Goal: Task Accomplishment & Management: Complete application form

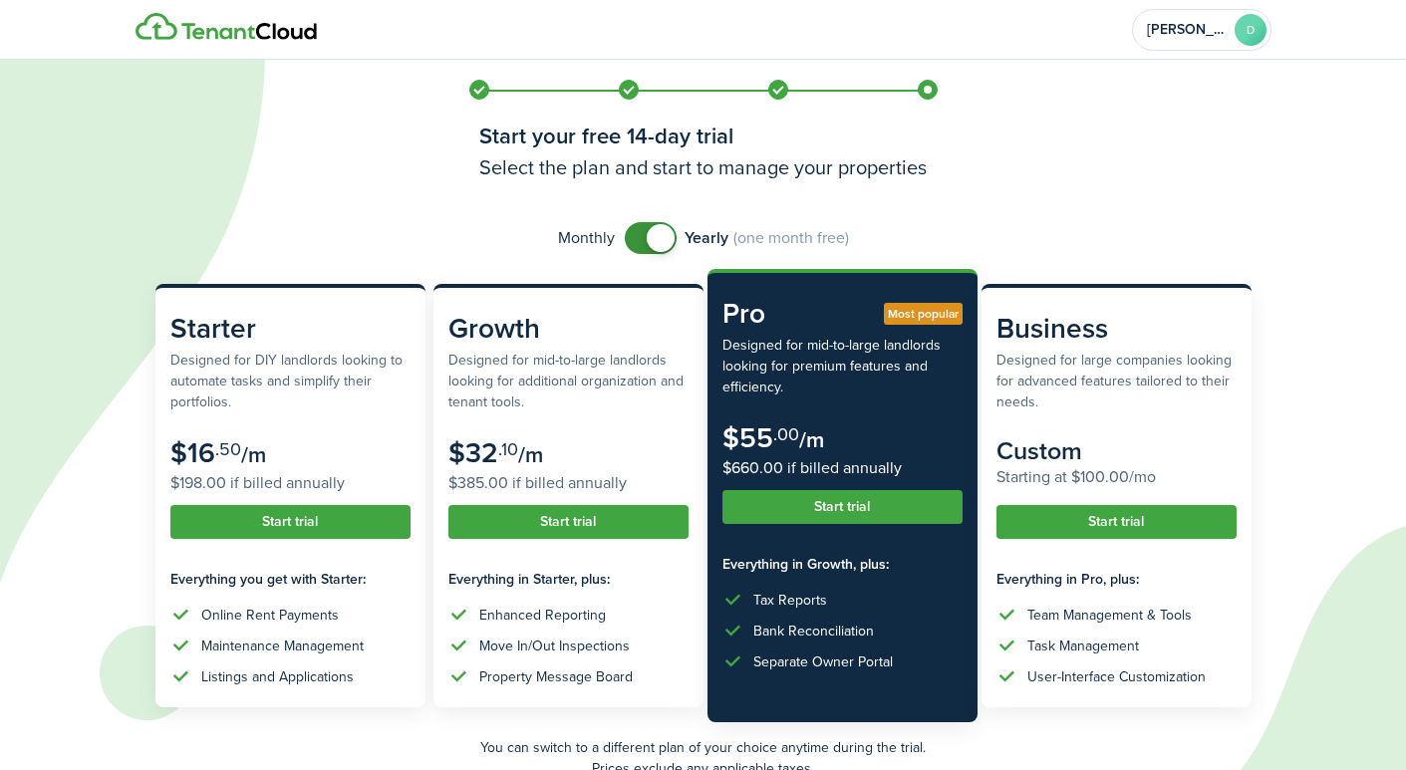
checkbox input "false"
click at [641, 238] on span at bounding box center [651, 238] width 20 height 32
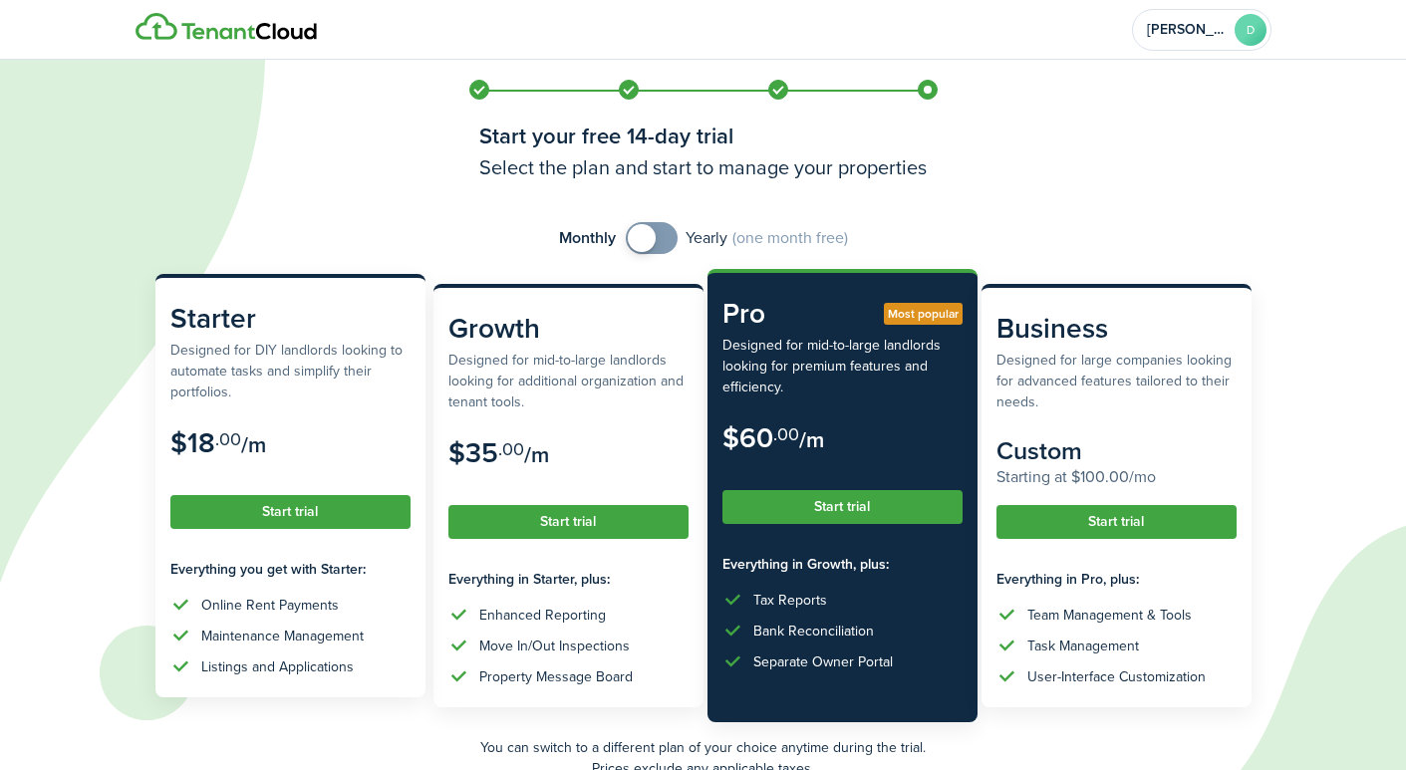
click at [297, 514] on button "Start trial" at bounding box center [290, 512] width 240 height 34
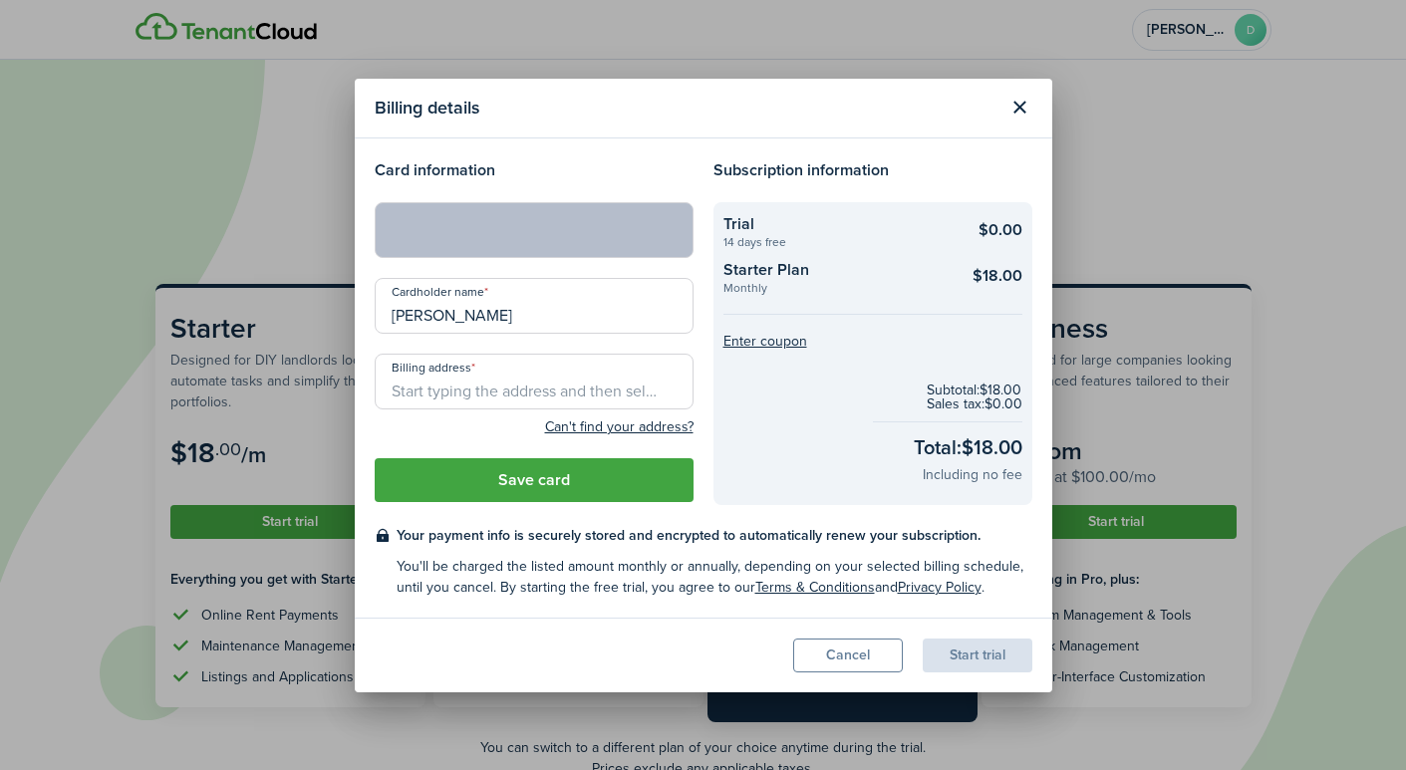
click at [633, 155] on modal-body "Card information Cardholder name [PERSON_NAME] Billing address Can't find your …" at bounding box center [703, 377] width 697 height 479
click at [611, 169] on h4 "Card information" at bounding box center [534, 170] width 319 height 24
type input "2230"
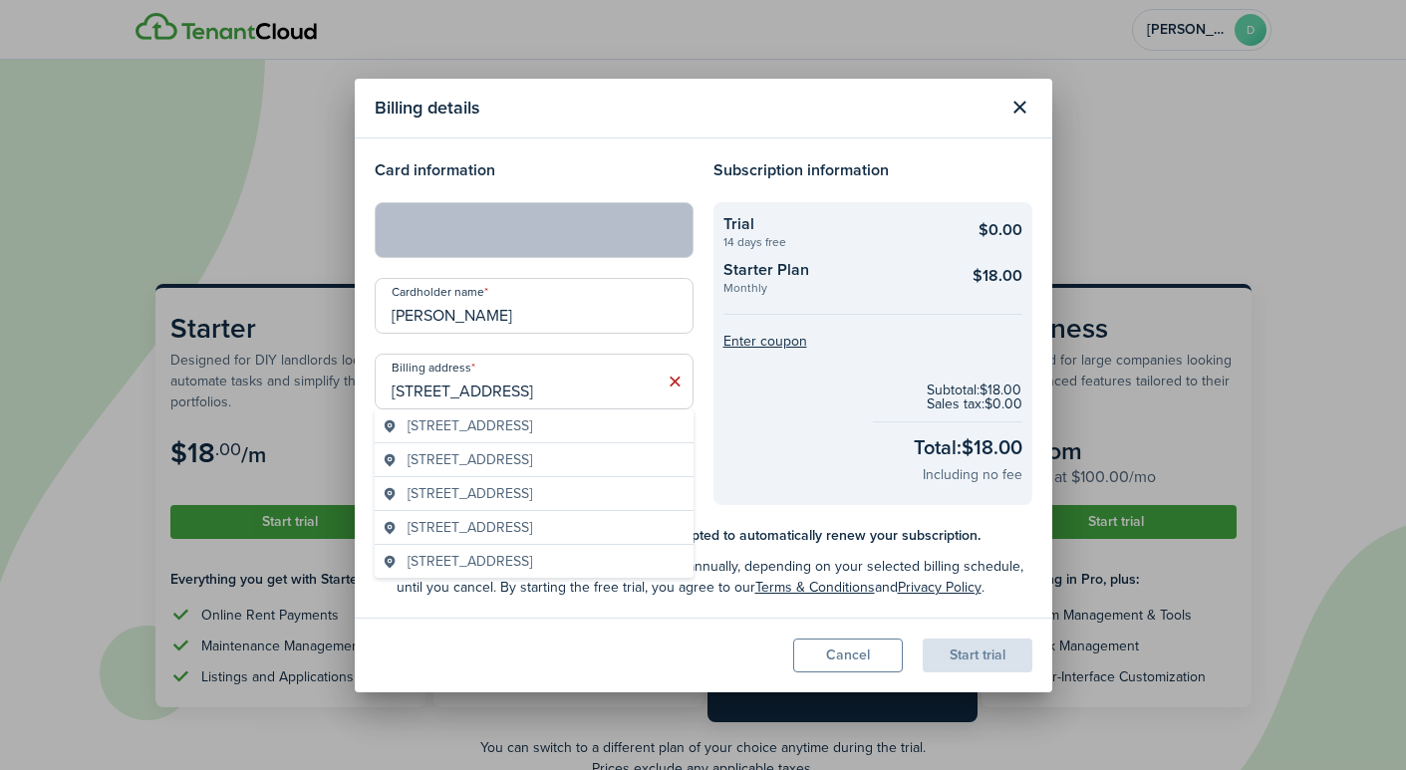
click at [437, 456] on span "[STREET_ADDRESS]" at bounding box center [469, 459] width 125 height 21
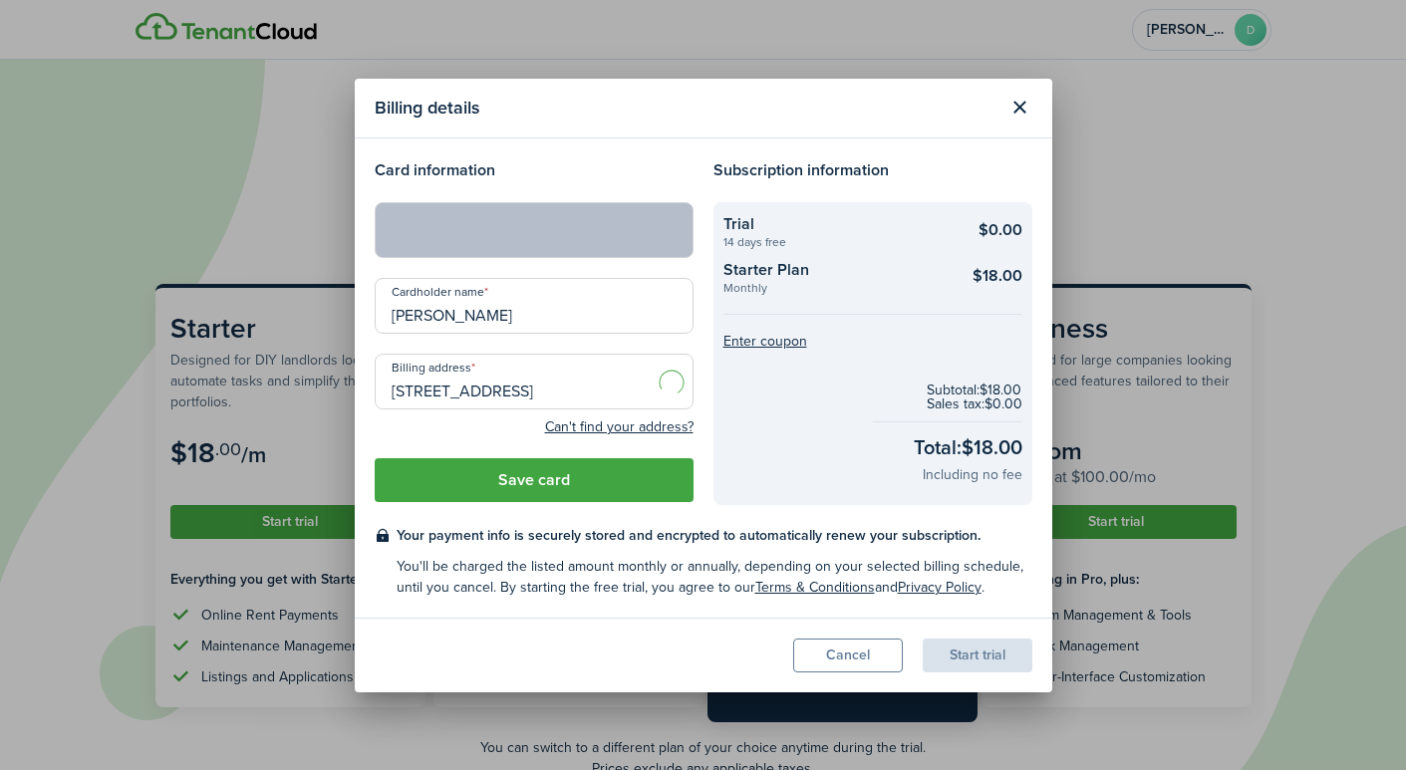
type input "[STREET_ADDRESS]"
click at [523, 479] on button "Save card" at bounding box center [534, 480] width 319 height 44
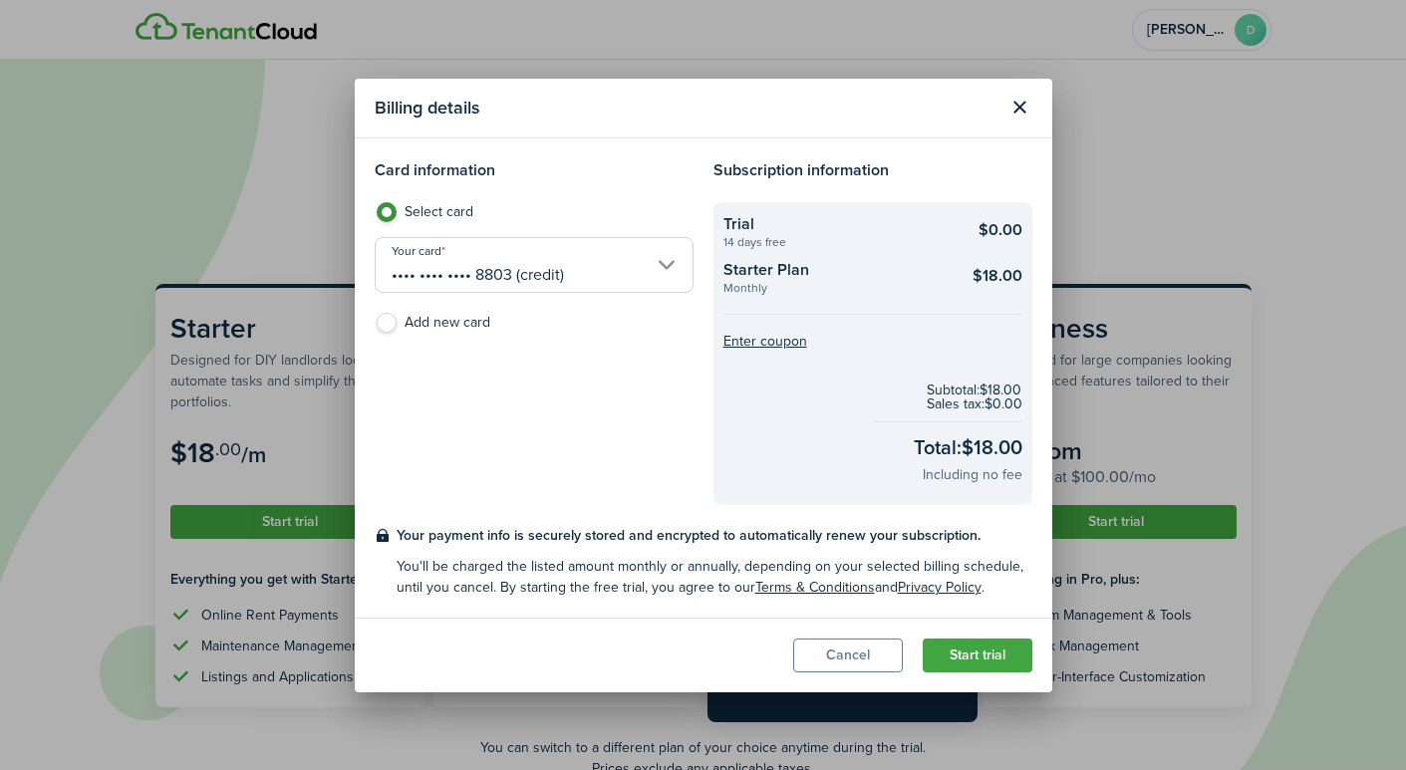
click at [977, 654] on button "Start trial" at bounding box center [977, 656] width 110 height 34
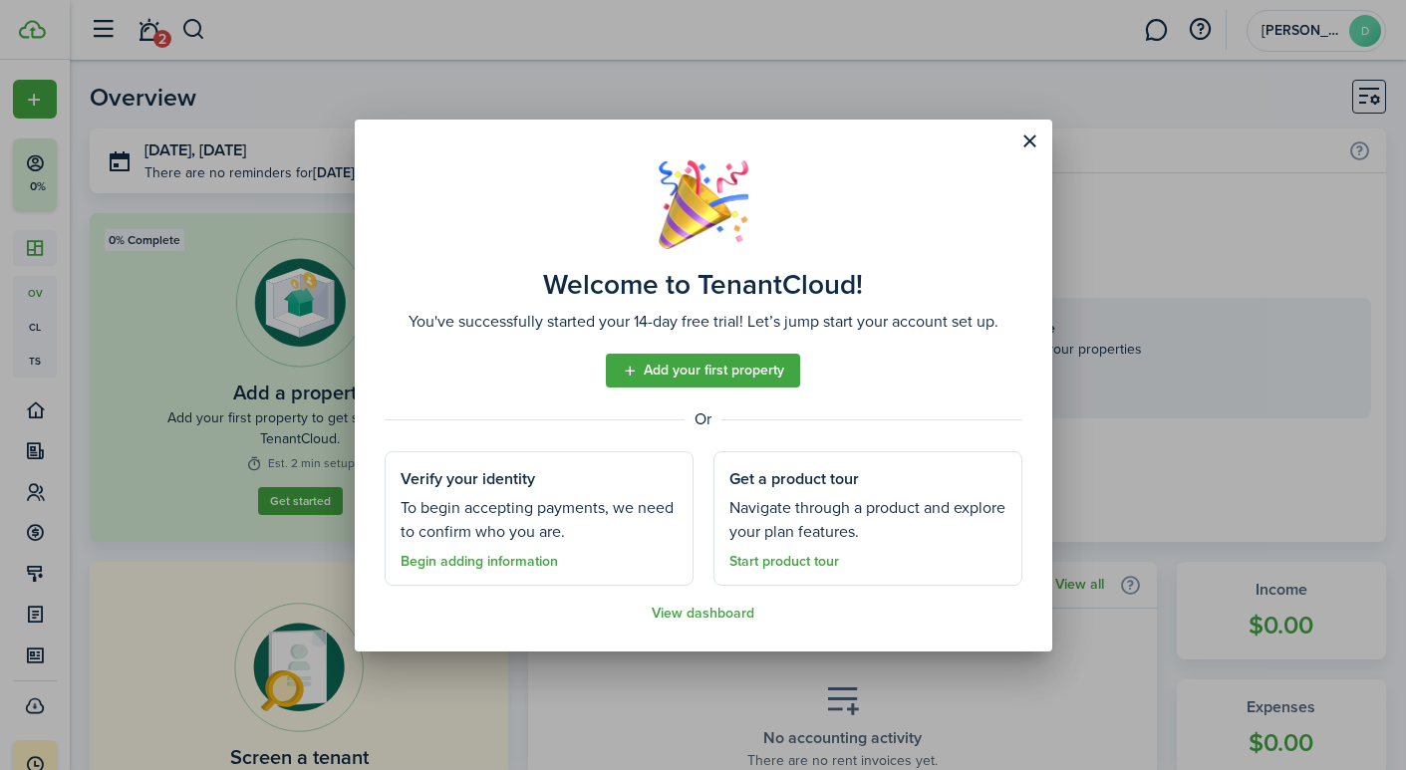
click at [686, 377] on link "Add your first property" at bounding box center [703, 371] width 194 height 34
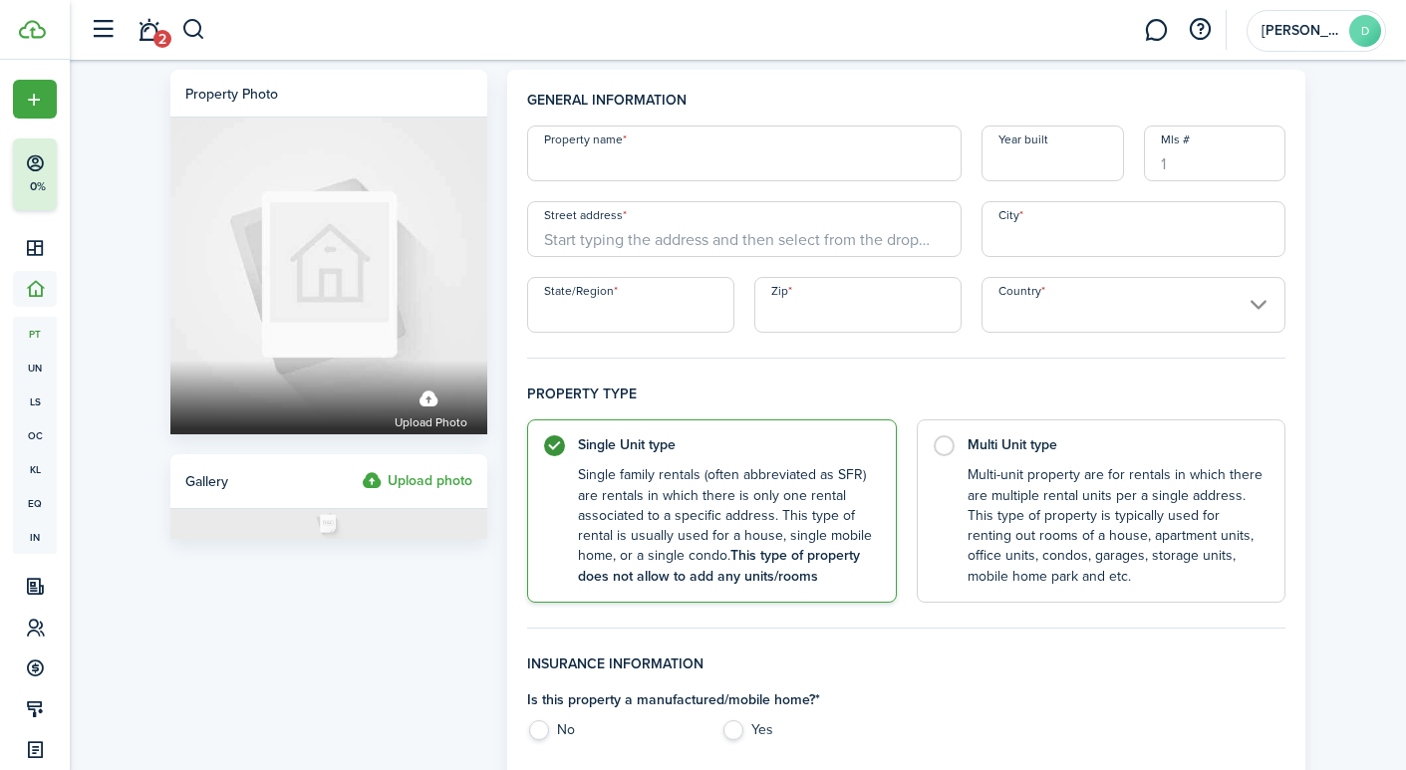
click at [614, 160] on input "Property name" at bounding box center [744, 154] width 434 height 56
type input "Beech House"
click at [1026, 172] on input "Year built" at bounding box center [1052, 154] width 142 height 56
type input "1978"
type input "2230"
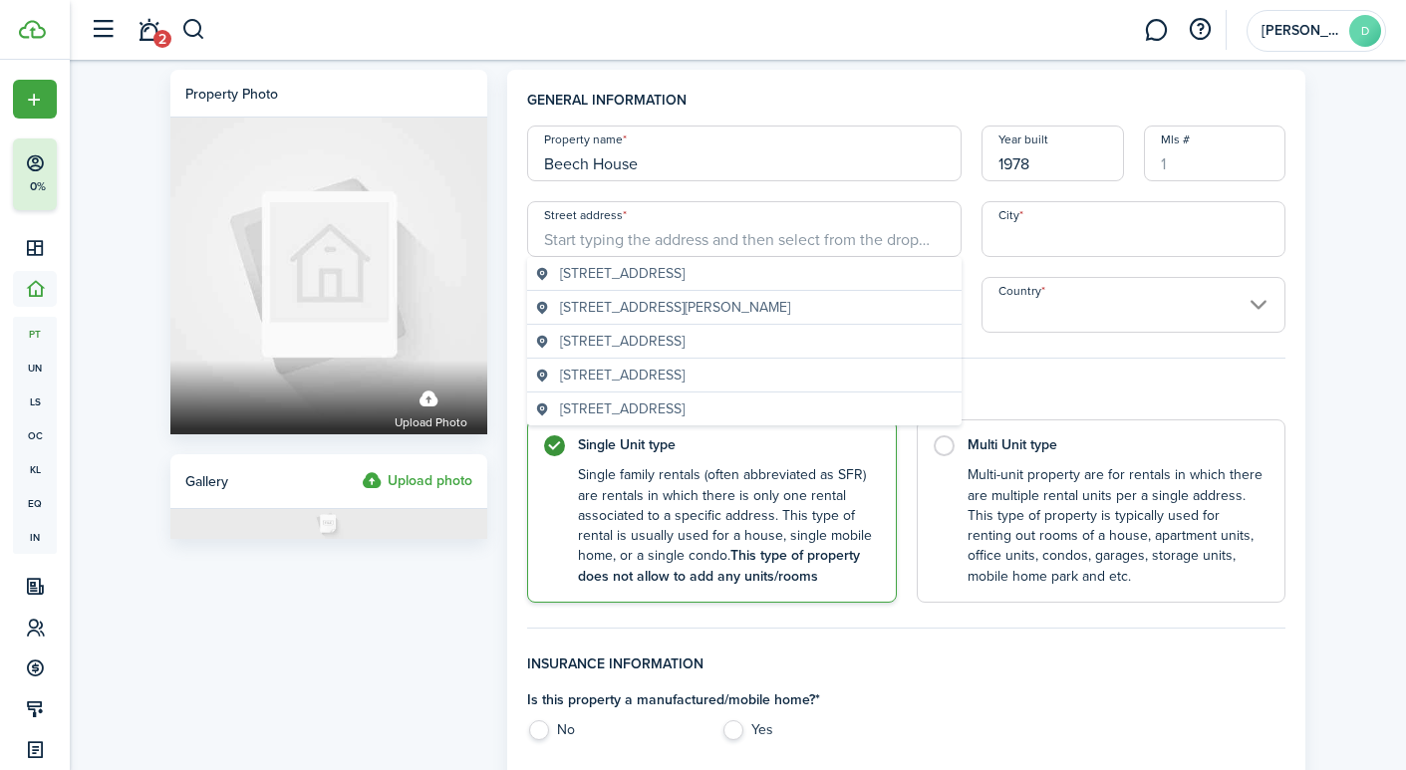
type input "[STREET_ADDRESS]"
type input "Lakewood"
type input "CO"
type input "80228"
type input "[GEOGRAPHIC_DATA]"
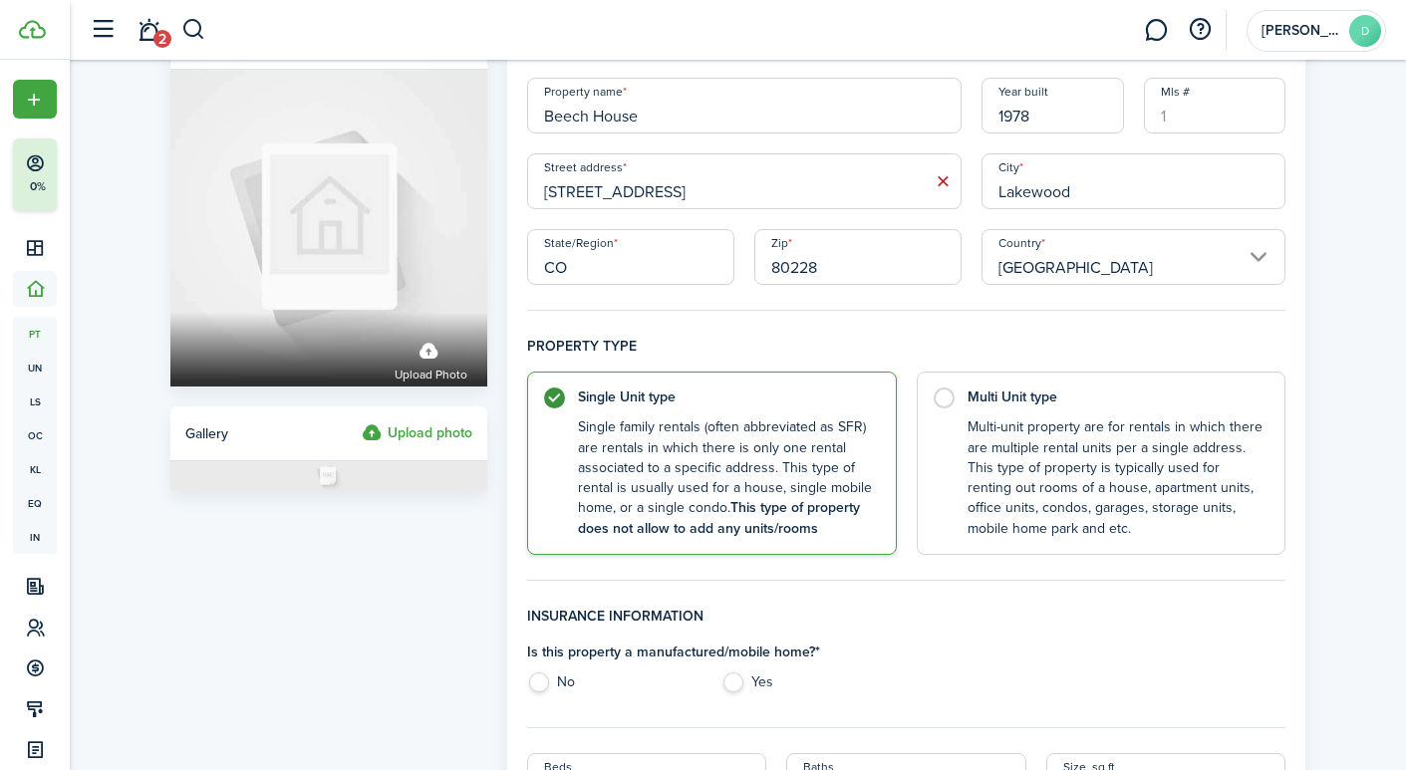
scroll to position [51, 0]
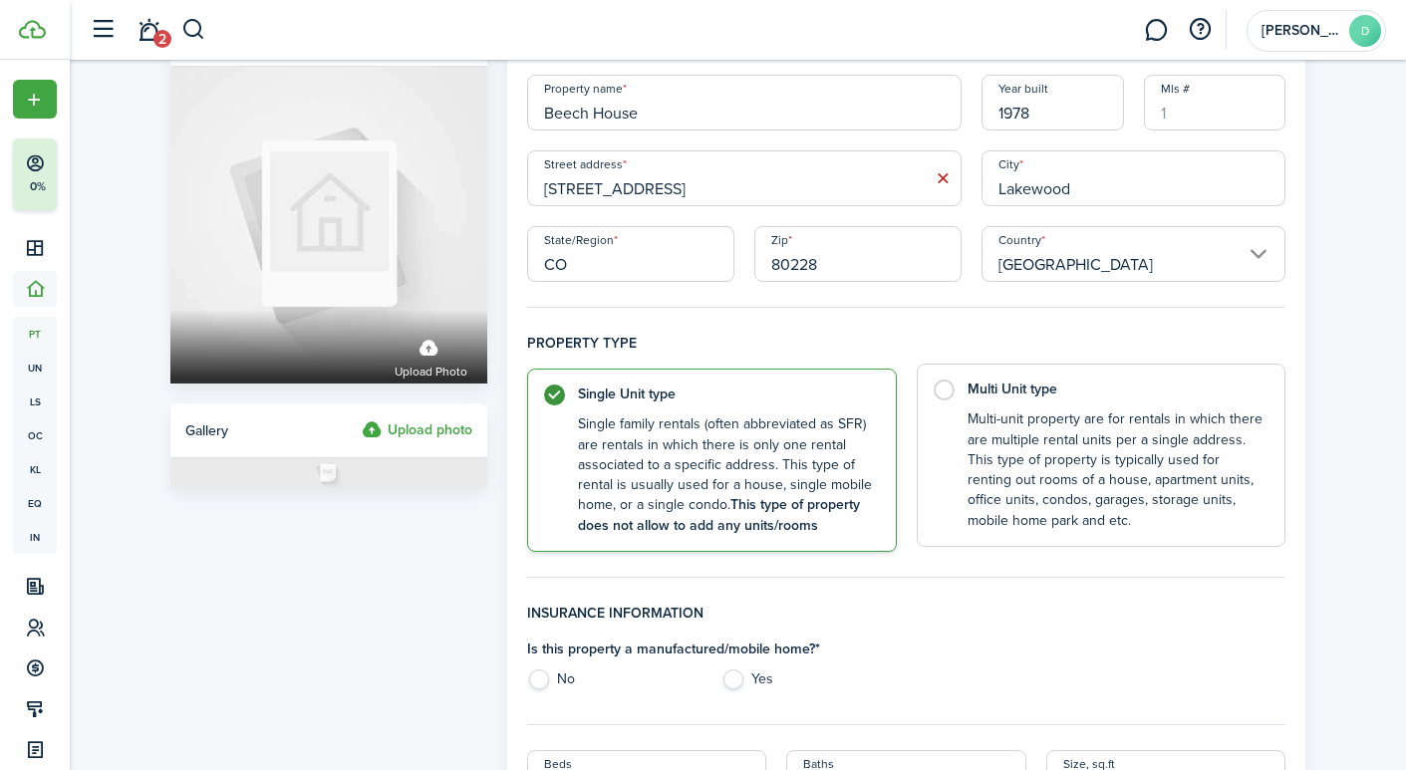
click at [944, 390] on label "Multi Unit type Multi-unit property are for rentals in which there are multiple…" at bounding box center [1102, 455] width 370 height 183
radio input "false"
radio input "true"
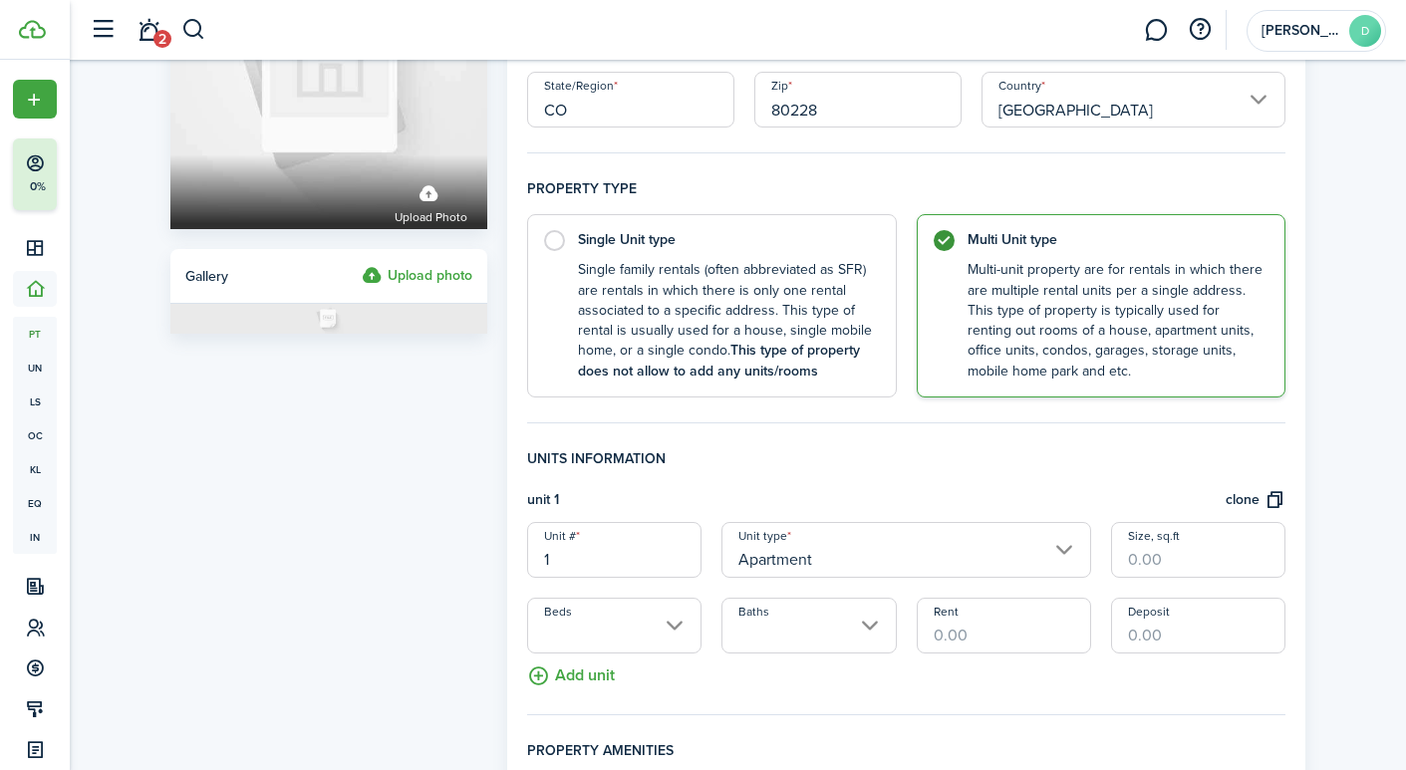
scroll to position [209, 0]
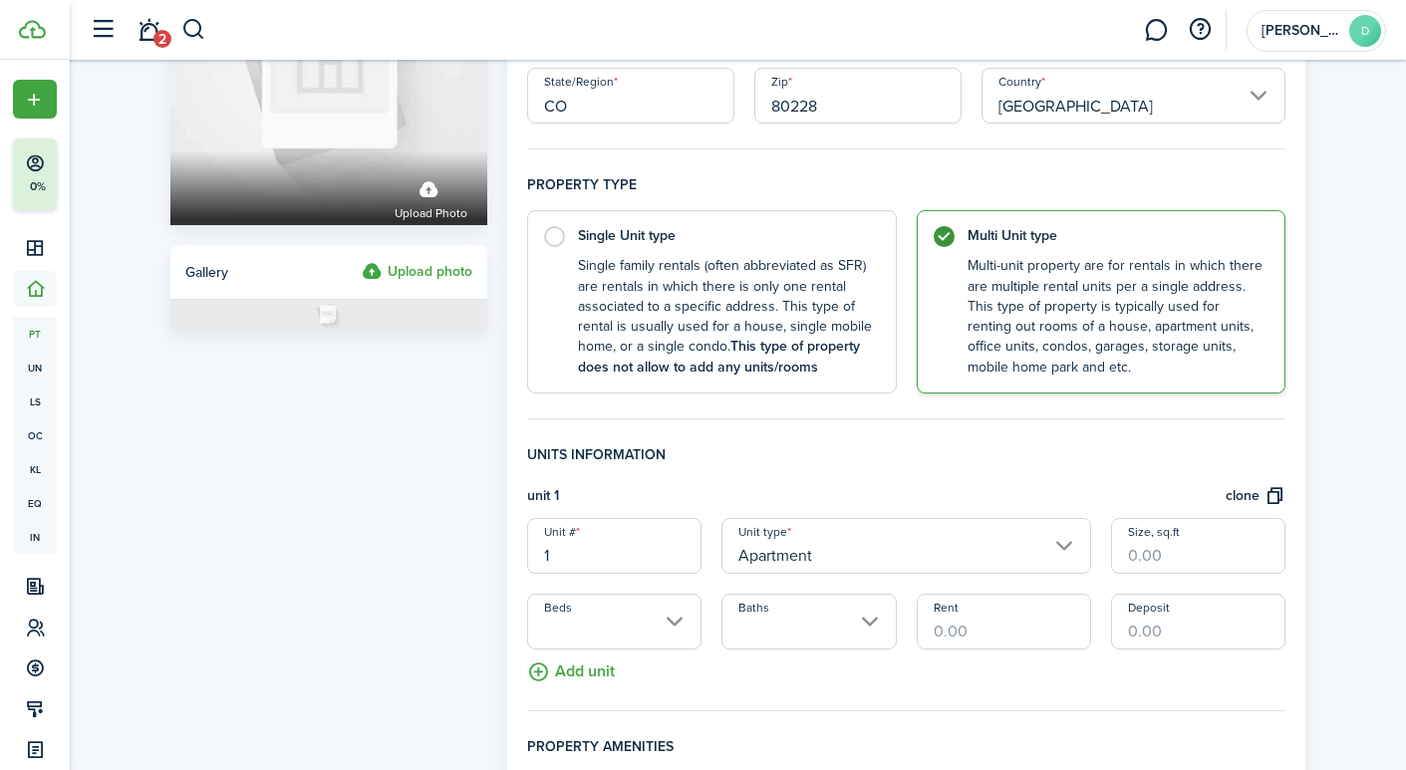
click at [1062, 548] on input "Apartment" at bounding box center [906, 546] width 370 height 56
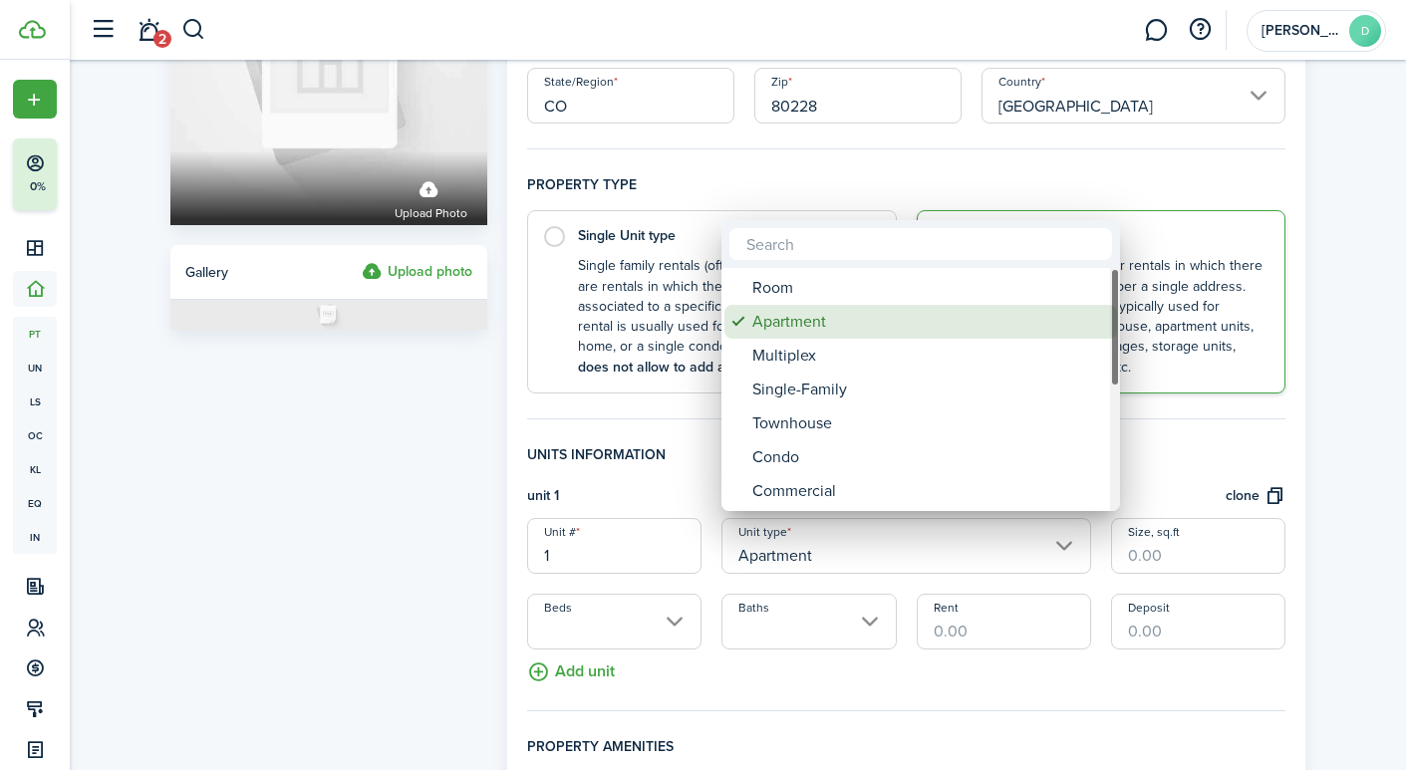
click at [802, 319] on div "Apartment" at bounding box center [928, 322] width 353 height 34
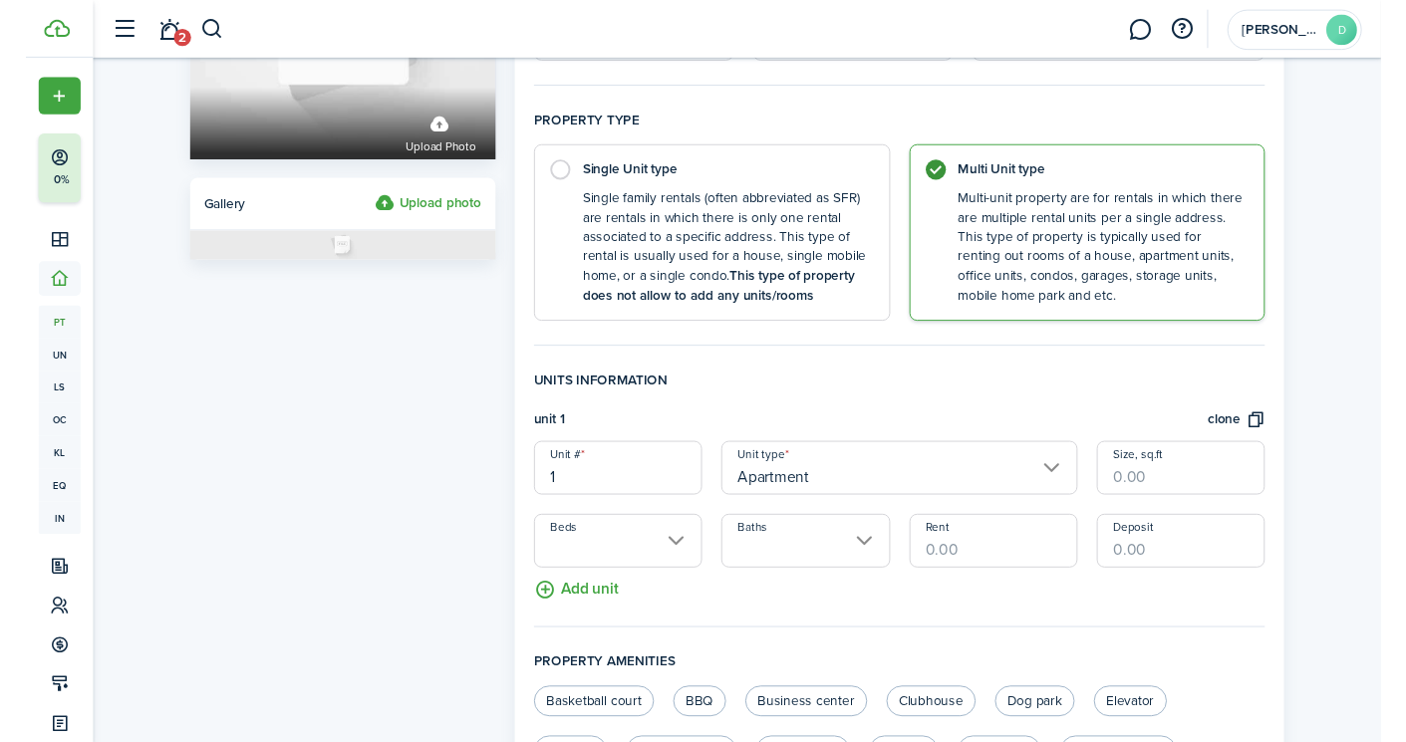
scroll to position [271, 0]
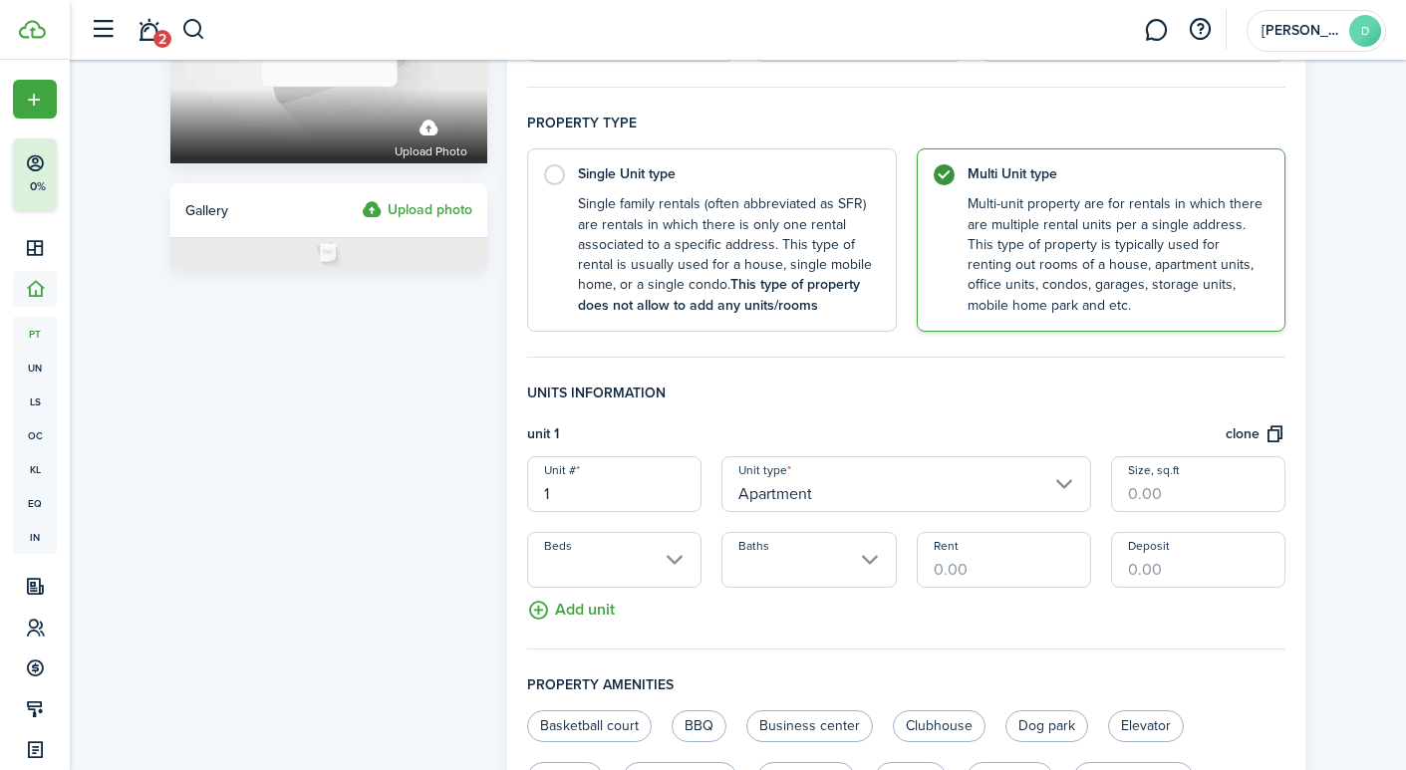
click at [673, 558] on input "Beds" at bounding box center [614, 560] width 174 height 56
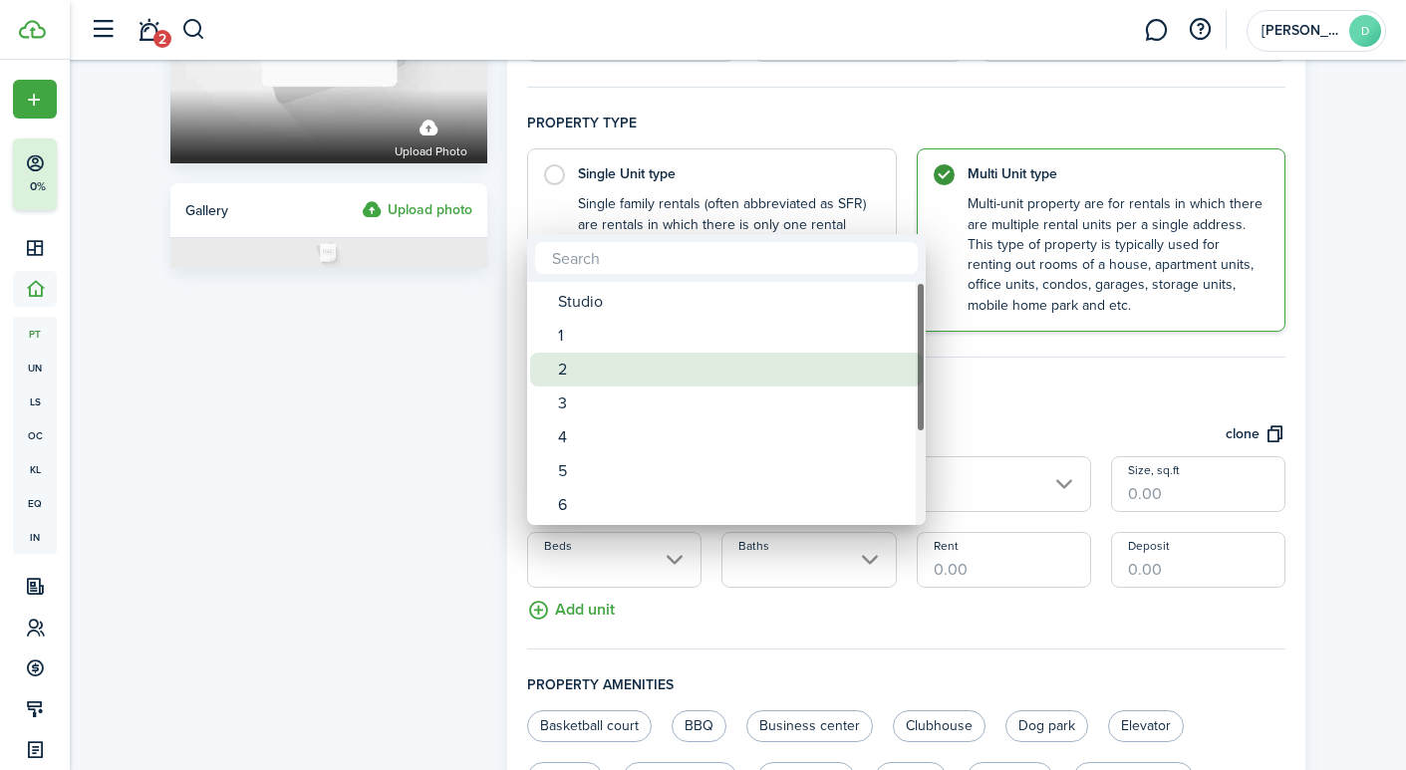
click at [592, 367] on div "2" at bounding box center [734, 370] width 353 height 34
type input "2"
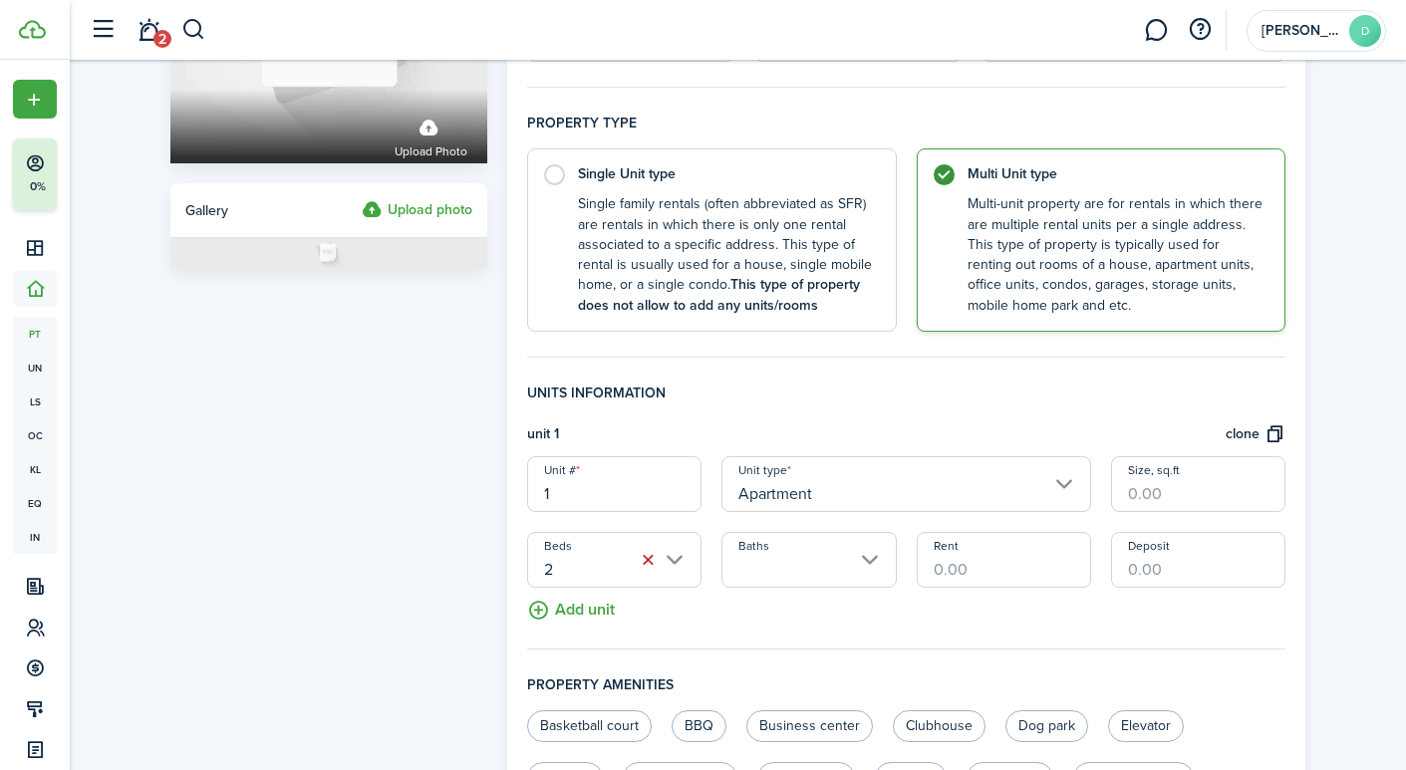
click at [768, 548] on input "Baths" at bounding box center [808, 560] width 174 height 56
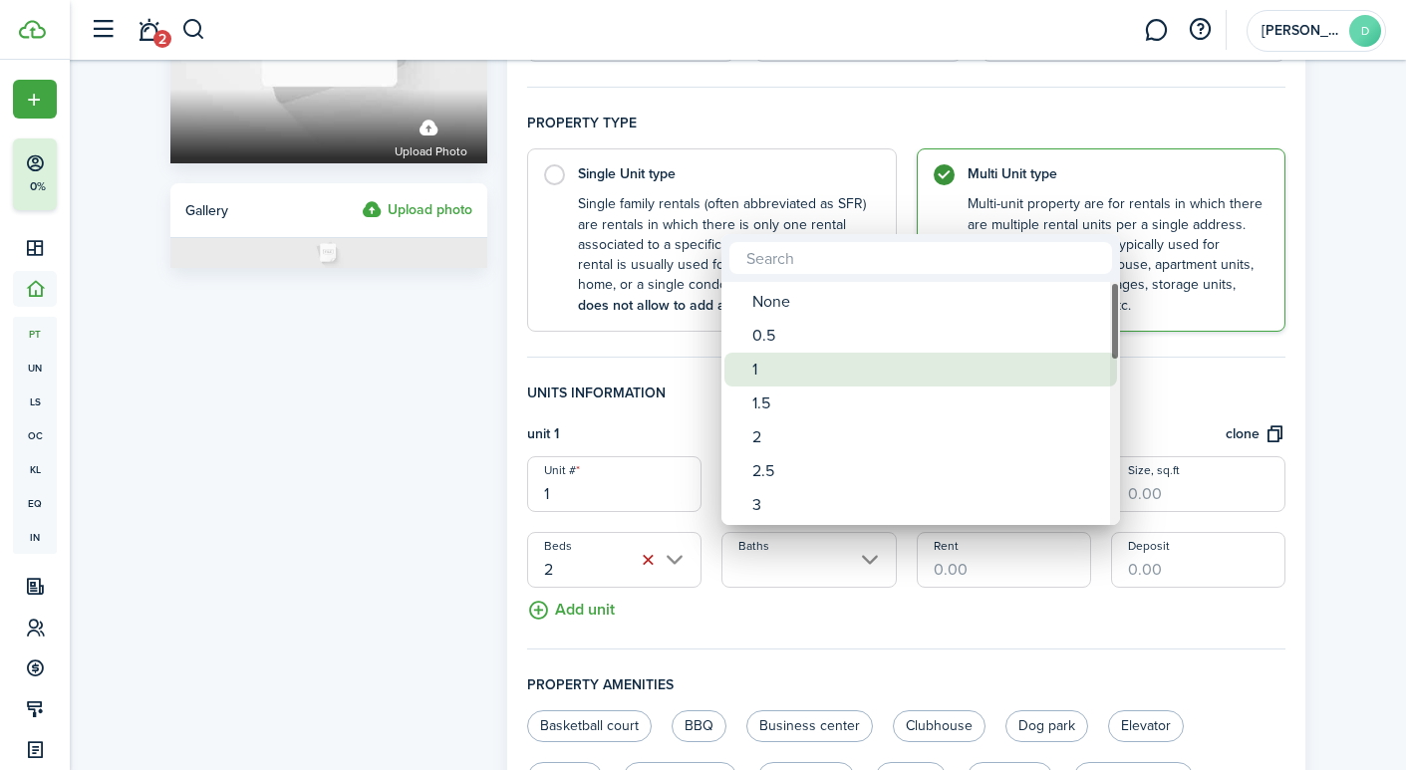
click at [757, 367] on div "1" at bounding box center [928, 370] width 353 height 34
type input "1"
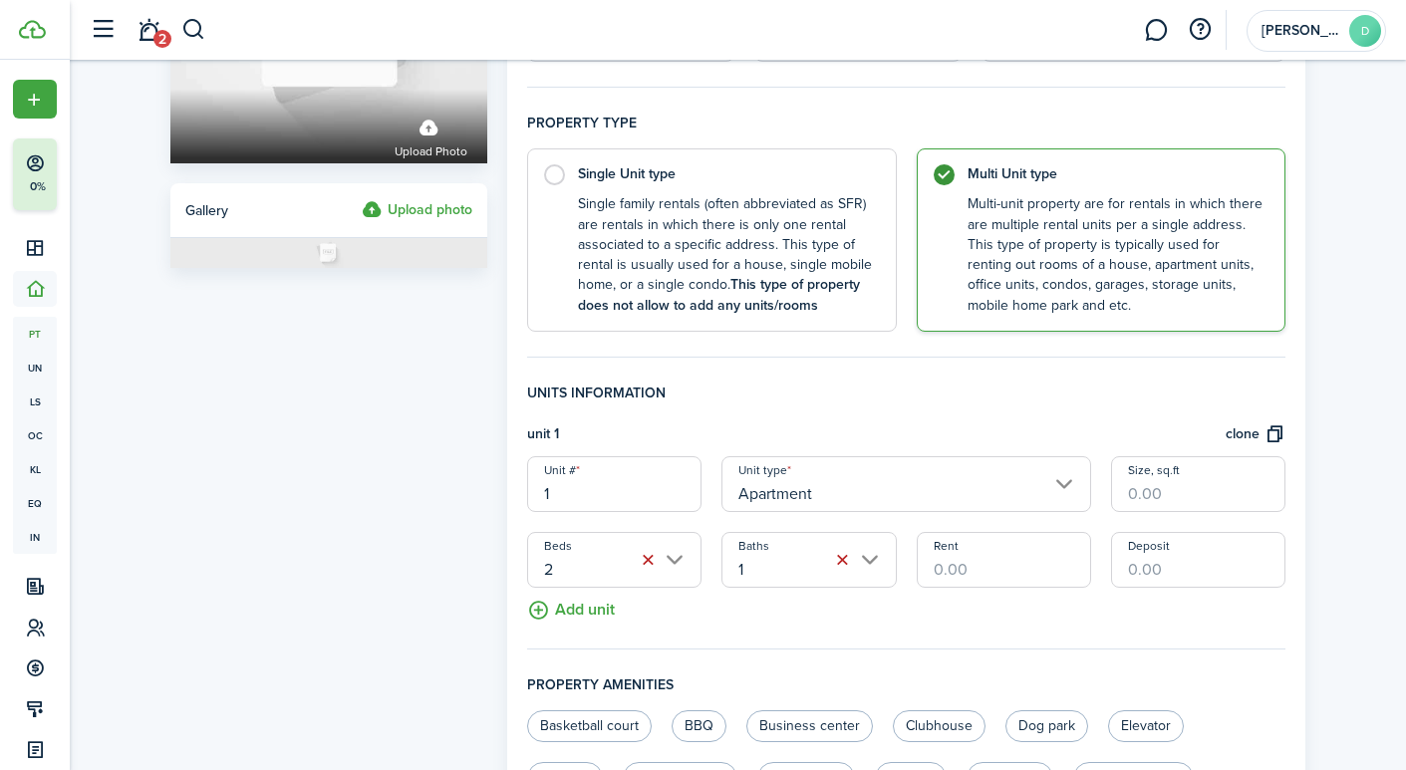
click at [974, 563] on input "Rent" at bounding box center [1004, 560] width 174 height 56
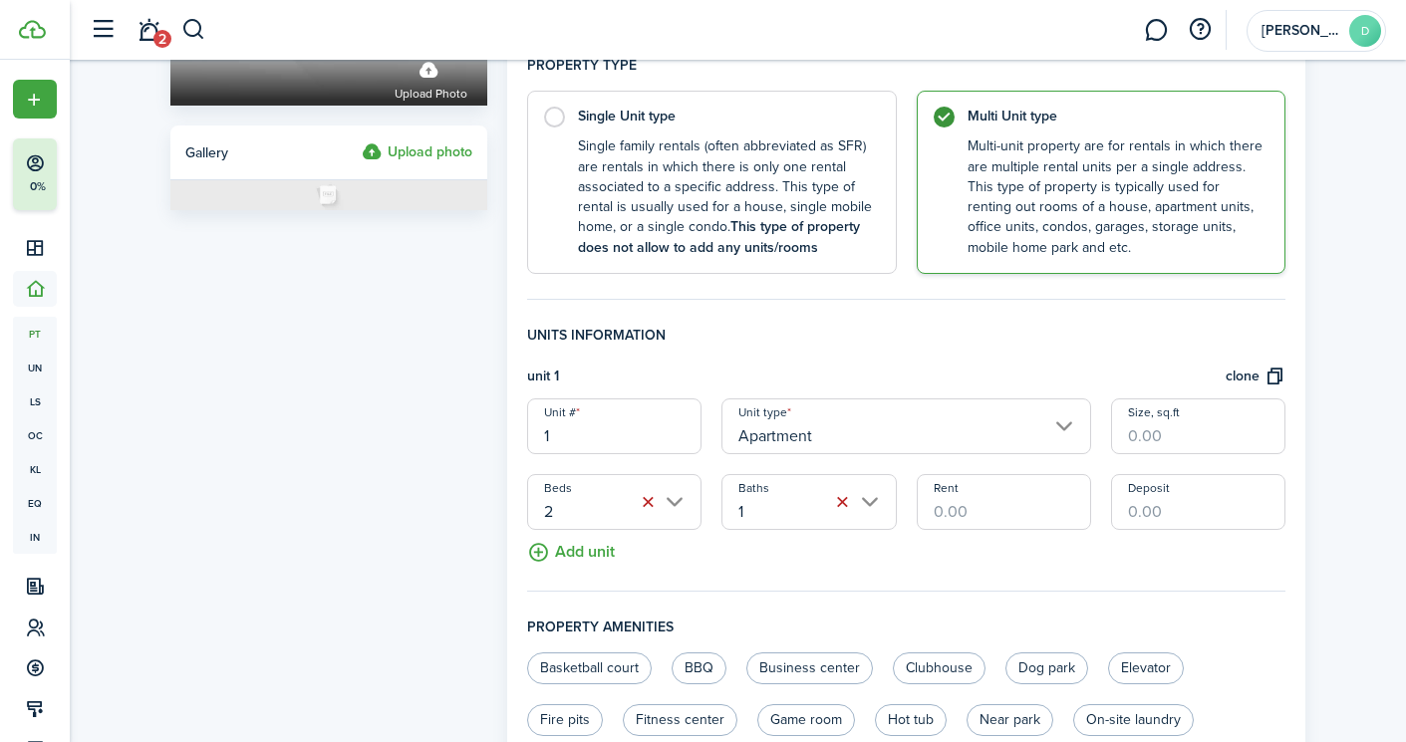
scroll to position [333, 0]
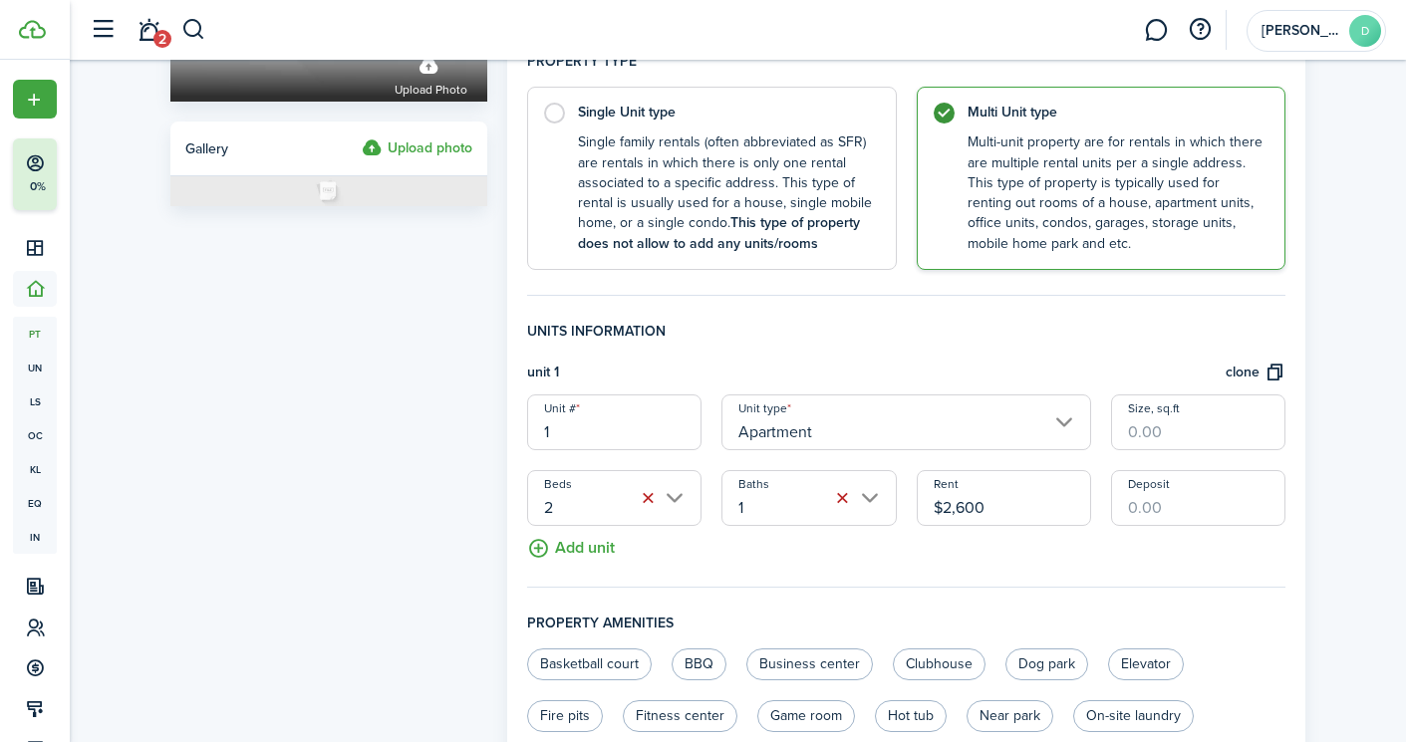
type input "$2,600.00"
click at [1151, 508] on input "Deposit" at bounding box center [1198, 498] width 174 height 56
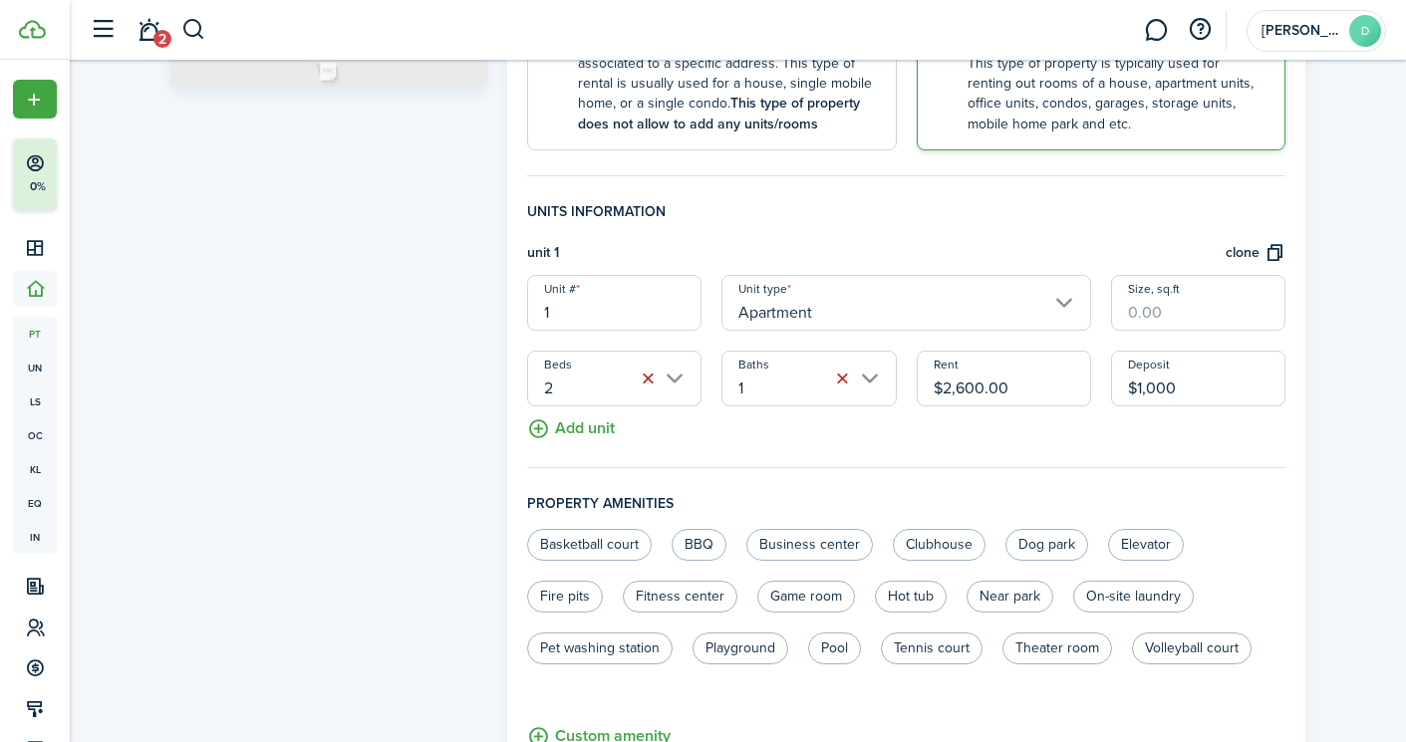
scroll to position [530, 0]
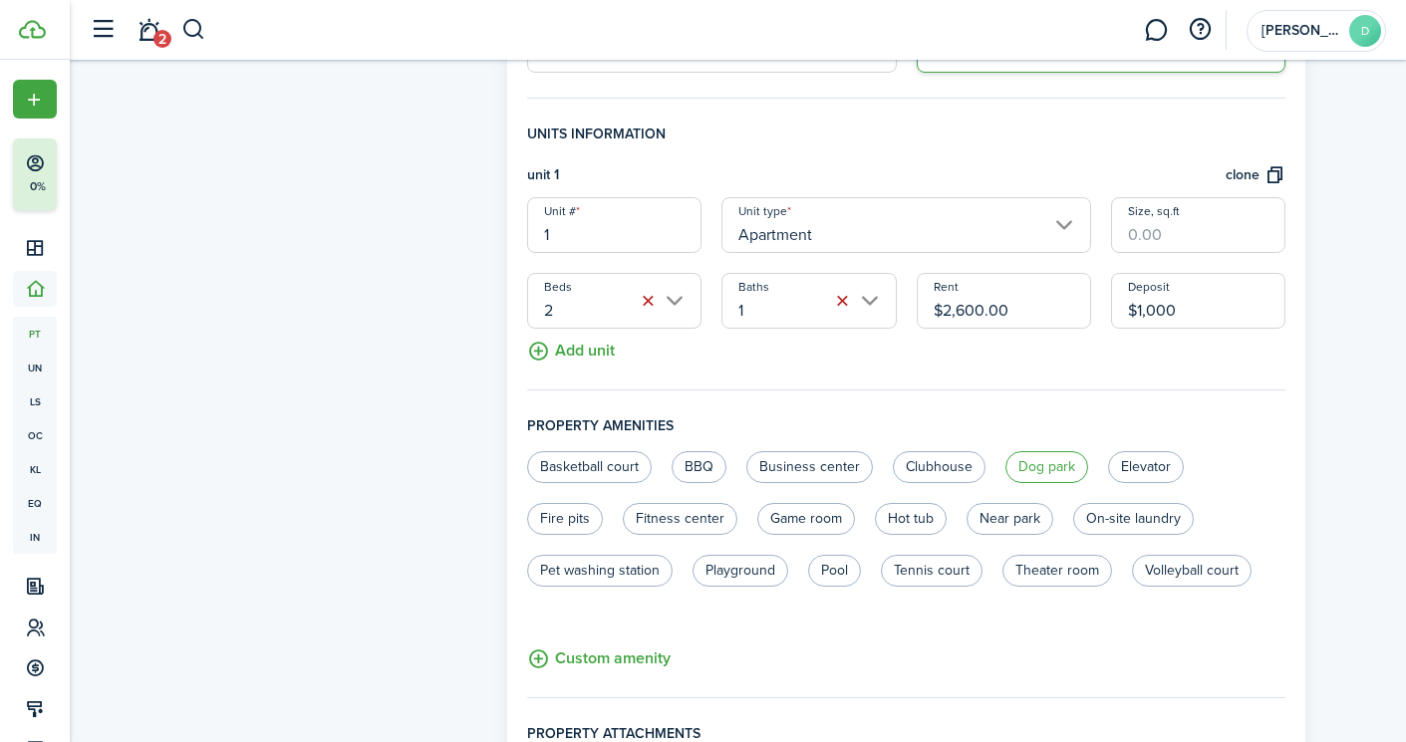
type input "$1,000.00"
click at [1047, 466] on label "Dog park" at bounding box center [1046, 467] width 83 height 32
radio input "true"
click at [562, 510] on label "Fire pits" at bounding box center [565, 519] width 76 height 32
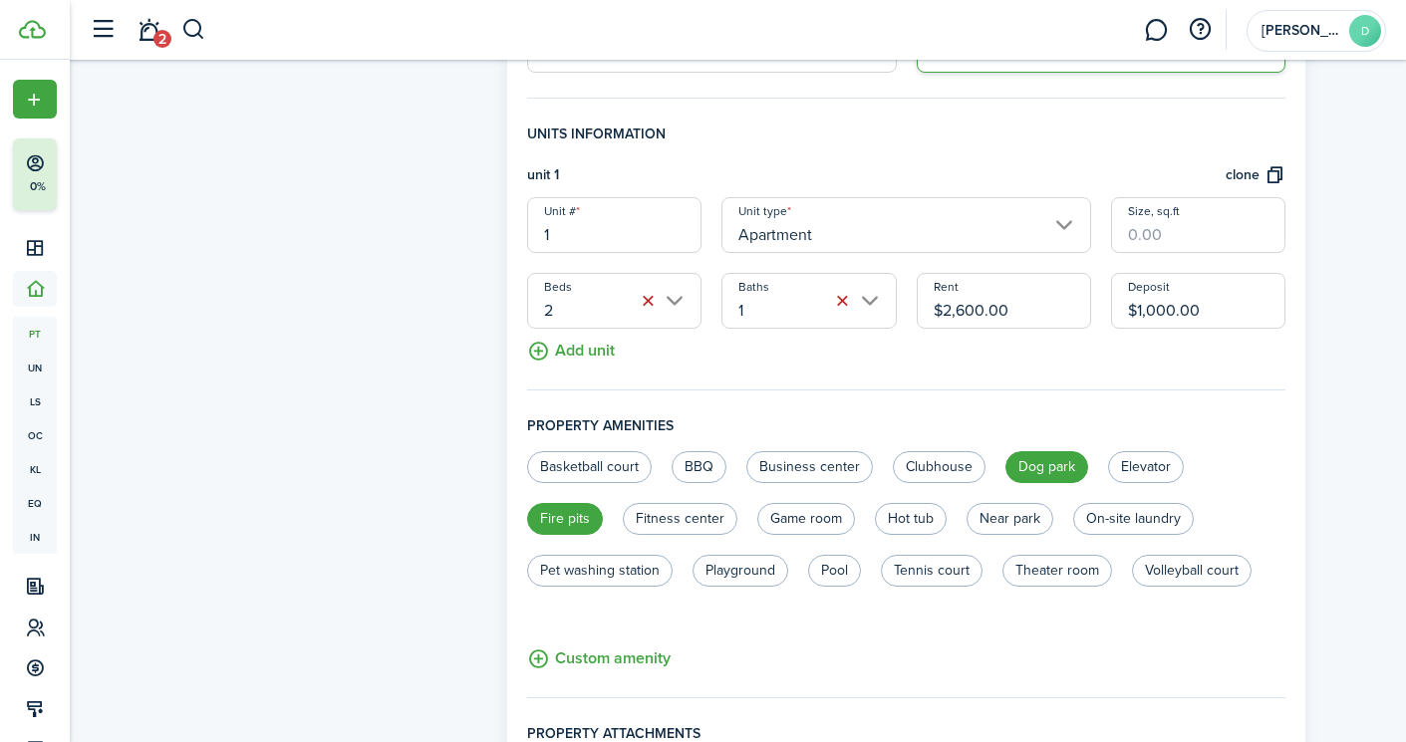
radio input "false"
click at [997, 509] on label "Near park" at bounding box center [1009, 519] width 87 height 32
radio input "true"
click at [1109, 518] on label "On-site laundry" at bounding box center [1133, 519] width 121 height 32
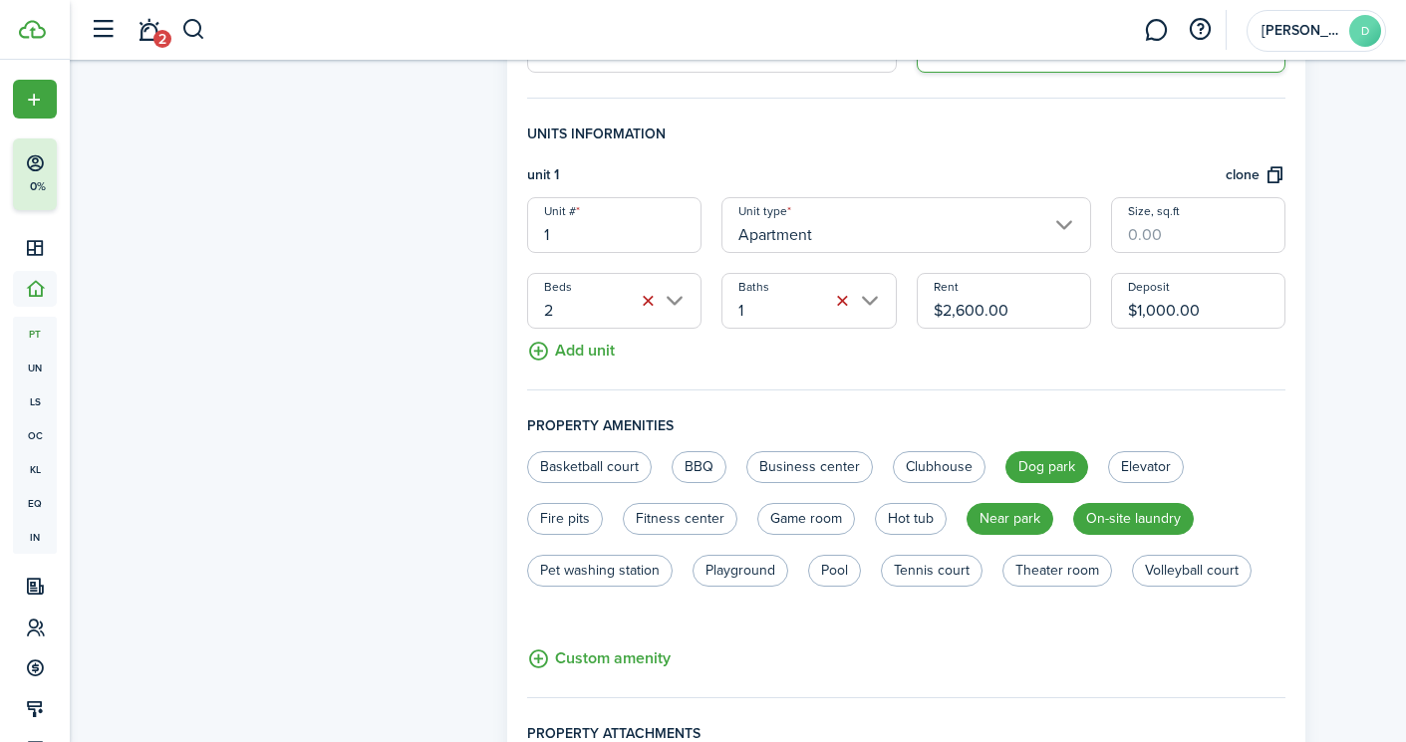
radio input "true"
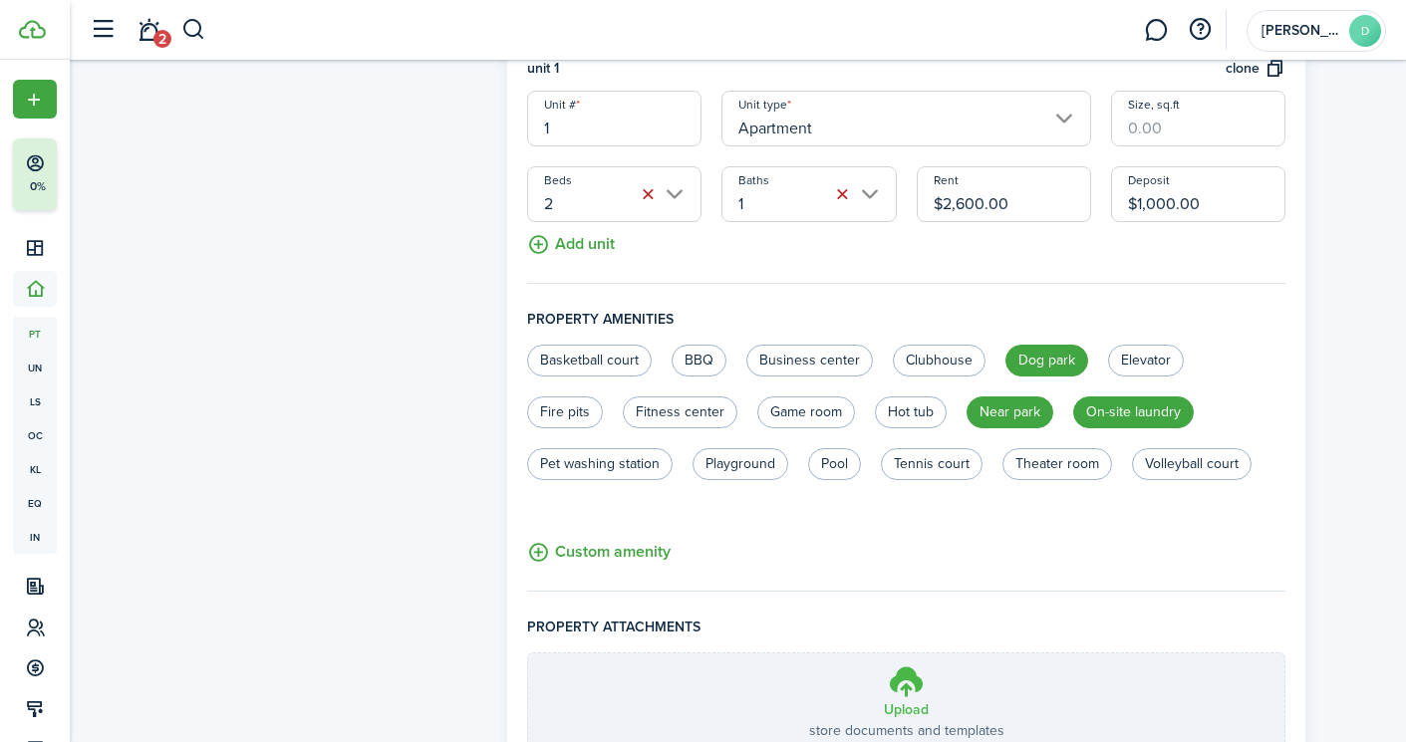
scroll to position [647, 0]
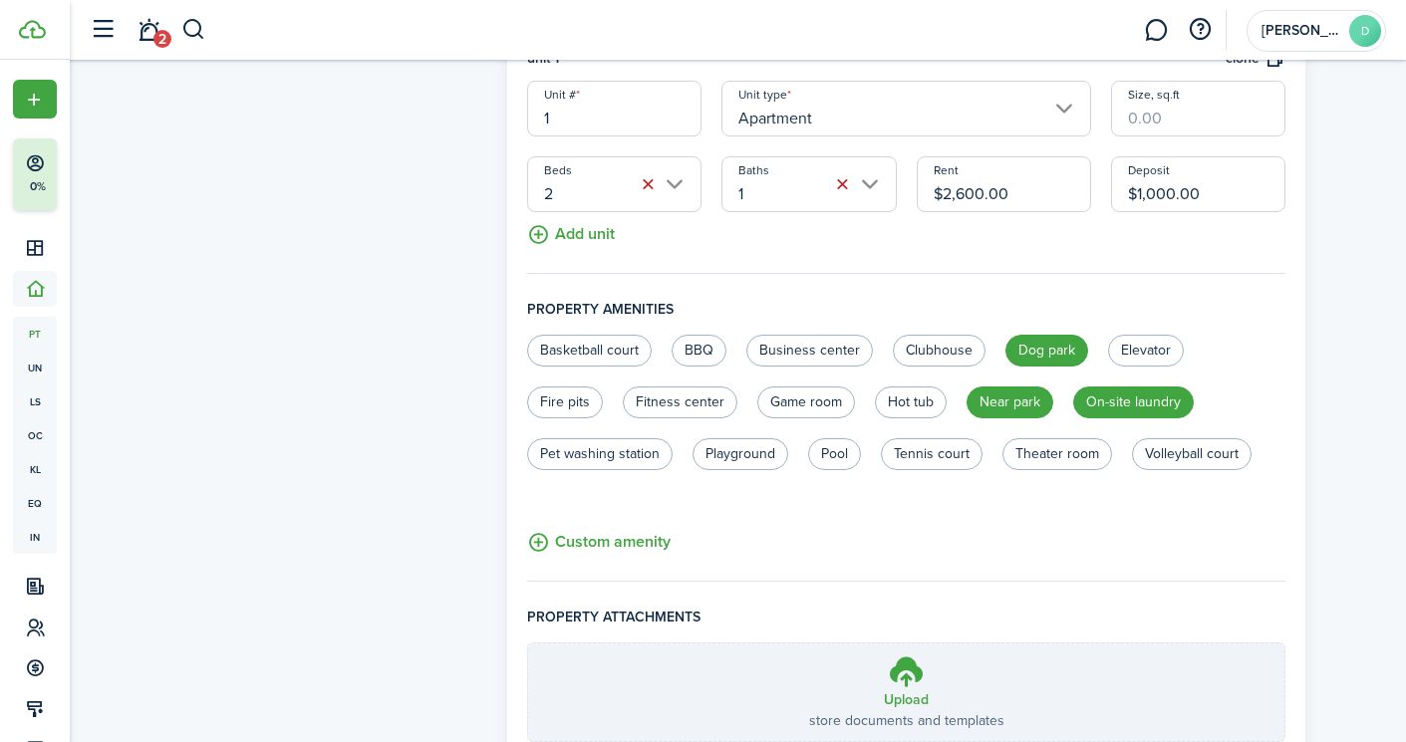
click at [1042, 341] on label "Dog park" at bounding box center [1046, 351] width 83 height 32
radio input "false"
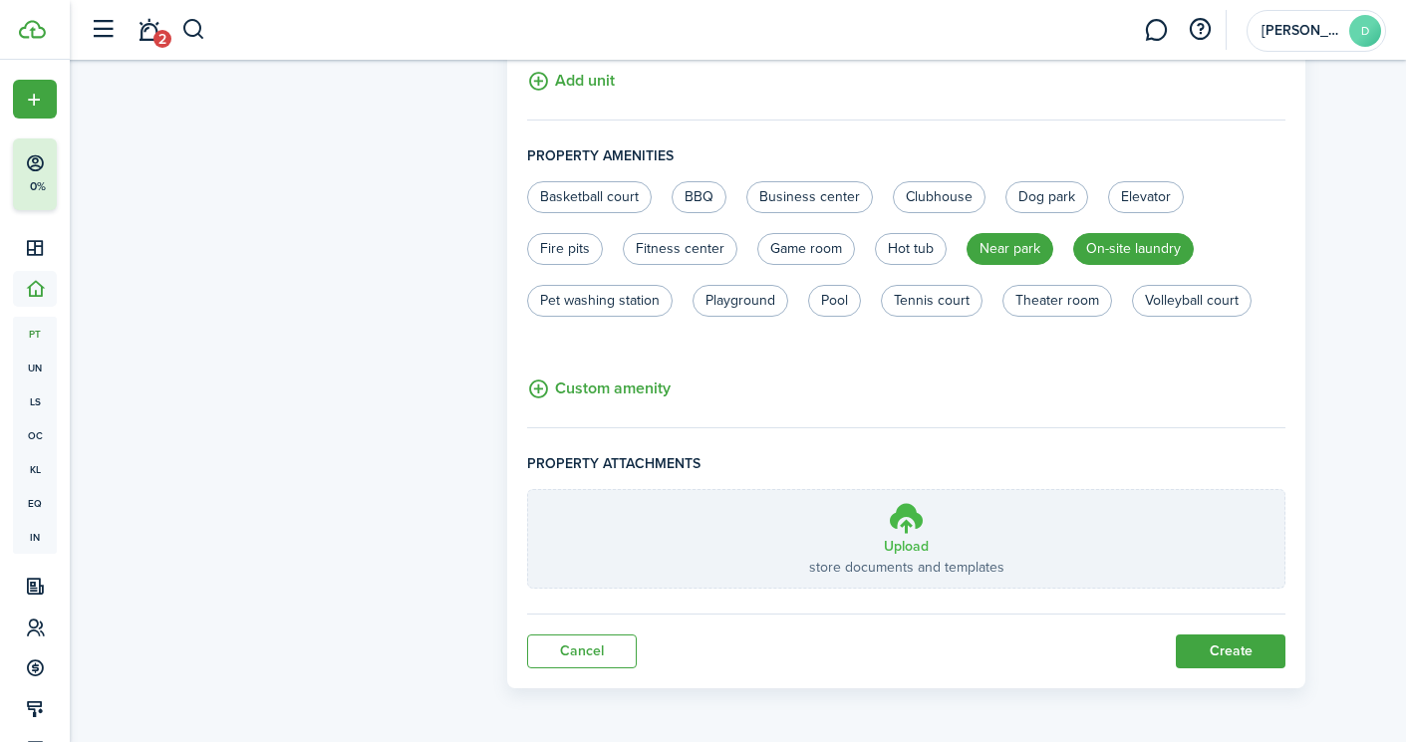
scroll to position [798, 0]
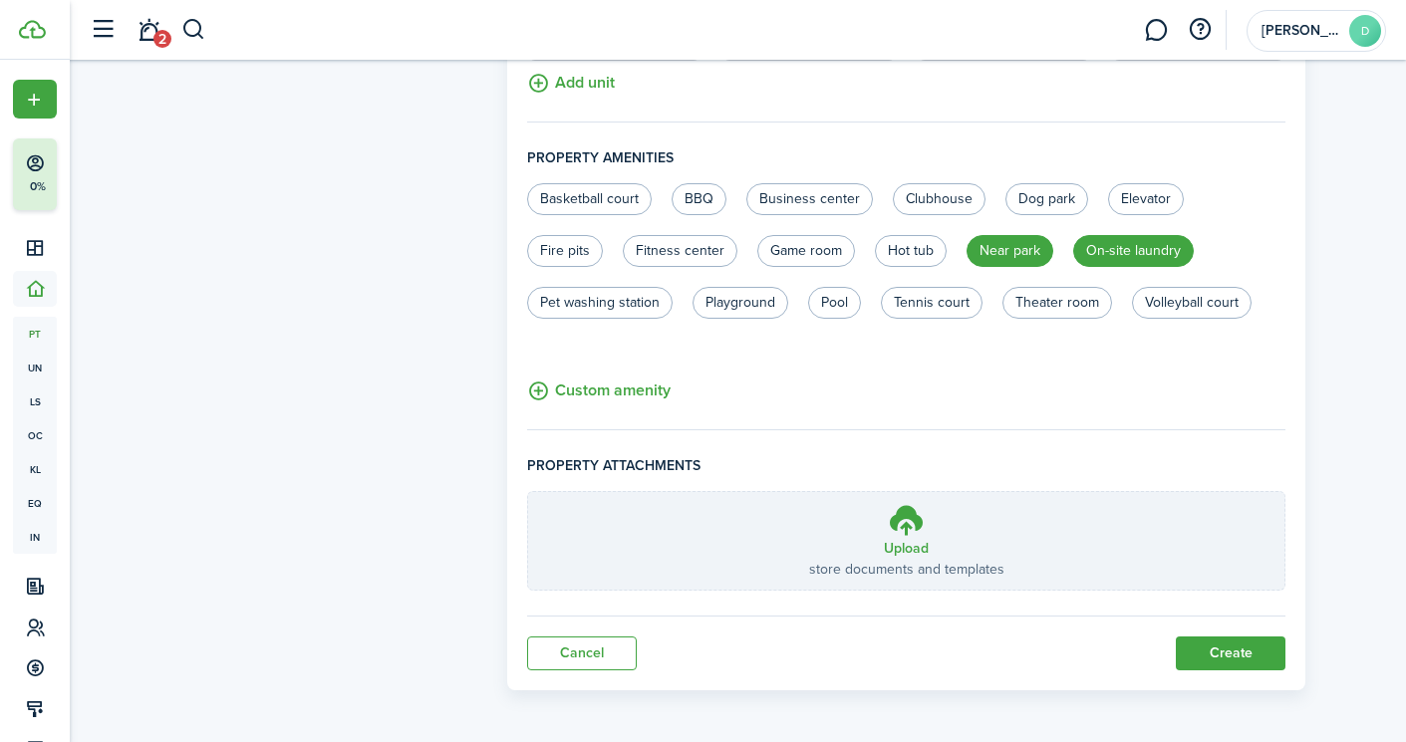
click at [1222, 652] on button "Create" at bounding box center [1231, 654] width 110 height 34
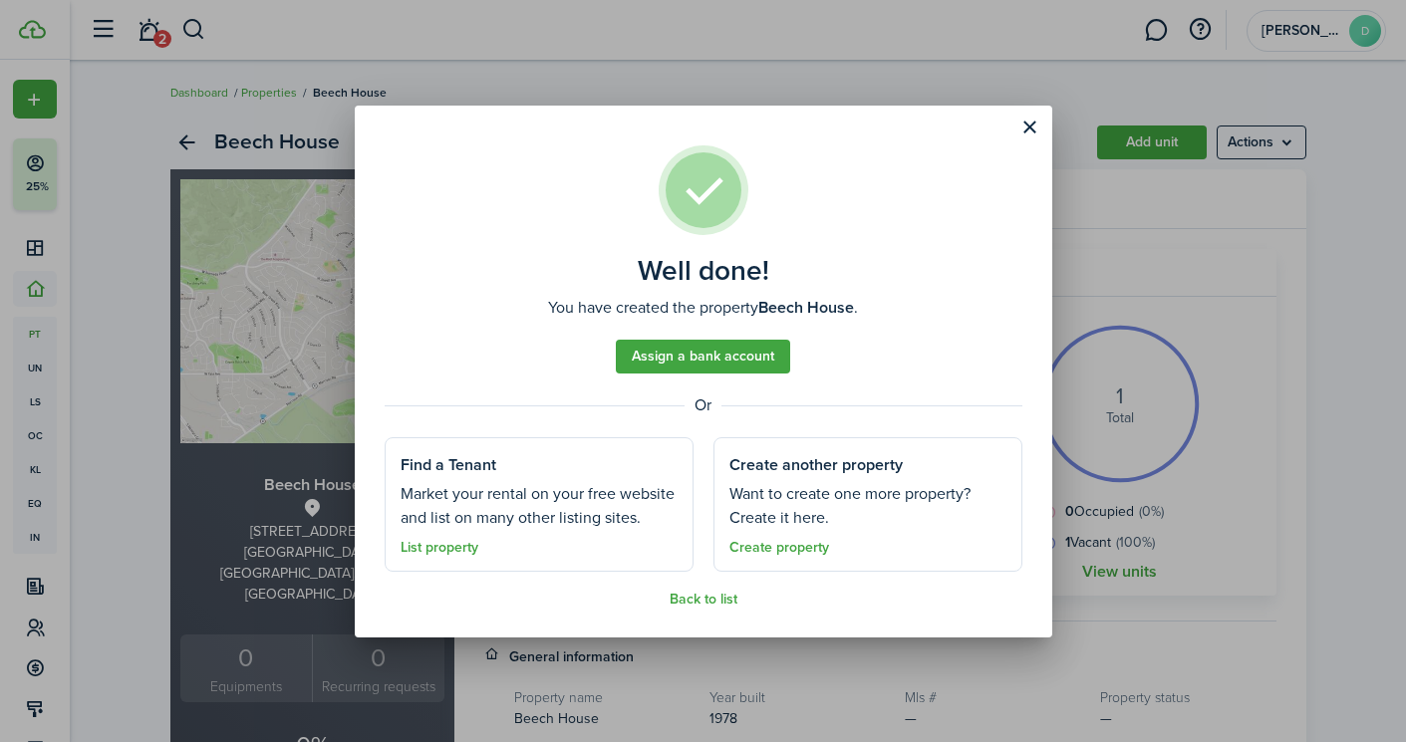
click at [670, 359] on link "Assign a bank account" at bounding box center [703, 357] width 174 height 34
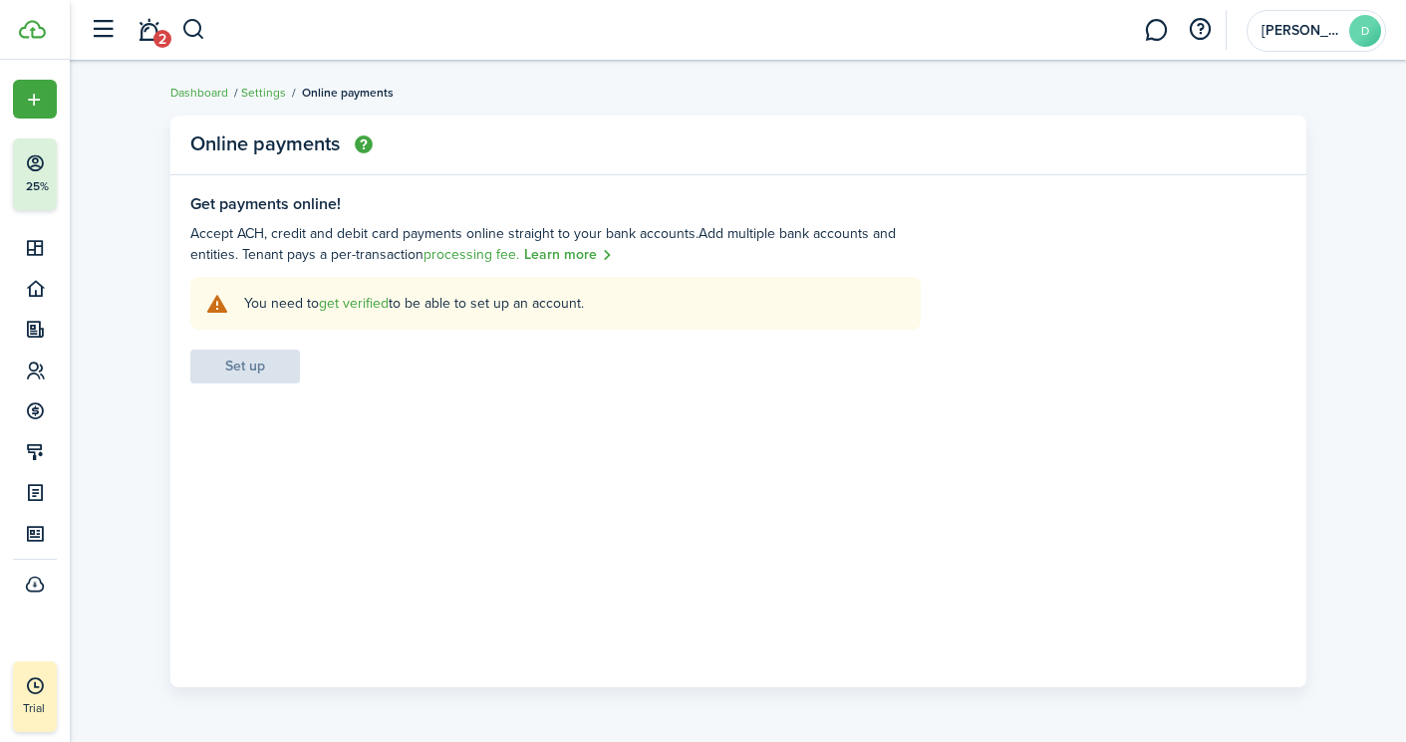
click at [351, 298] on link "get verified" at bounding box center [354, 303] width 70 height 21
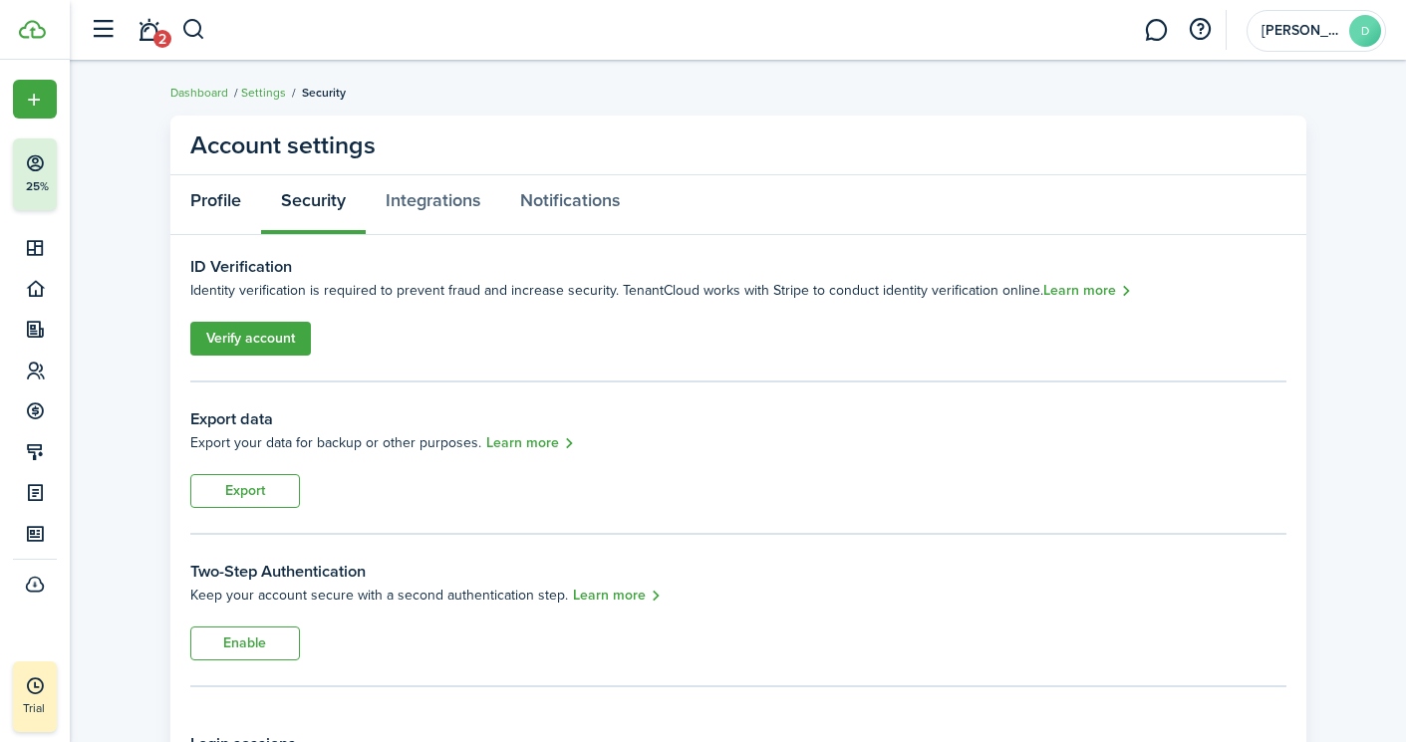
click at [203, 195] on link "Profile" at bounding box center [215, 205] width 91 height 60
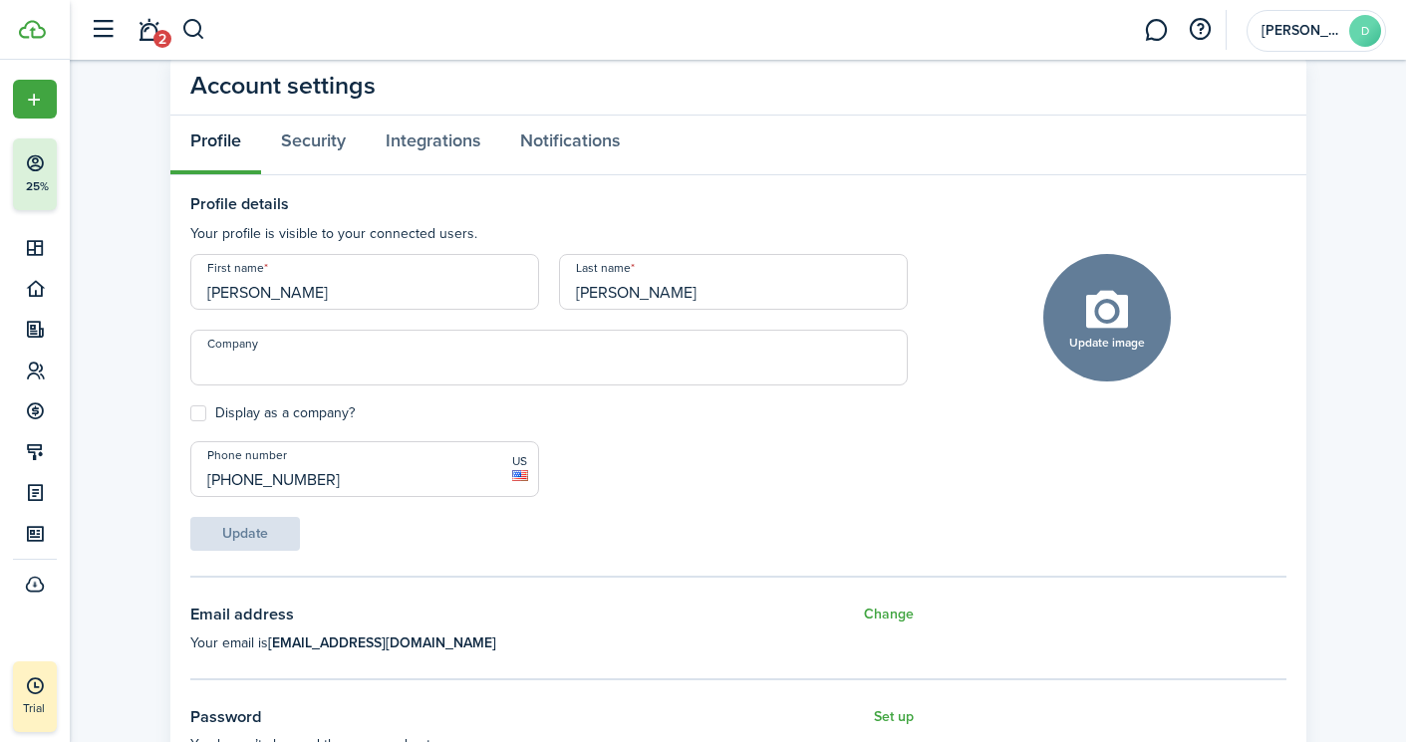
scroll to position [65, 0]
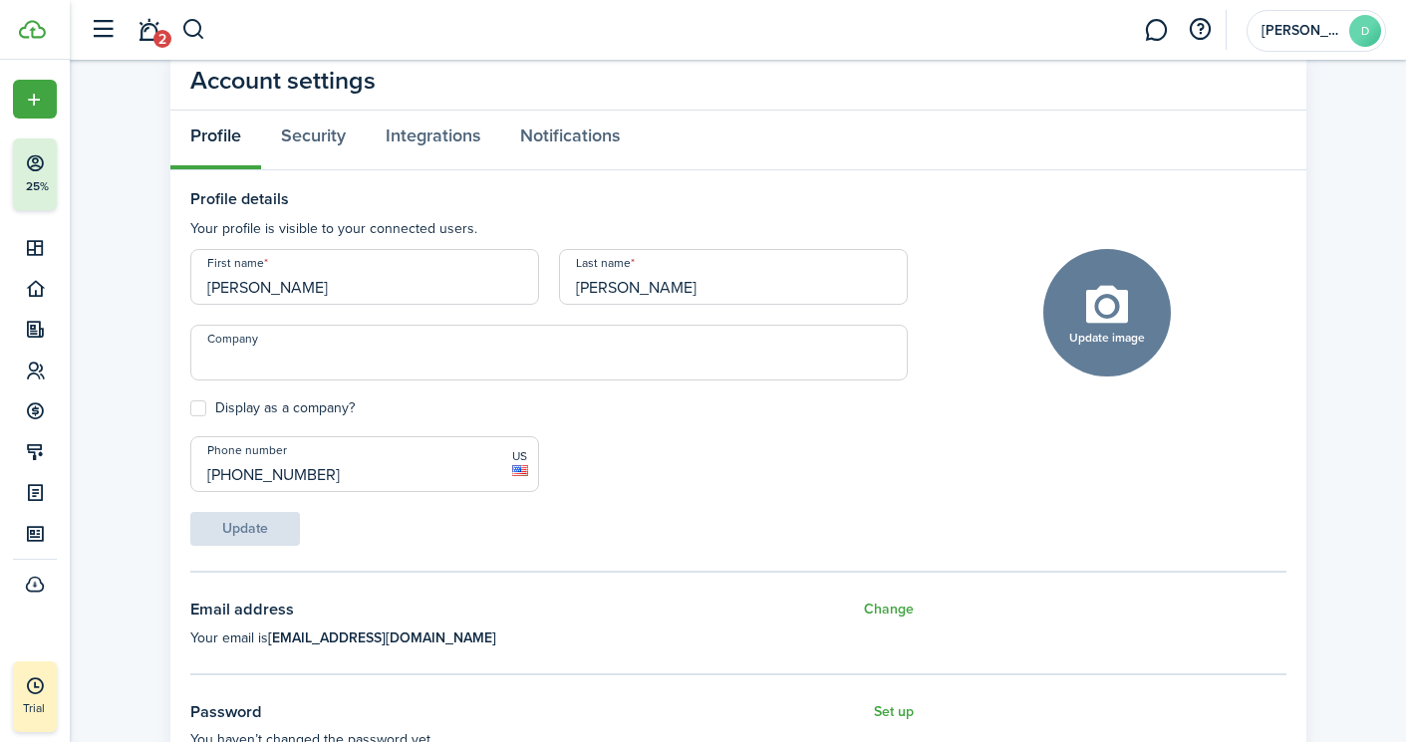
click at [196, 407] on label "Display as a company?" at bounding box center [272, 408] width 164 height 16
click at [190, 408] on input "Display as a company?" at bounding box center [189, 408] width 1 height 1
click at [196, 407] on label "Display as a company?" at bounding box center [272, 408] width 164 height 16
click at [190, 408] on input "Display as a company?" at bounding box center [189, 408] width 1 height 1
checkbox input "false"
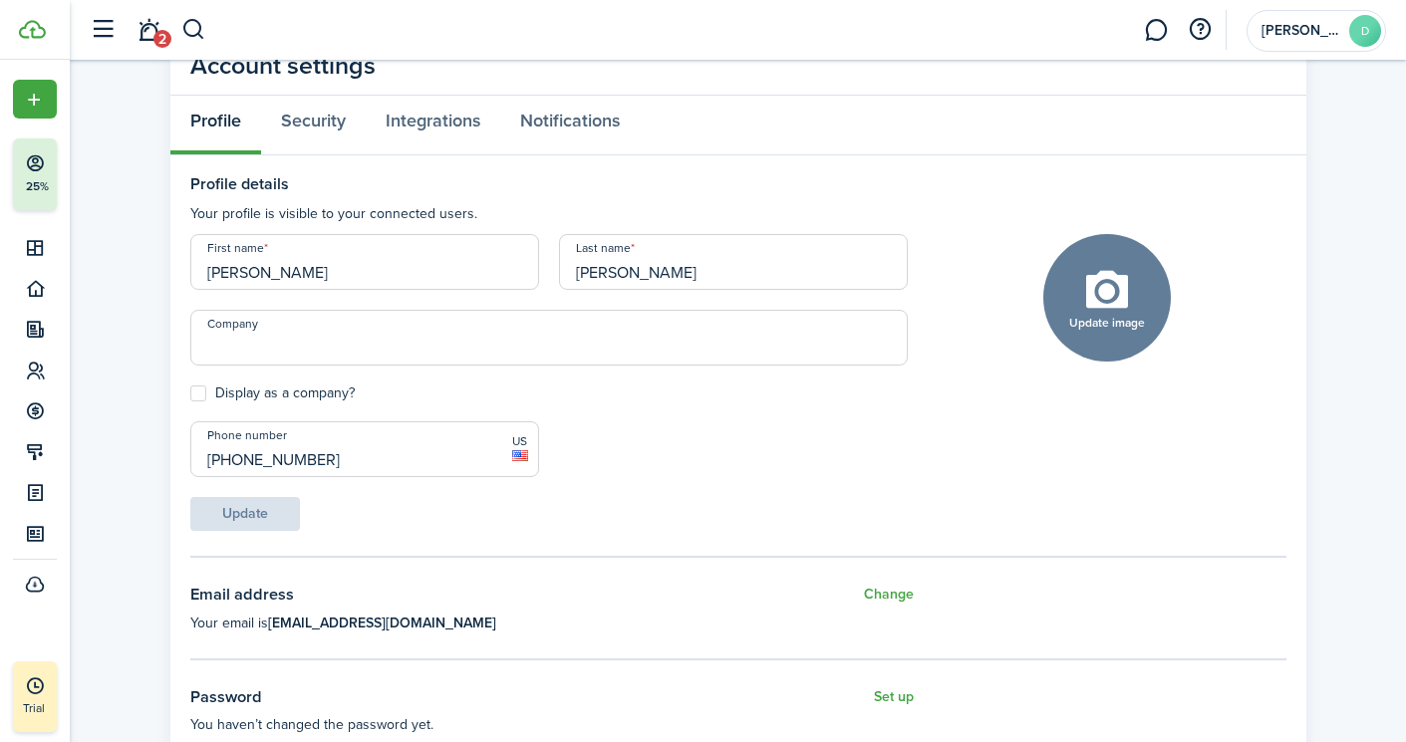
scroll to position [78, 0]
click at [1108, 300] on button "Update image" at bounding box center [1107, 300] width 128 height 128
click input "Upload file" at bounding box center [0, 0] width 0 height 0
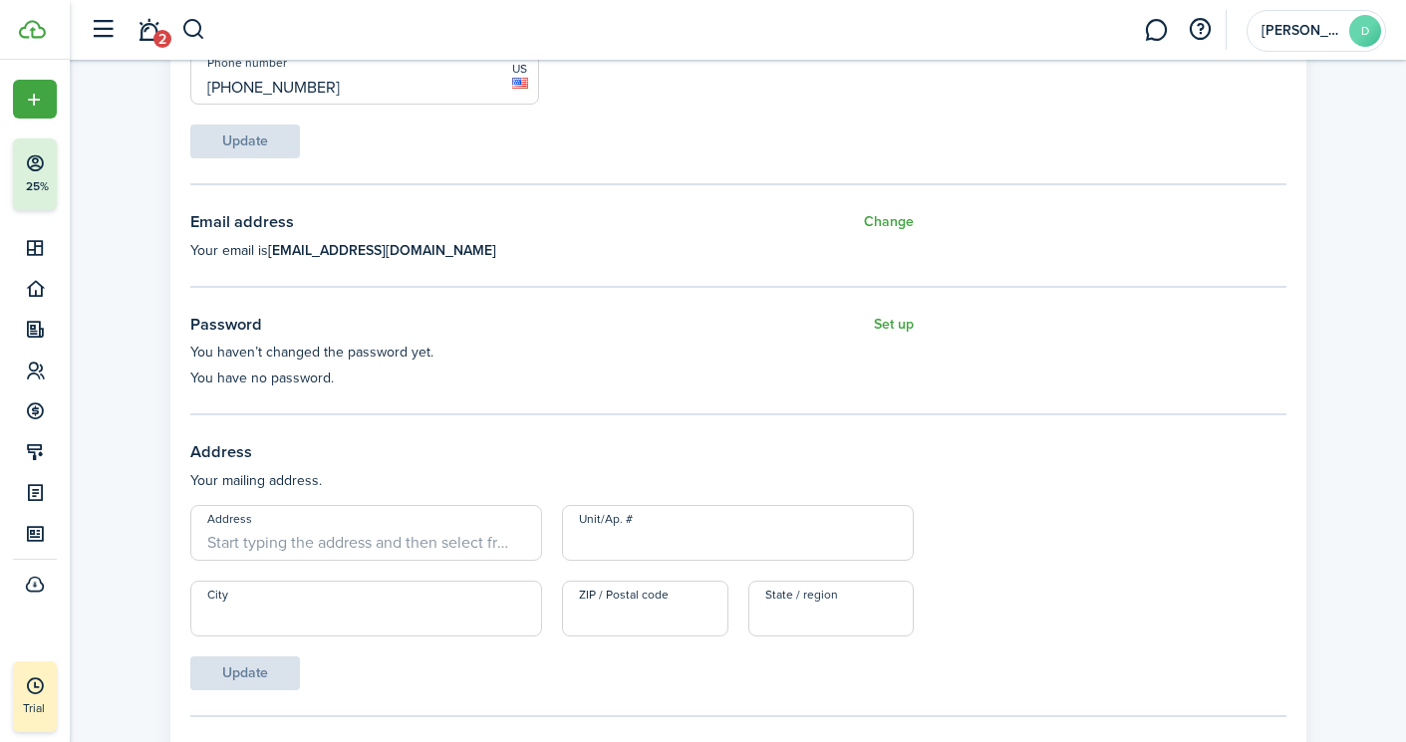
scroll to position [453, 0]
click at [895, 317] on button "Set up" at bounding box center [894, 324] width 40 height 25
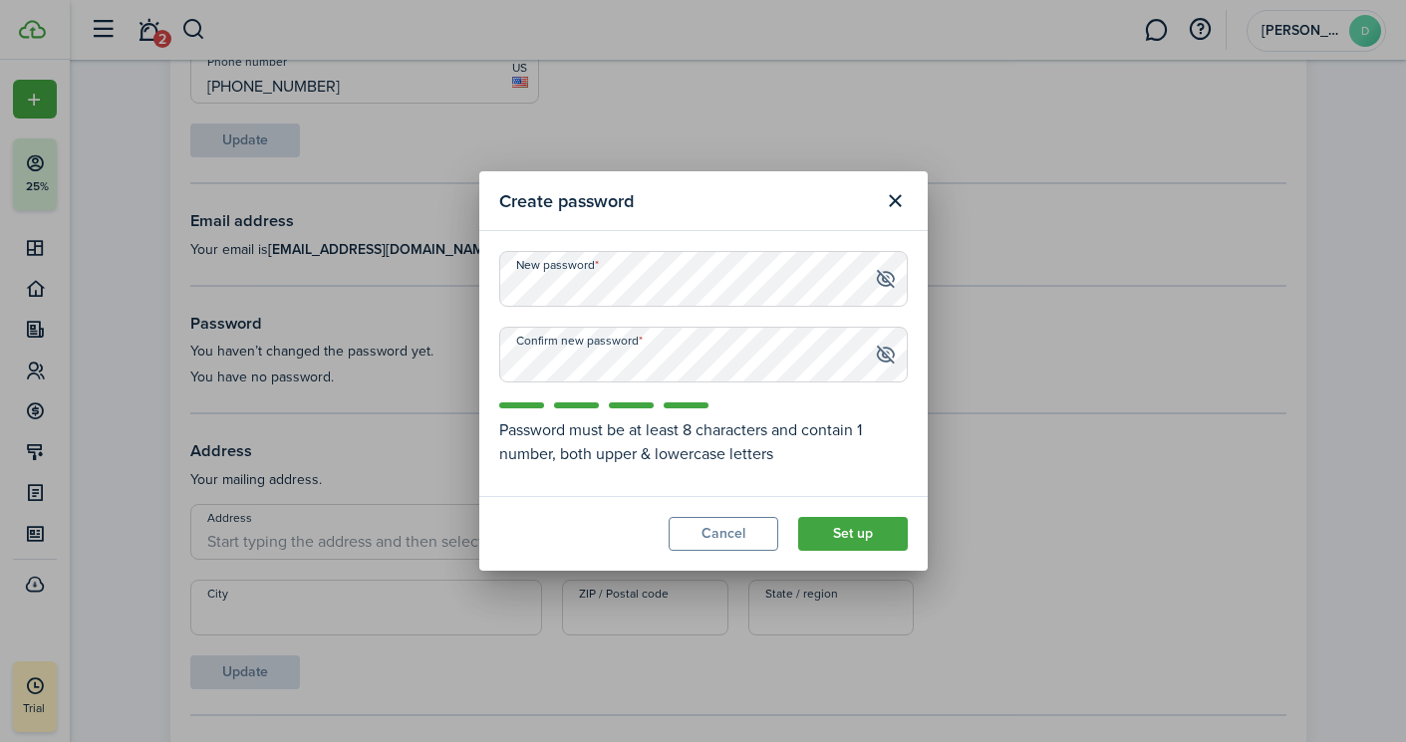
click at [847, 534] on button "Set up" at bounding box center [853, 534] width 110 height 34
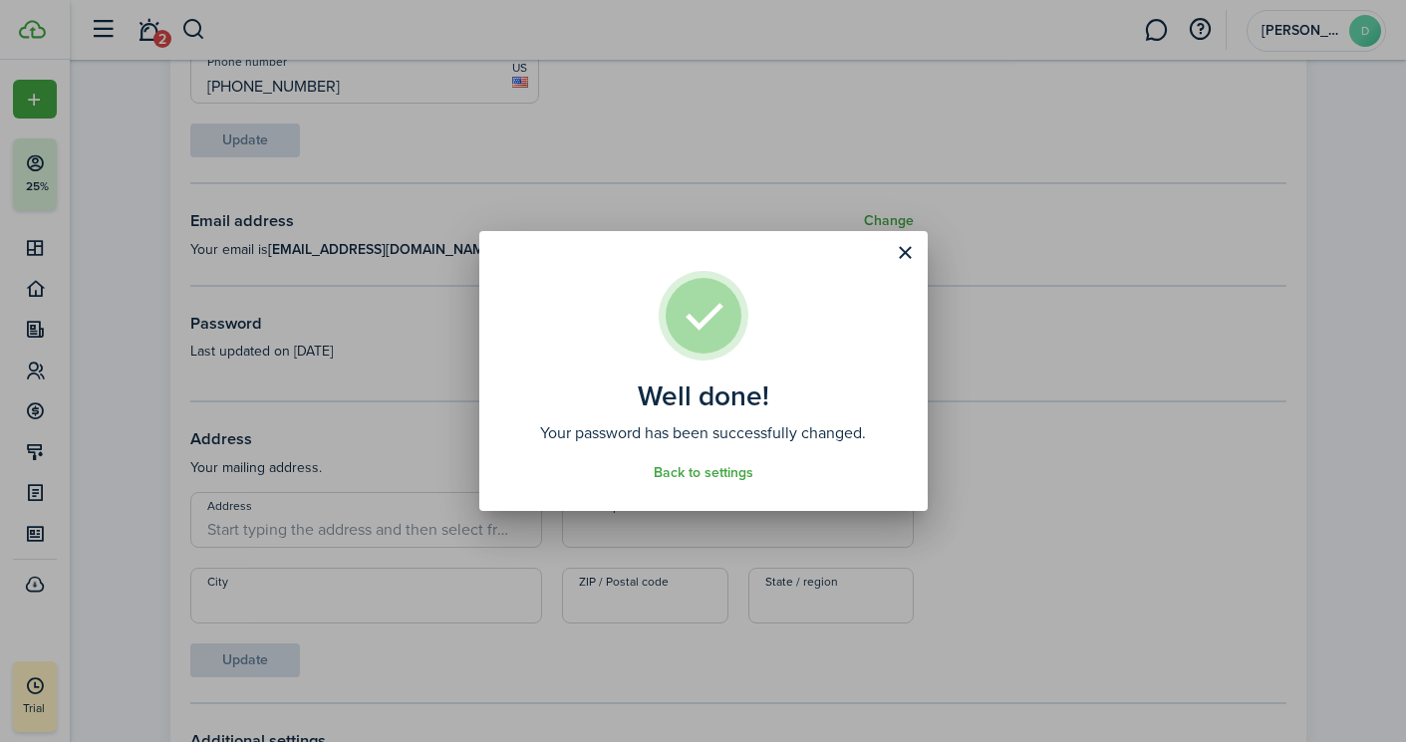
click at [907, 247] on button "Close modal" at bounding box center [906, 253] width 34 height 34
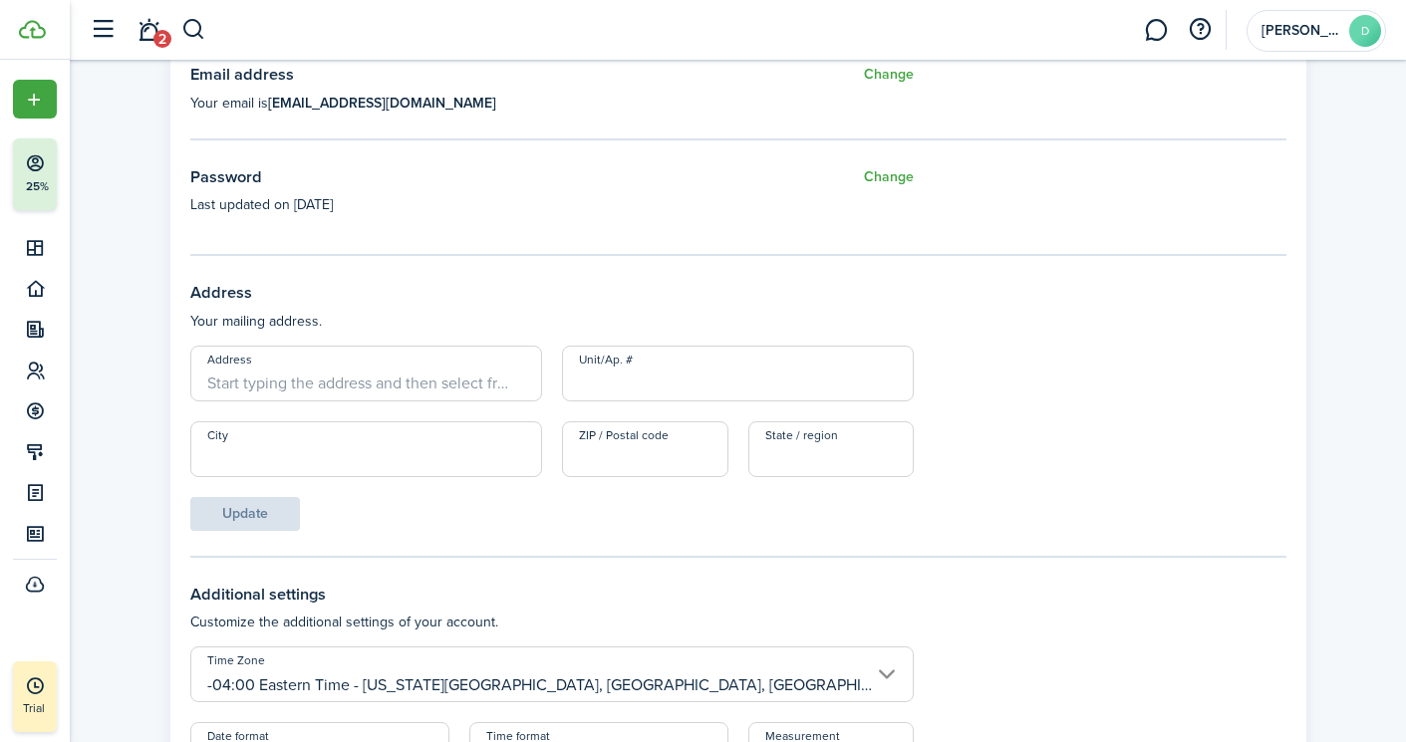
scroll to position [603, 0]
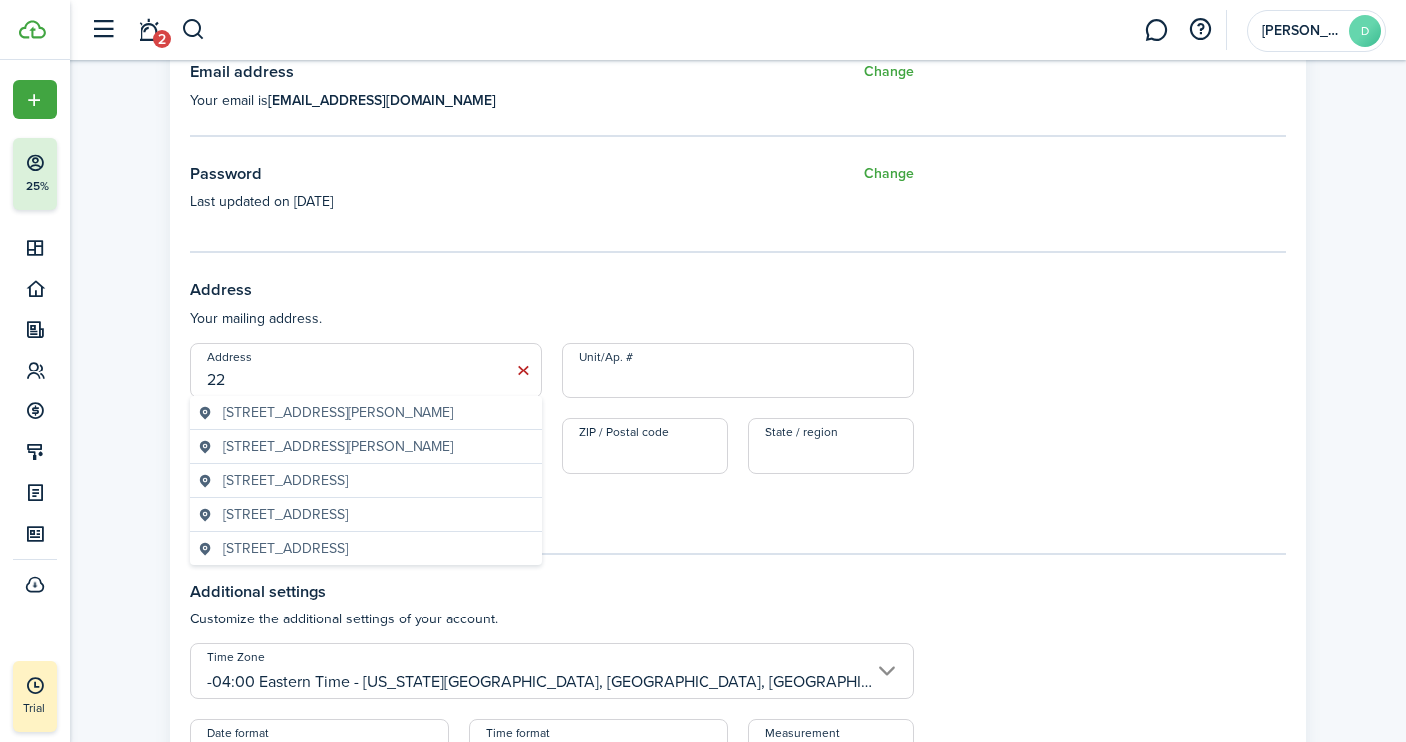
type input "2"
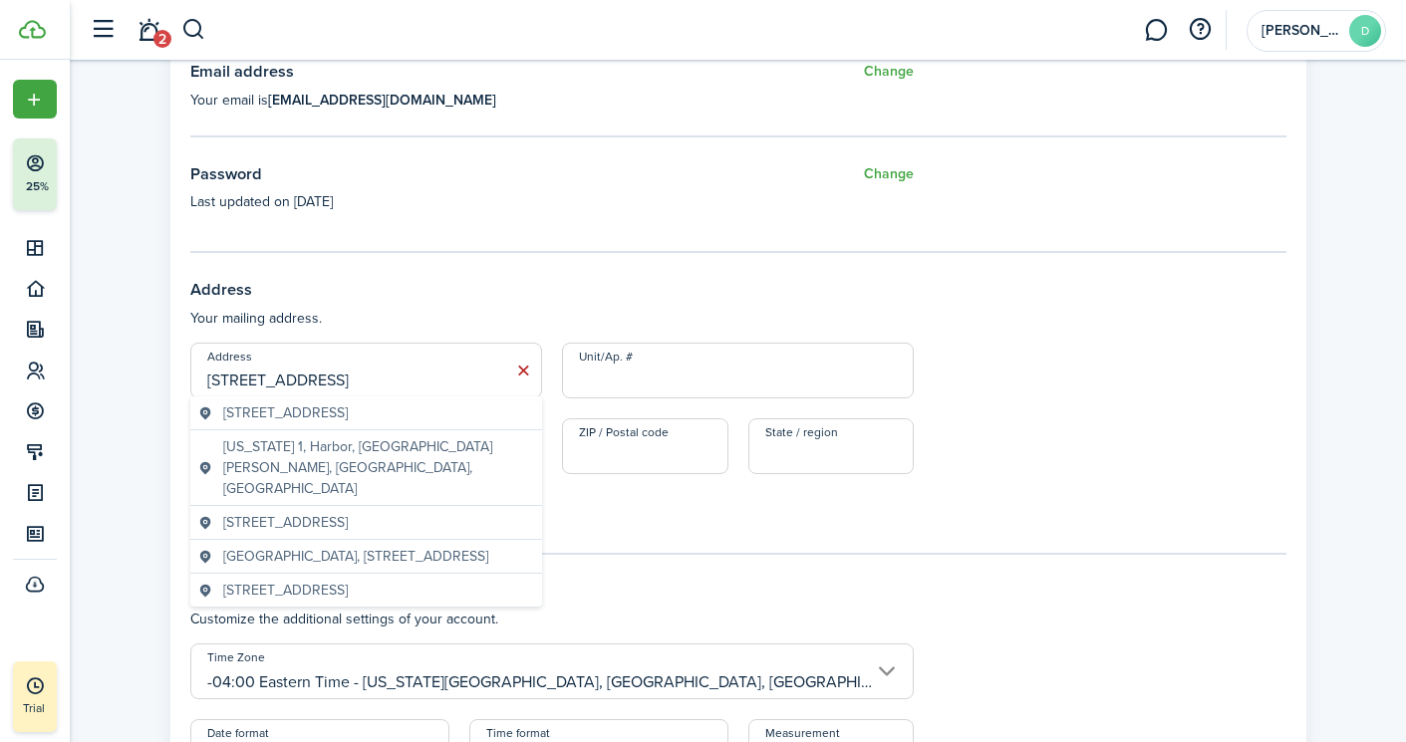
click at [264, 407] on span "[STREET_ADDRESS]" at bounding box center [285, 412] width 125 height 21
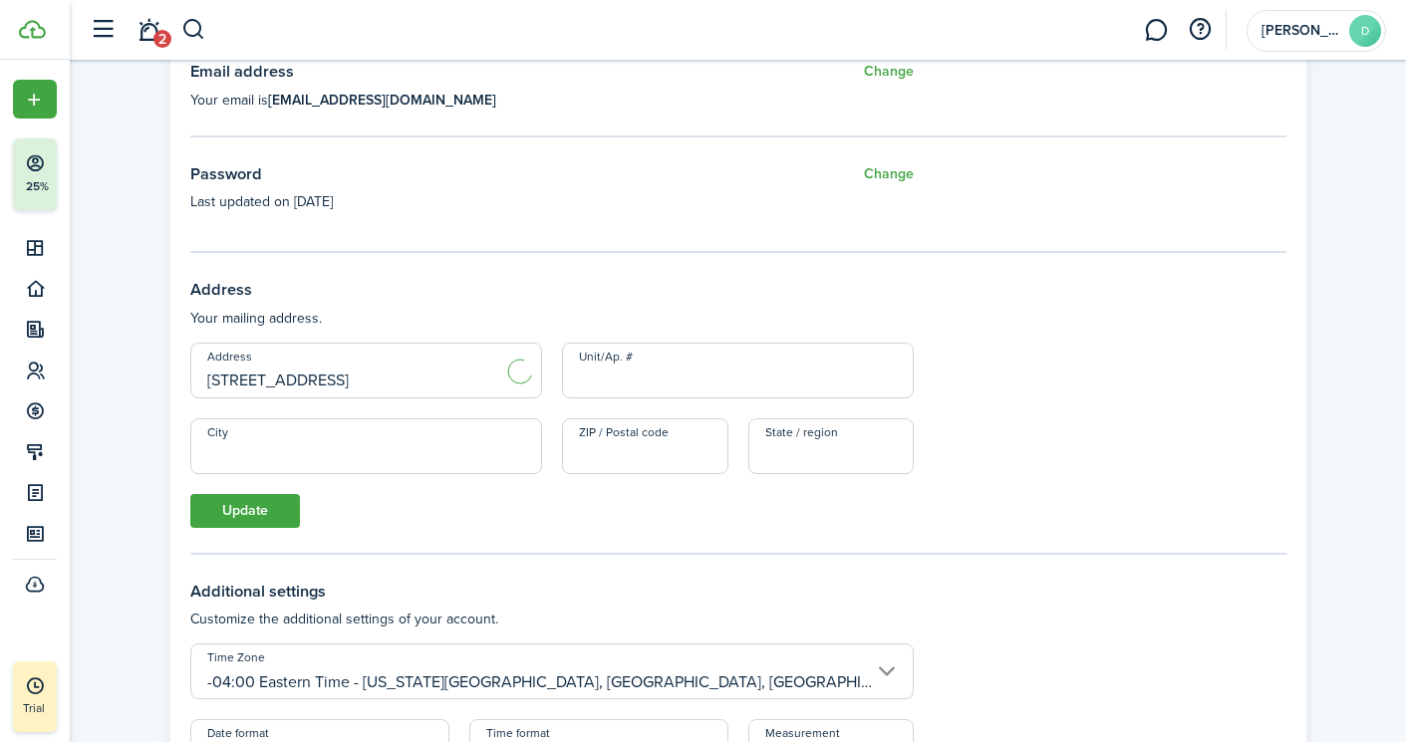
type input "[STREET_ADDRESS]"
type input "[GEOGRAPHIC_DATA]"
type input "06902"
type input "CT"
click at [627, 382] on input "Unit/Ap. #" at bounding box center [738, 371] width 352 height 56
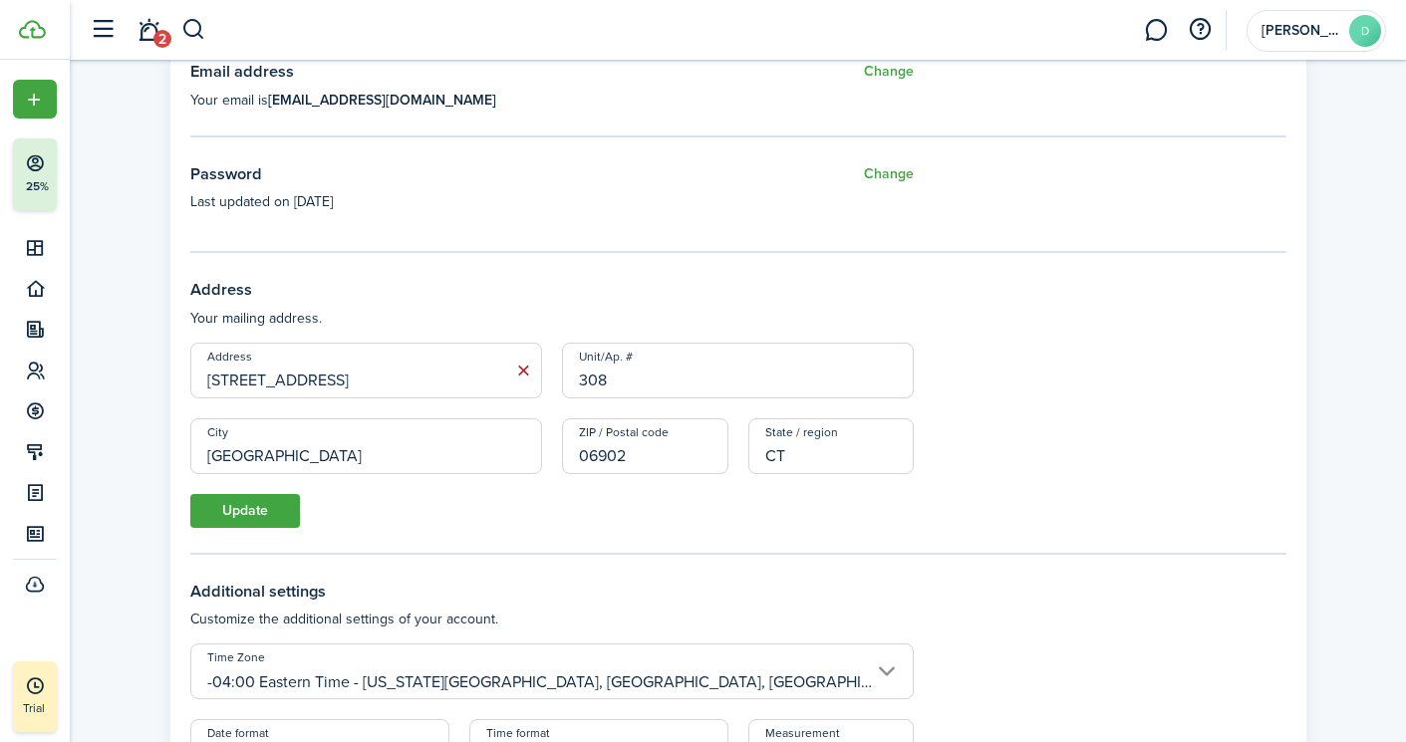
type input "308"
click at [263, 517] on button "Update" at bounding box center [245, 511] width 110 height 34
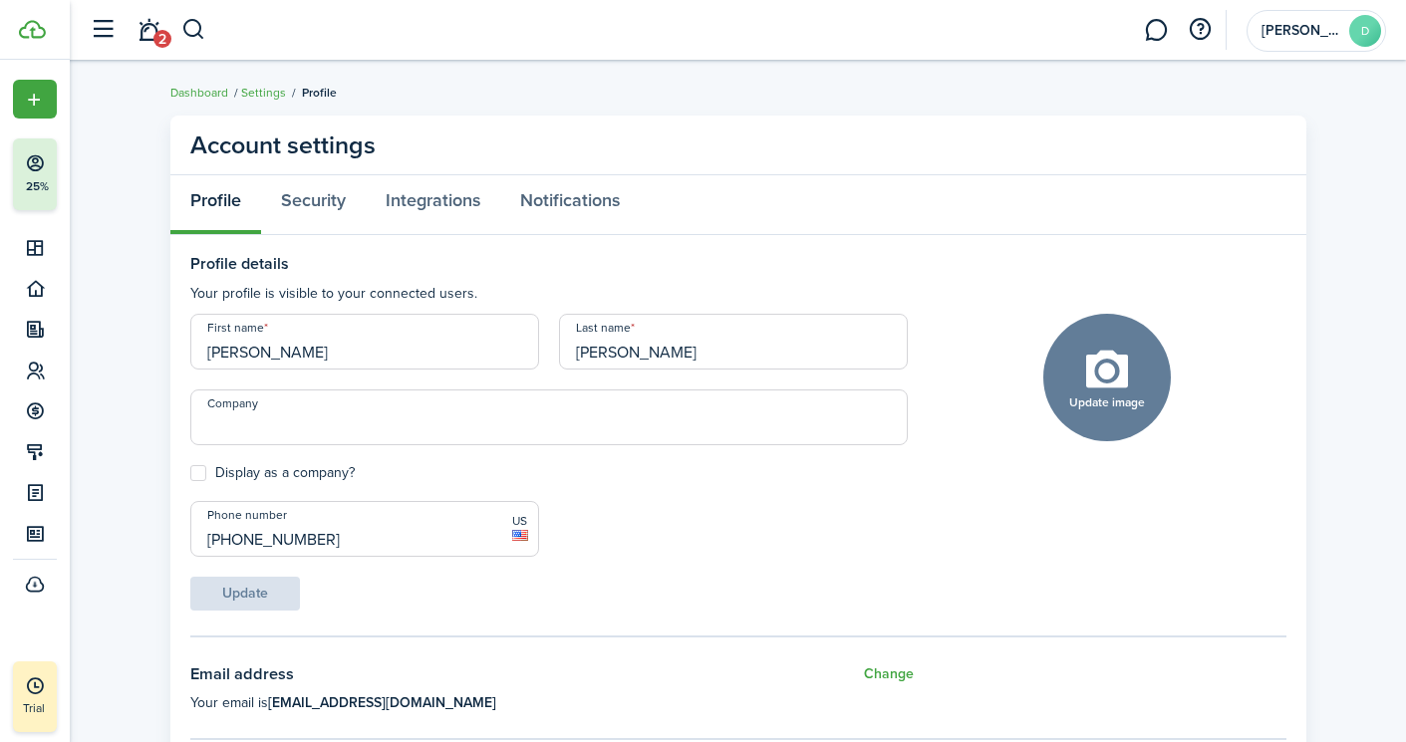
scroll to position [0, 0]
click at [304, 201] on link "Security" at bounding box center [313, 205] width 105 height 60
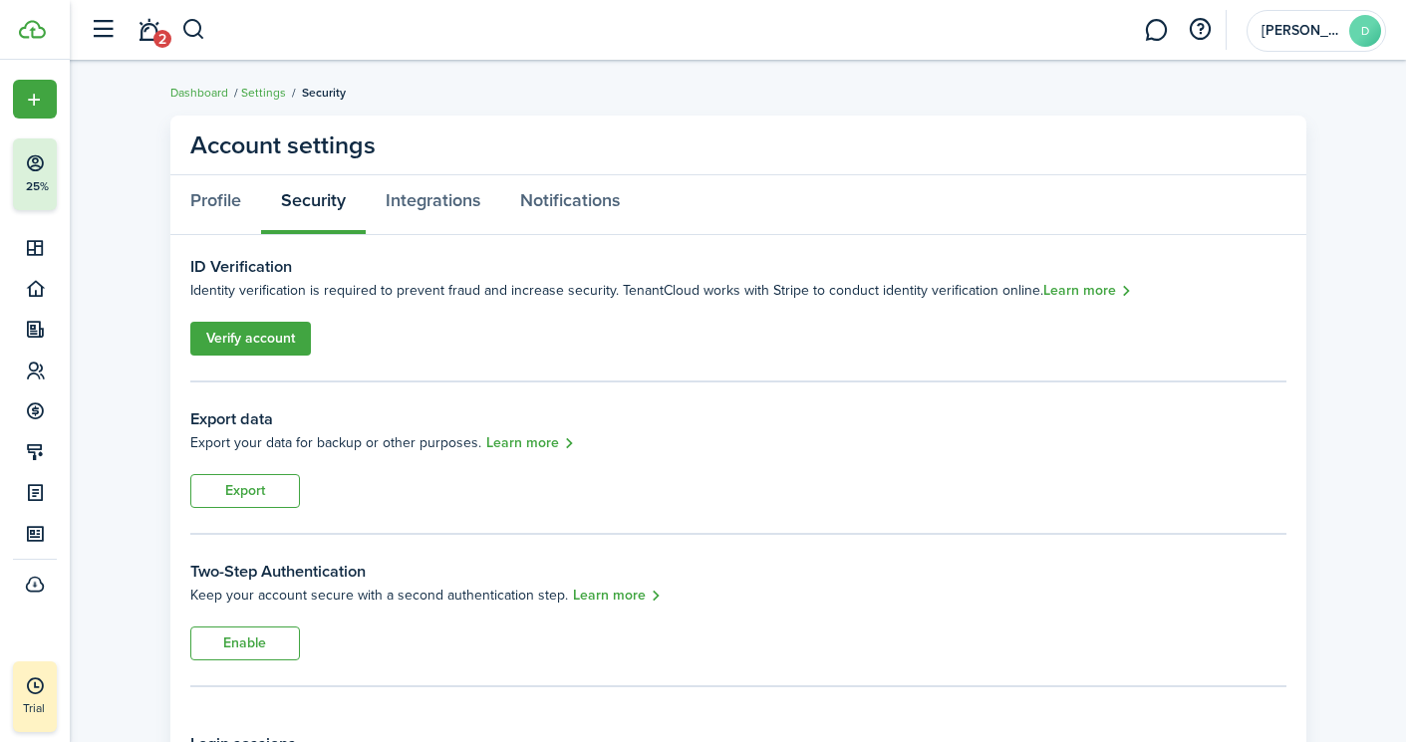
click at [260, 339] on link "Verify account" at bounding box center [250, 339] width 121 height 34
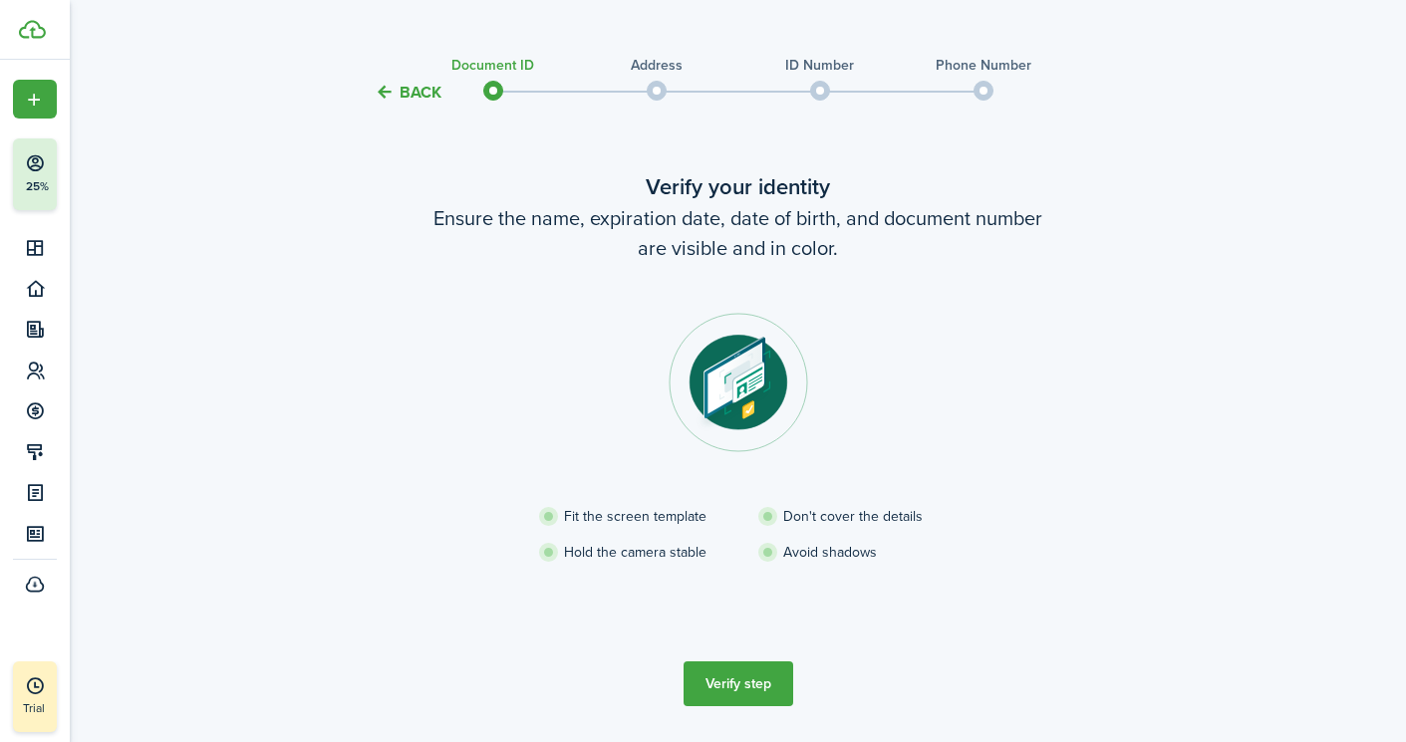
scroll to position [37, 0]
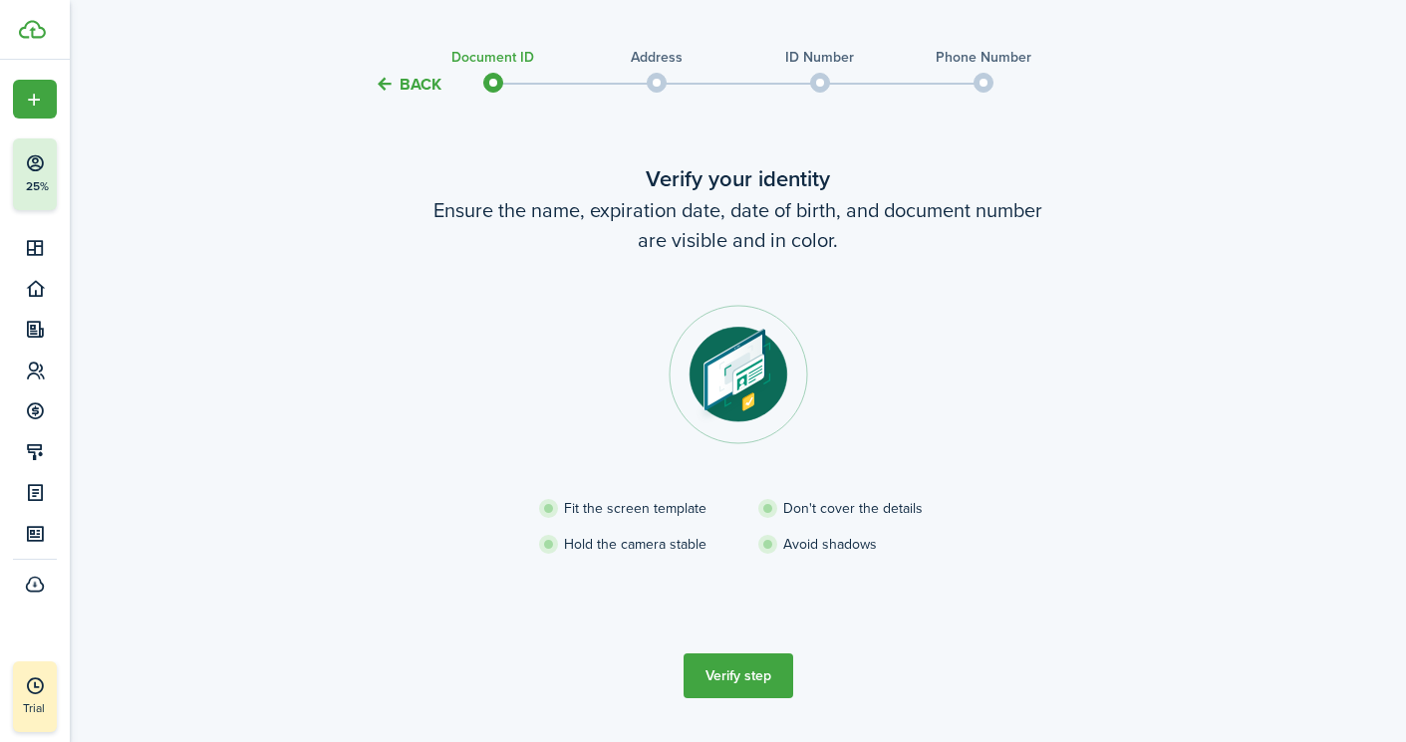
click at [399, 83] on button "Back" at bounding box center [408, 84] width 67 height 21
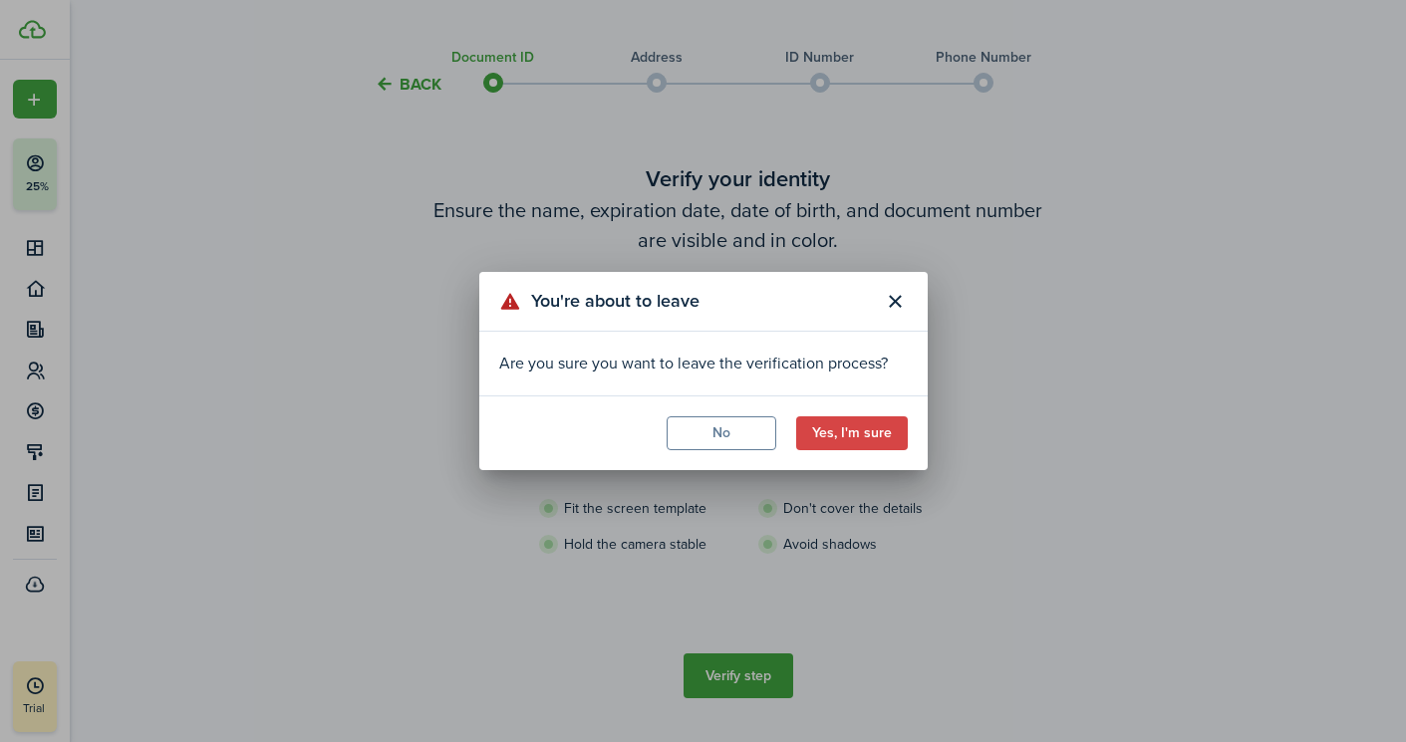
click at [832, 430] on button "Yes, I'm sure" at bounding box center [852, 433] width 112 height 34
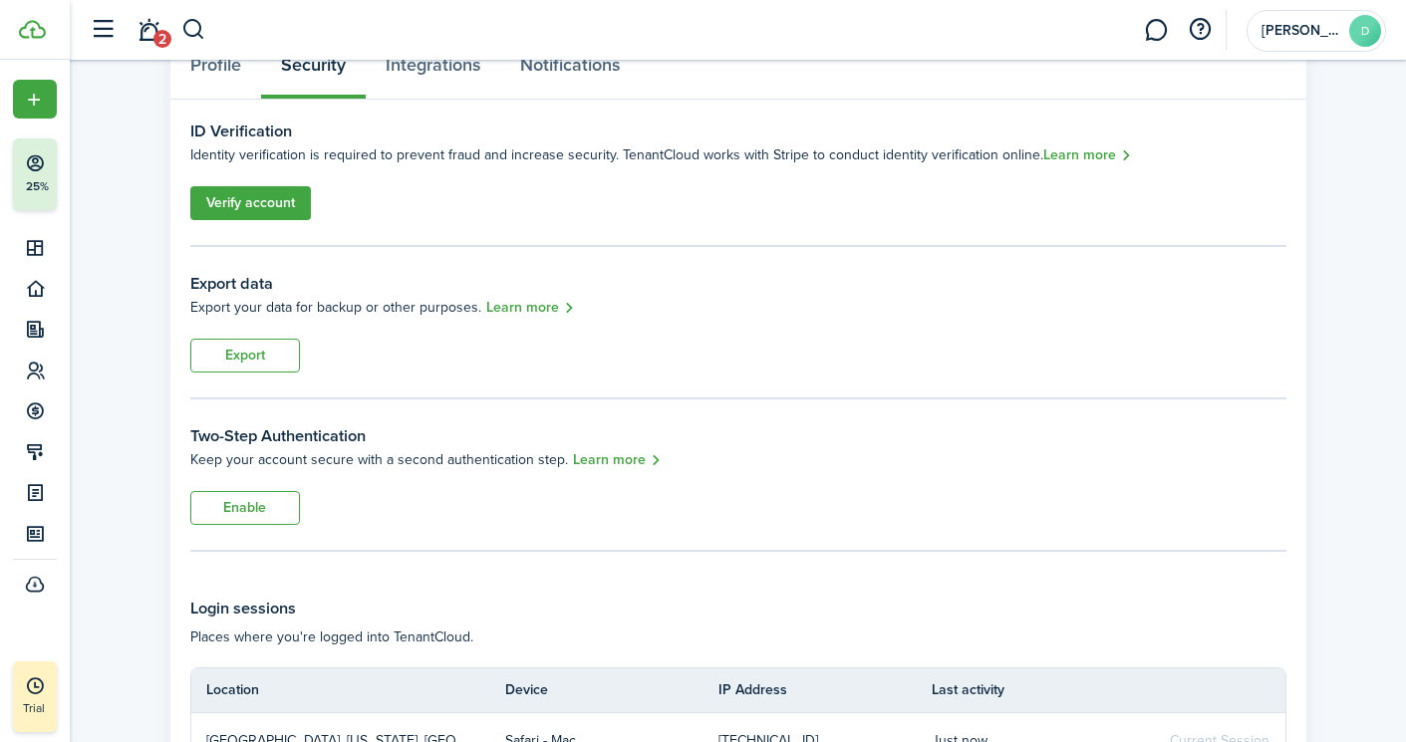
scroll to position [140, 0]
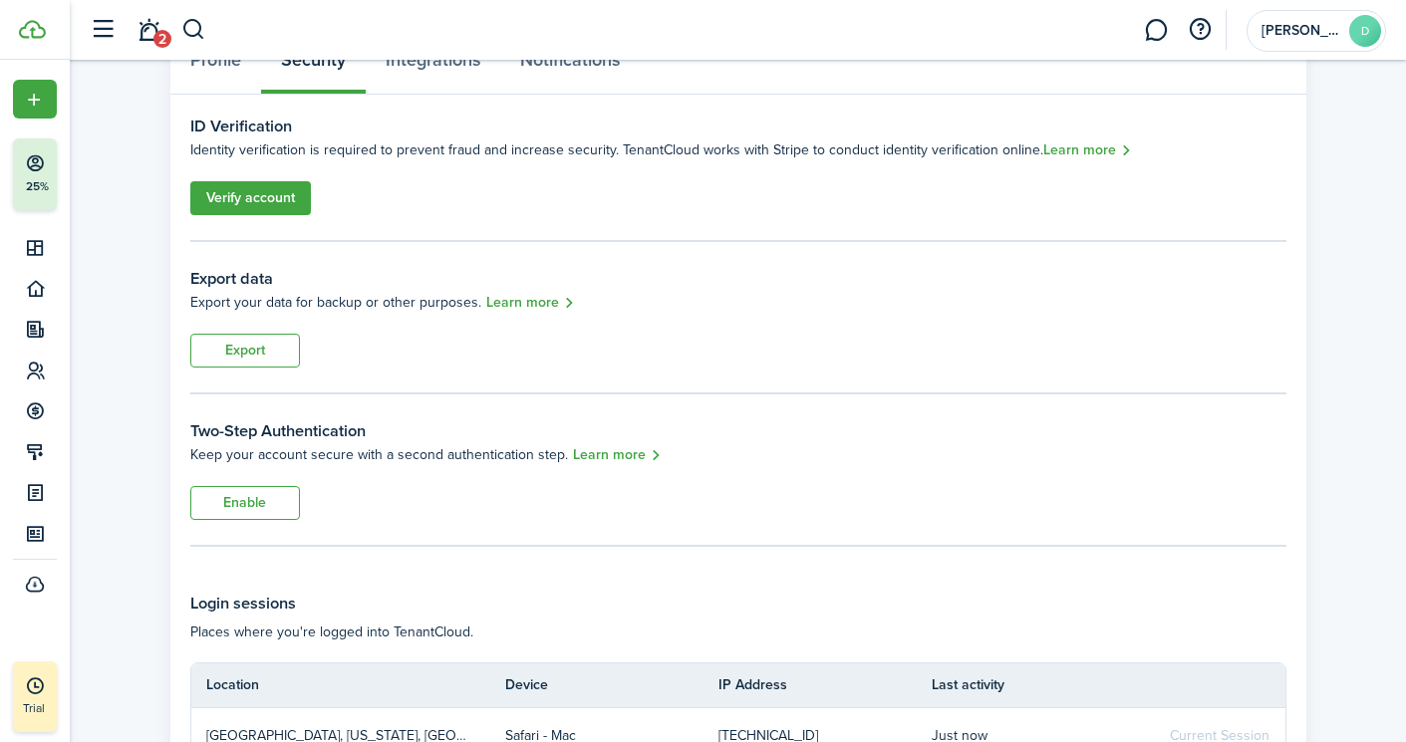
click at [241, 499] on button "Enable" at bounding box center [245, 503] width 110 height 34
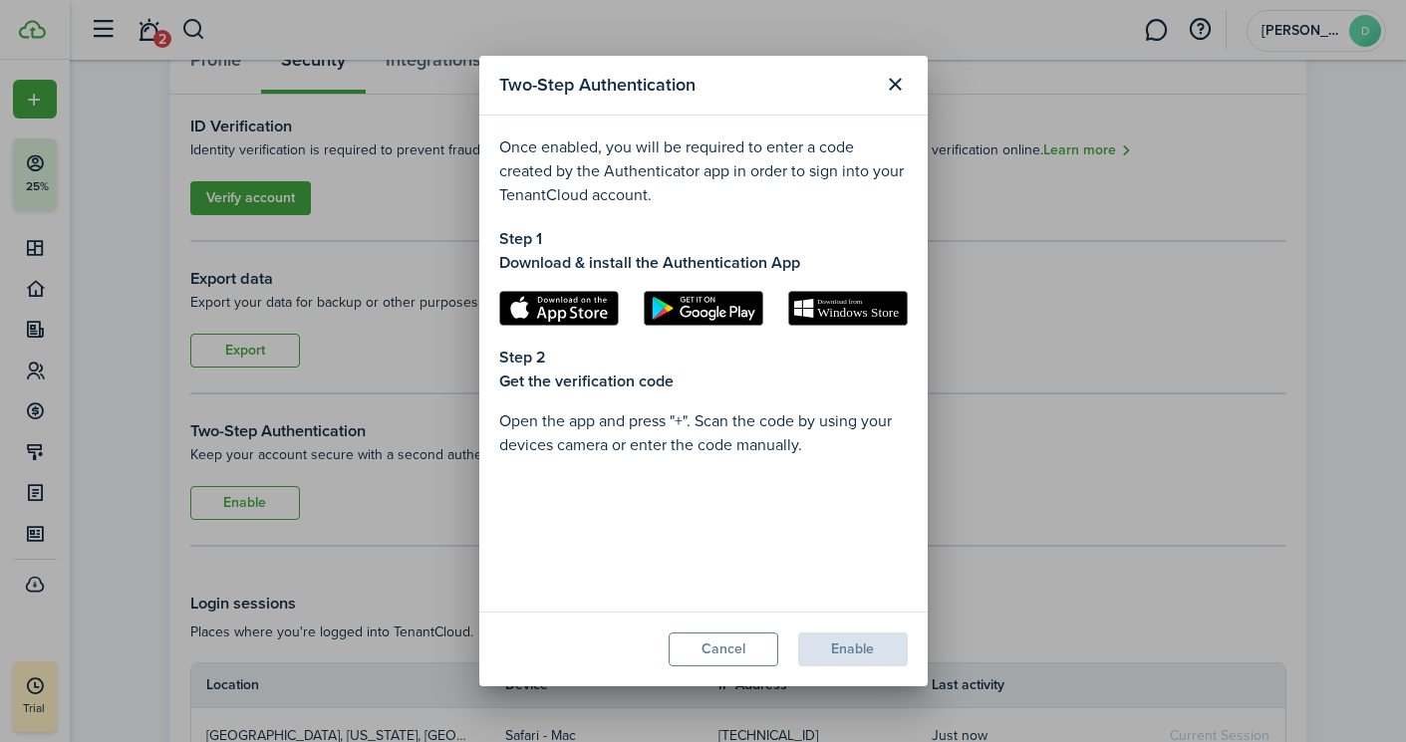
scroll to position [363, 0]
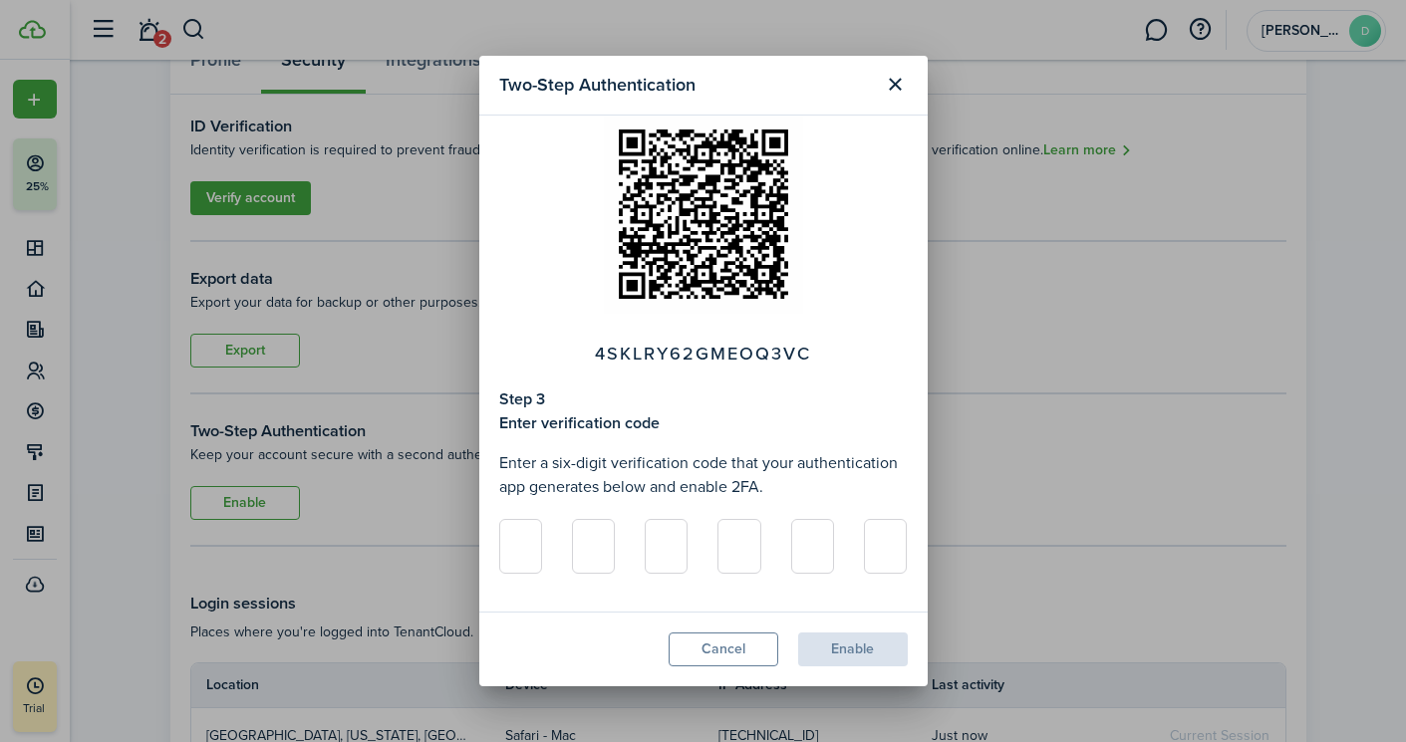
click at [721, 646] on button "Cancel" at bounding box center [723, 650] width 110 height 34
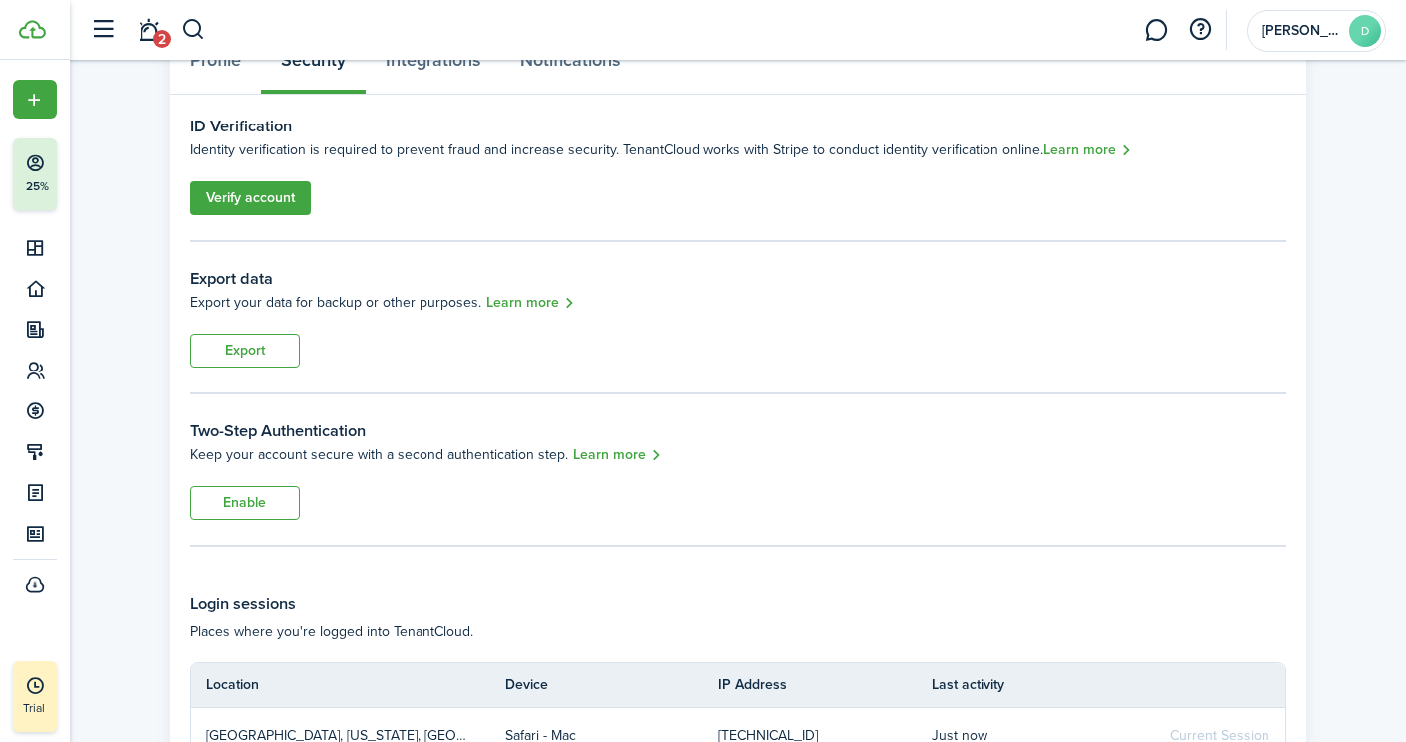
click at [597, 452] on link "Learn more" at bounding box center [618, 455] width 90 height 23
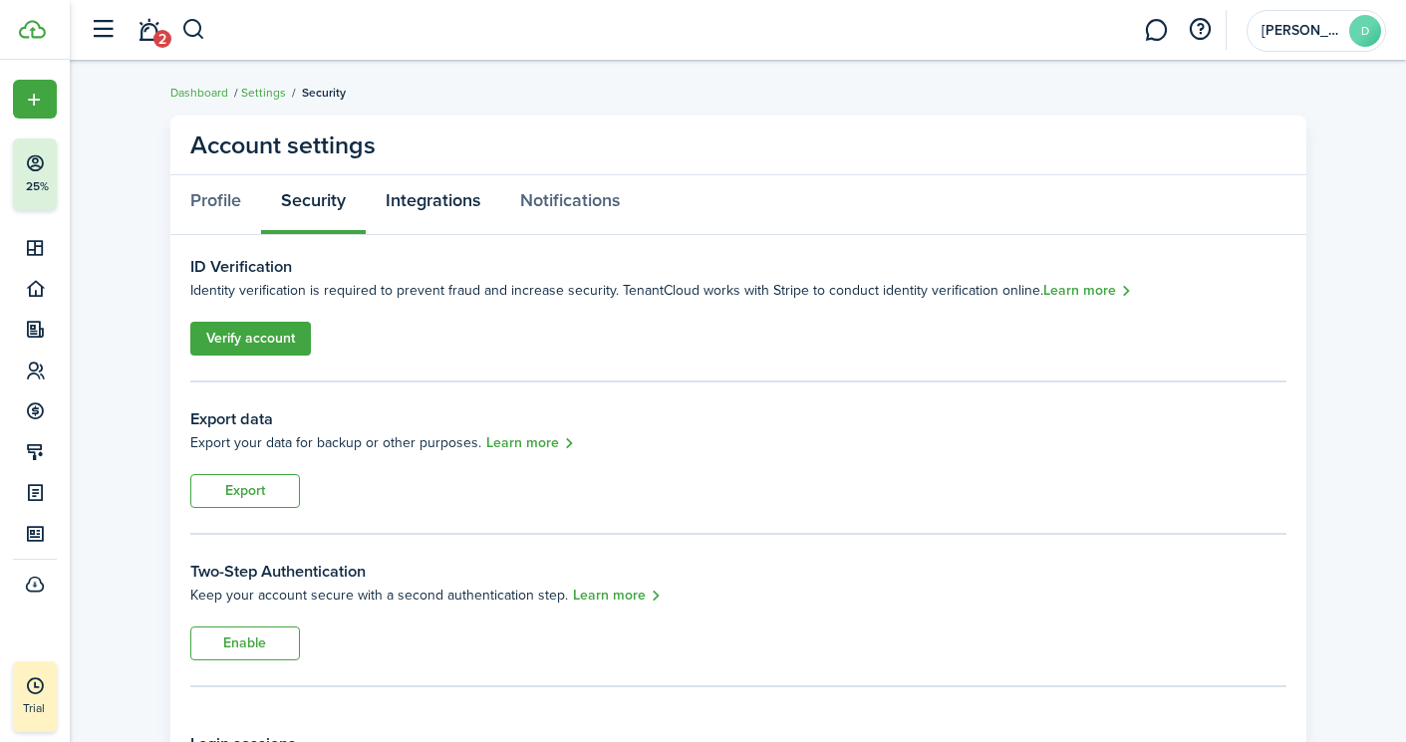
scroll to position [0, 0]
click at [421, 199] on link "Integrations" at bounding box center [433, 205] width 134 height 60
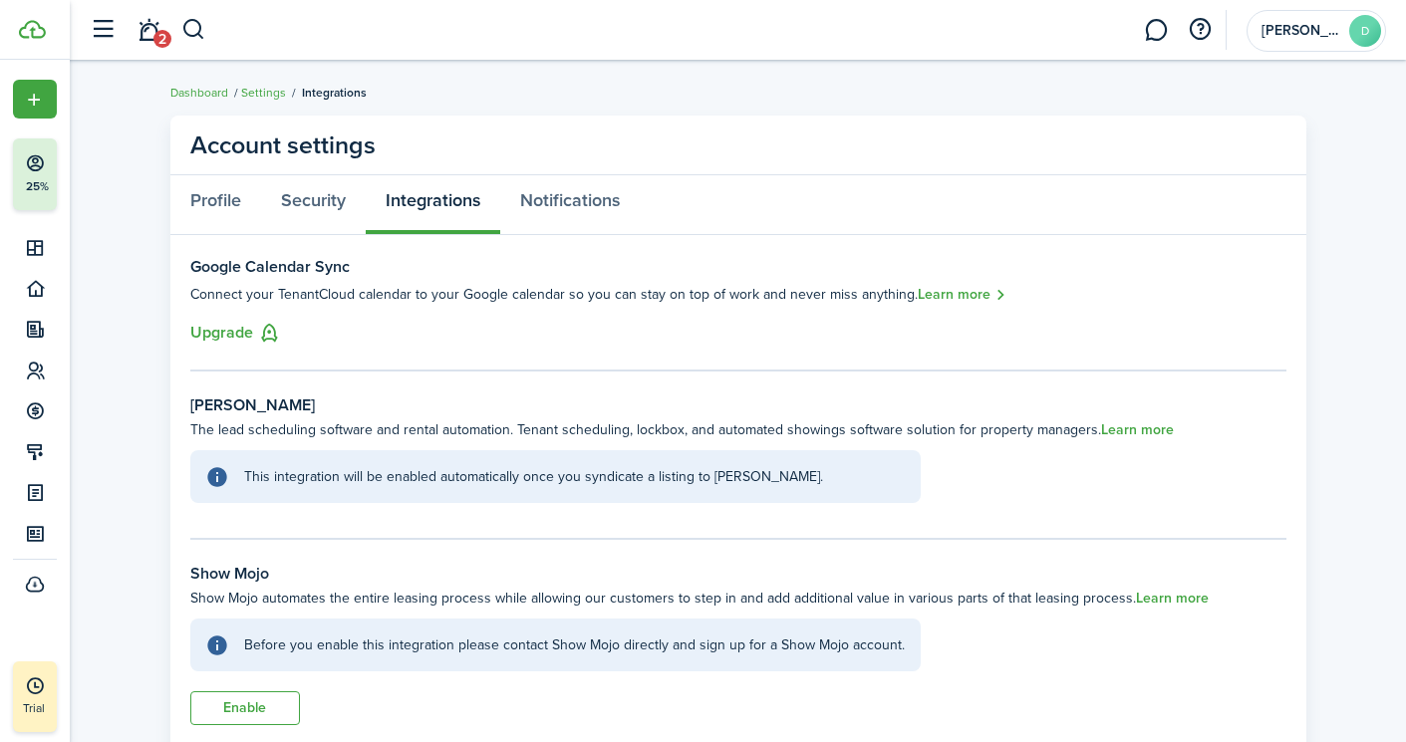
click at [1128, 428] on link "Learn more" at bounding box center [1137, 430] width 73 height 16
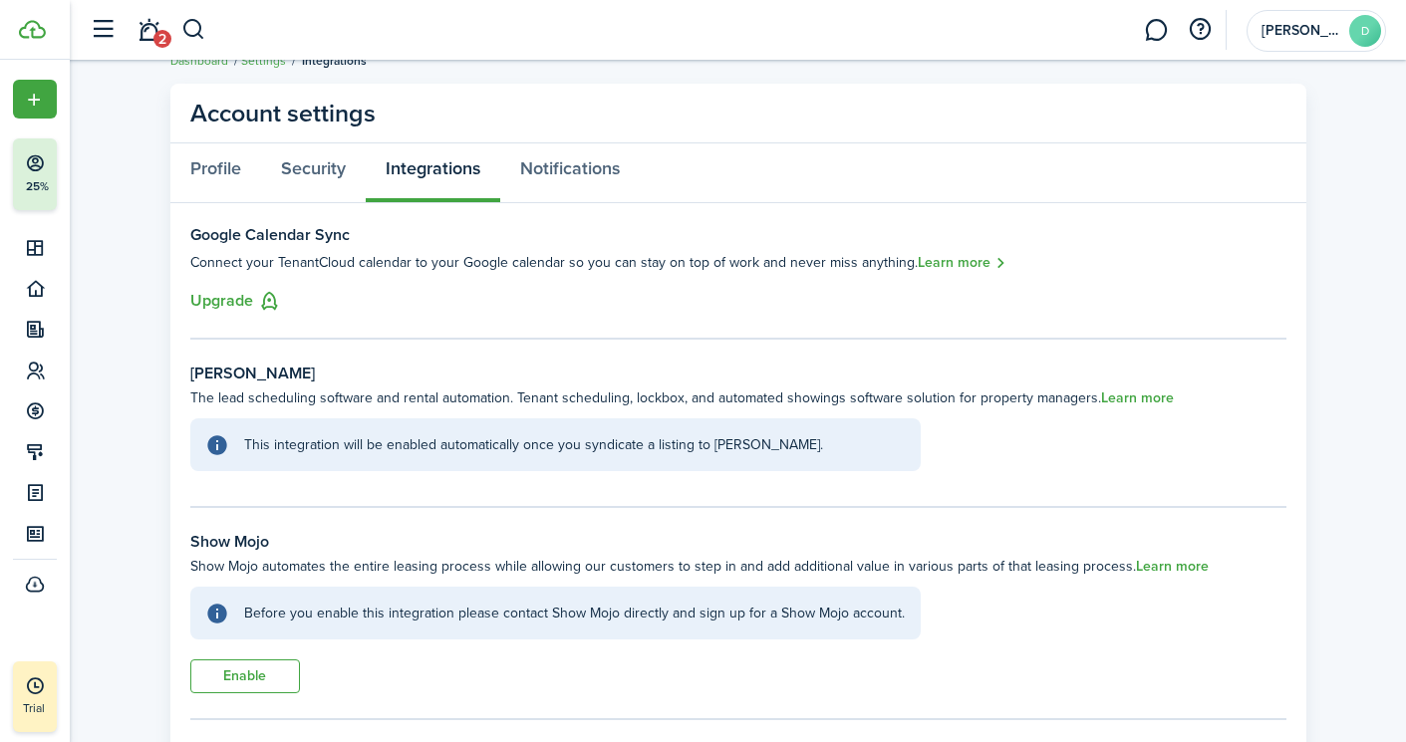
scroll to position [40, 0]
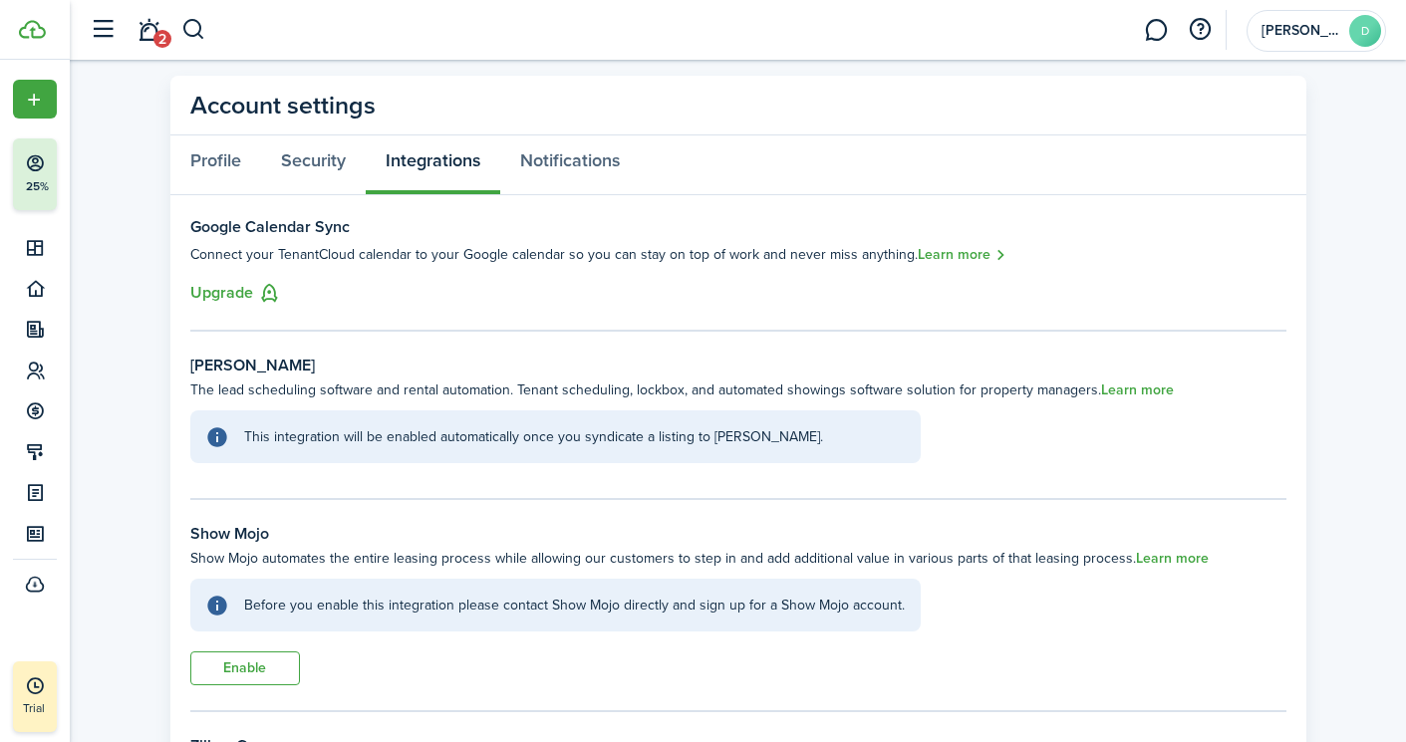
click at [1145, 556] on link "Learn more" at bounding box center [1172, 559] width 73 height 16
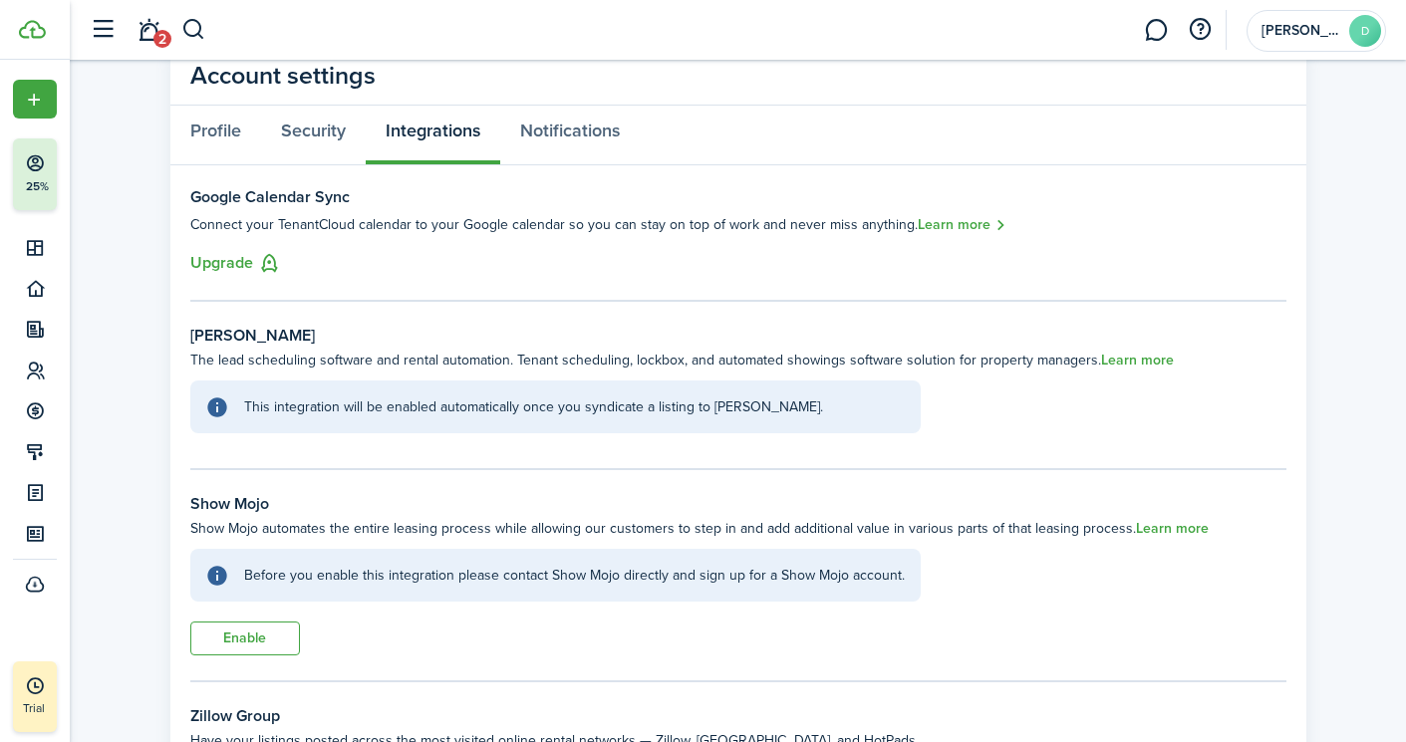
scroll to position [73, 0]
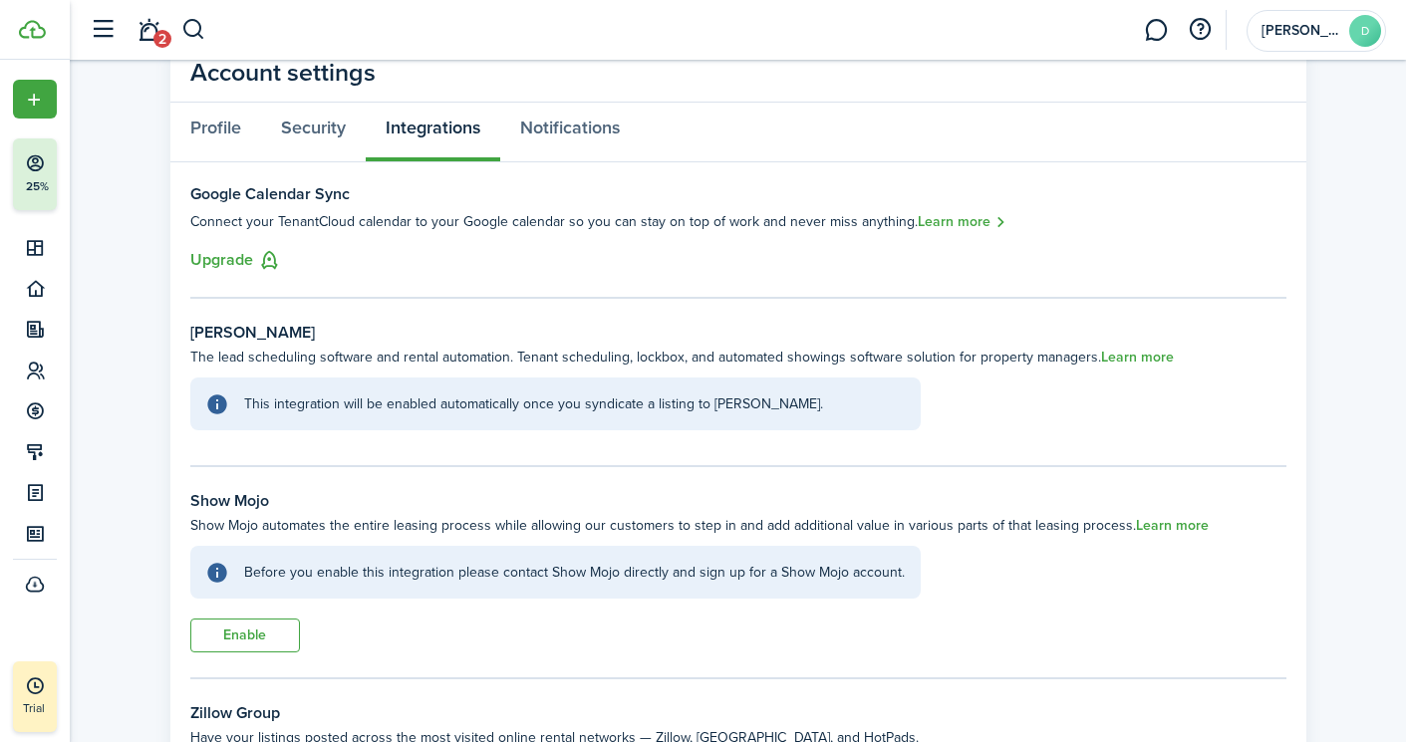
click at [965, 217] on link "Learn more" at bounding box center [963, 222] width 90 height 23
click at [239, 260] on button "Upgrade" at bounding box center [235, 260] width 91 height 25
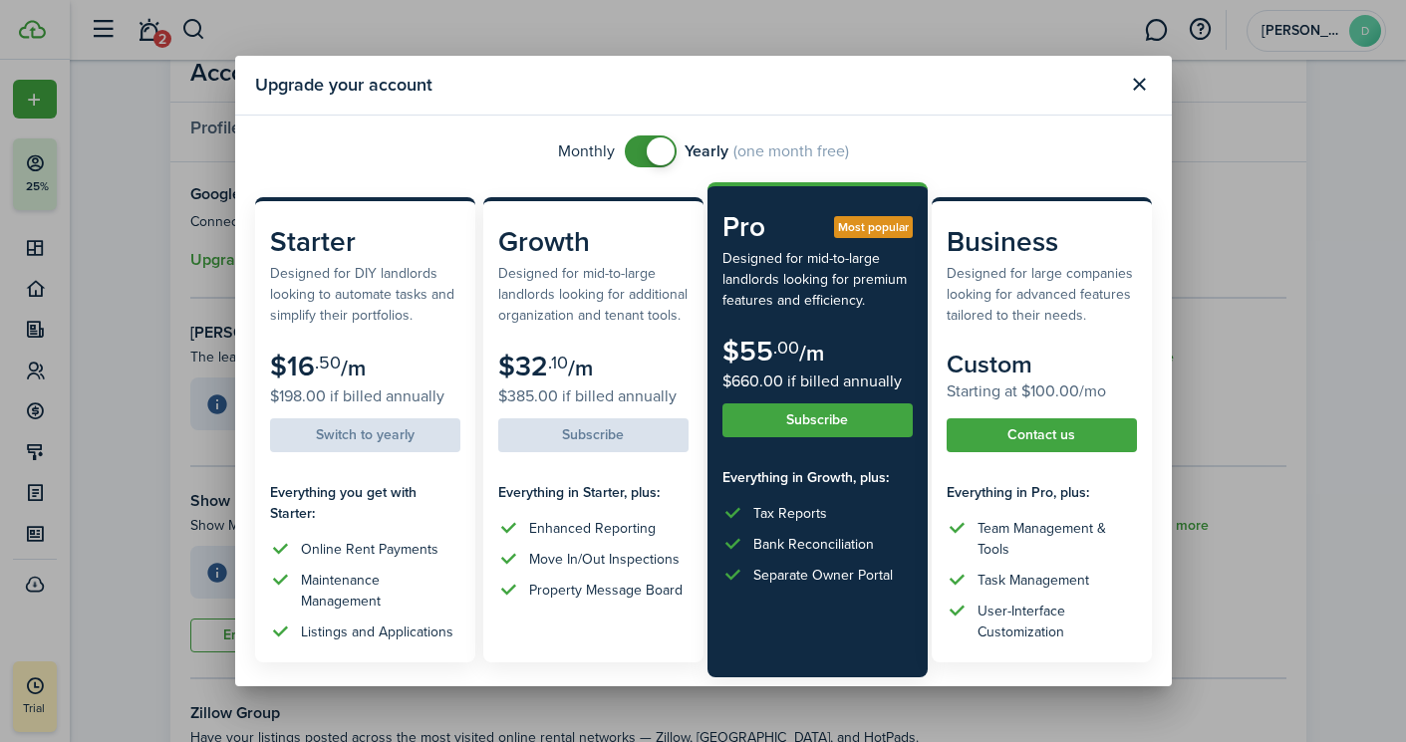
click at [1137, 85] on button "Close modal" at bounding box center [1140, 85] width 34 height 34
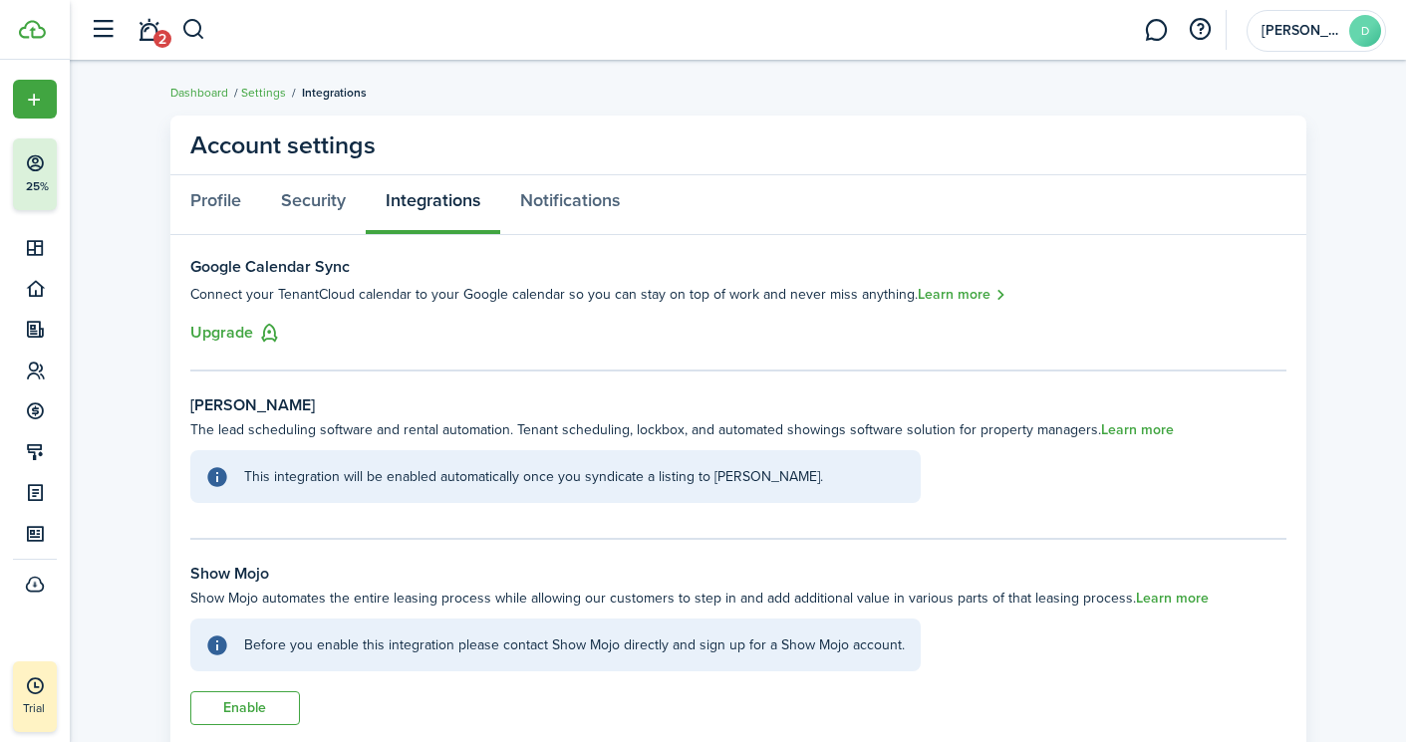
scroll to position [0, 0]
click at [571, 191] on link "Notifications" at bounding box center [569, 205] width 139 height 60
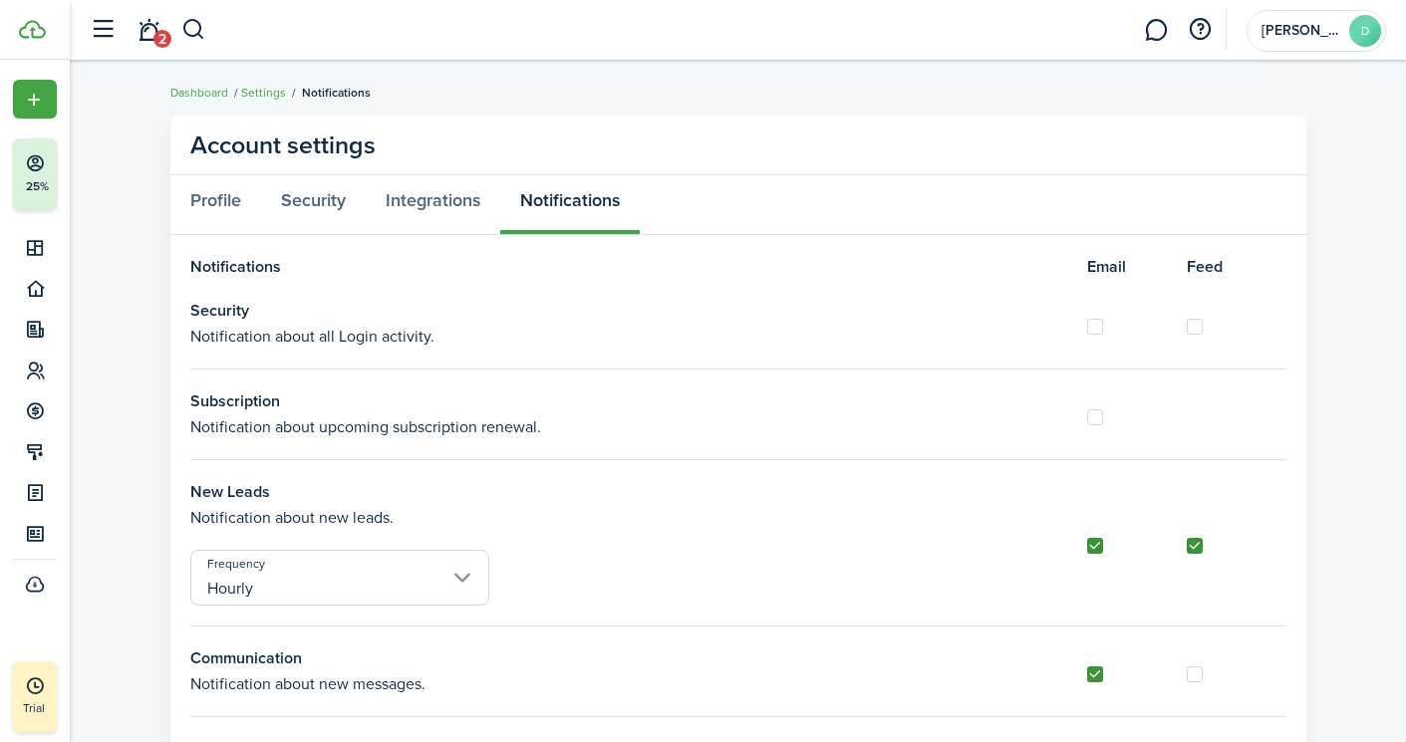
click at [1192, 323] on label at bounding box center [1194, 327] width 16 height 16
click at [1186, 326] on input "checkbox" at bounding box center [1185, 326] width 1 height 1
checkbox input "true"
click at [1093, 411] on label at bounding box center [1095, 417] width 16 height 16
click at [1087, 416] on input "checkbox" at bounding box center [1086, 416] width 1 height 1
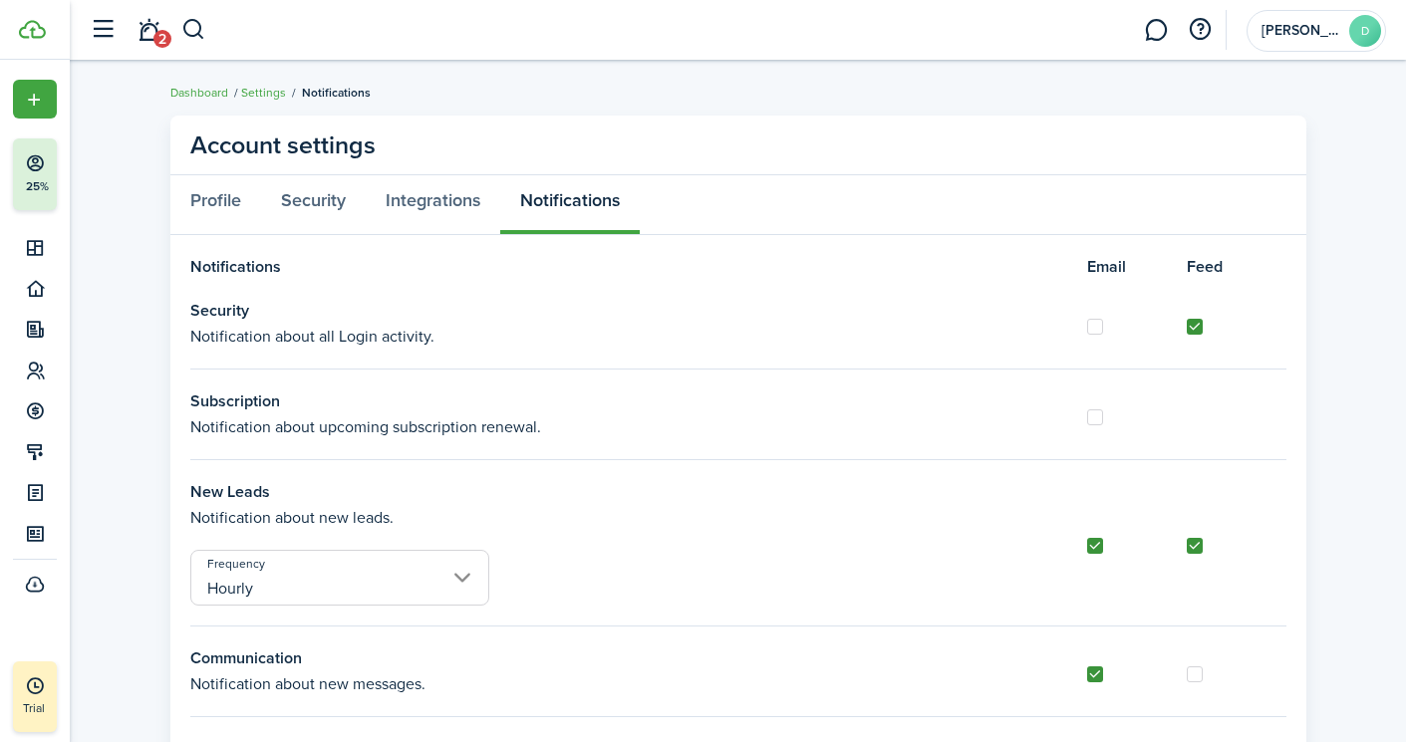
checkbox input "true"
click at [464, 578] on input "Hourly" at bounding box center [339, 578] width 299 height 56
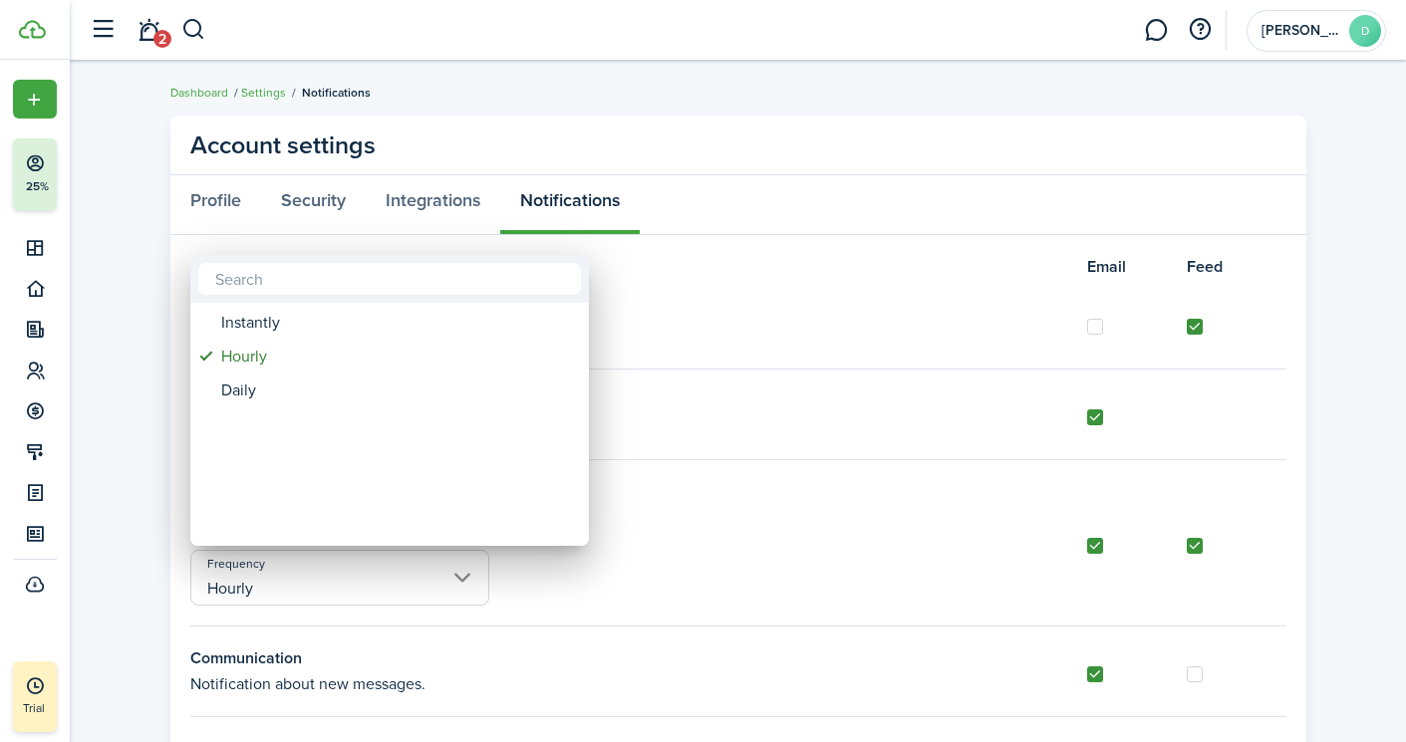
click at [692, 532] on div at bounding box center [703, 371] width 1724 height 1061
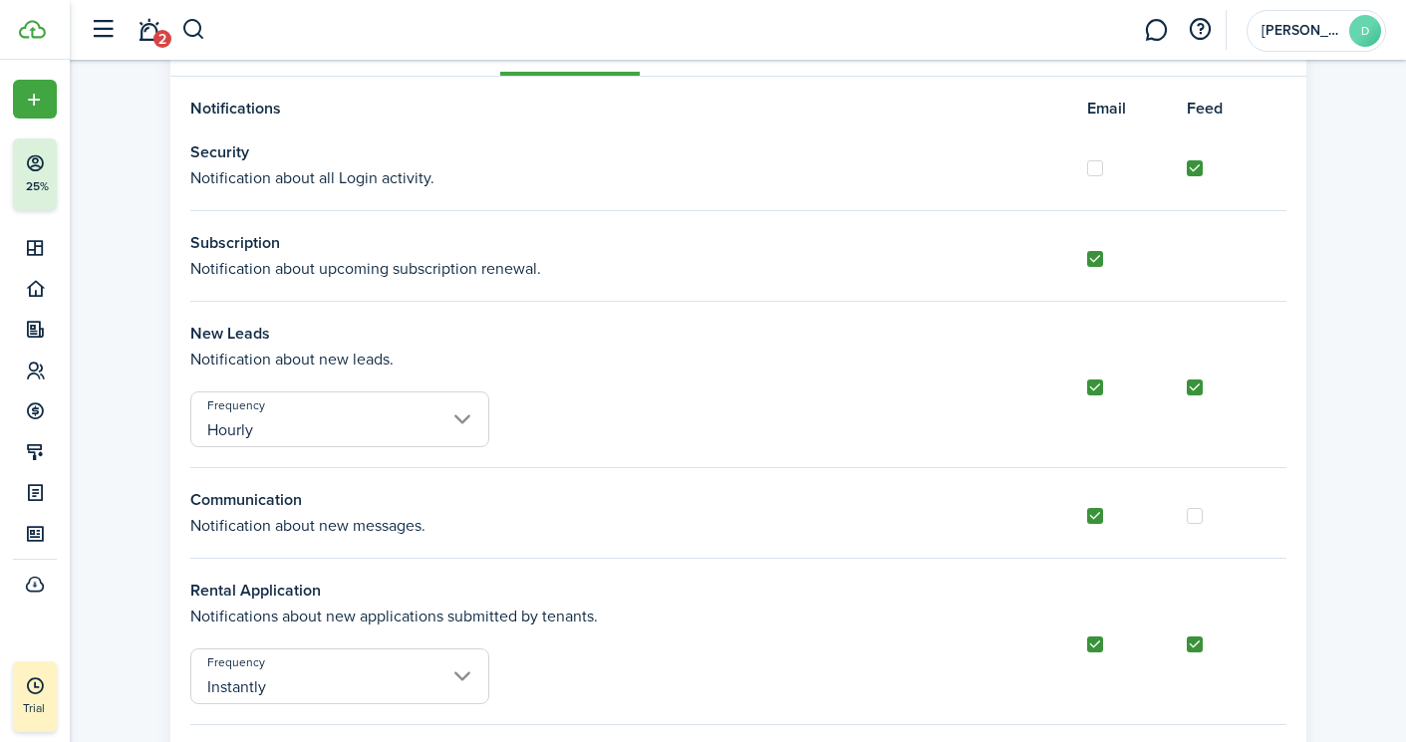
scroll to position [156, 0]
click at [1199, 514] on label at bounding box center [1194, 518] width 16 height 16
click at [1186, 517] on input "checkbox" at bounding box center [1185, 517] width 1 height 1
checkbox input "true"
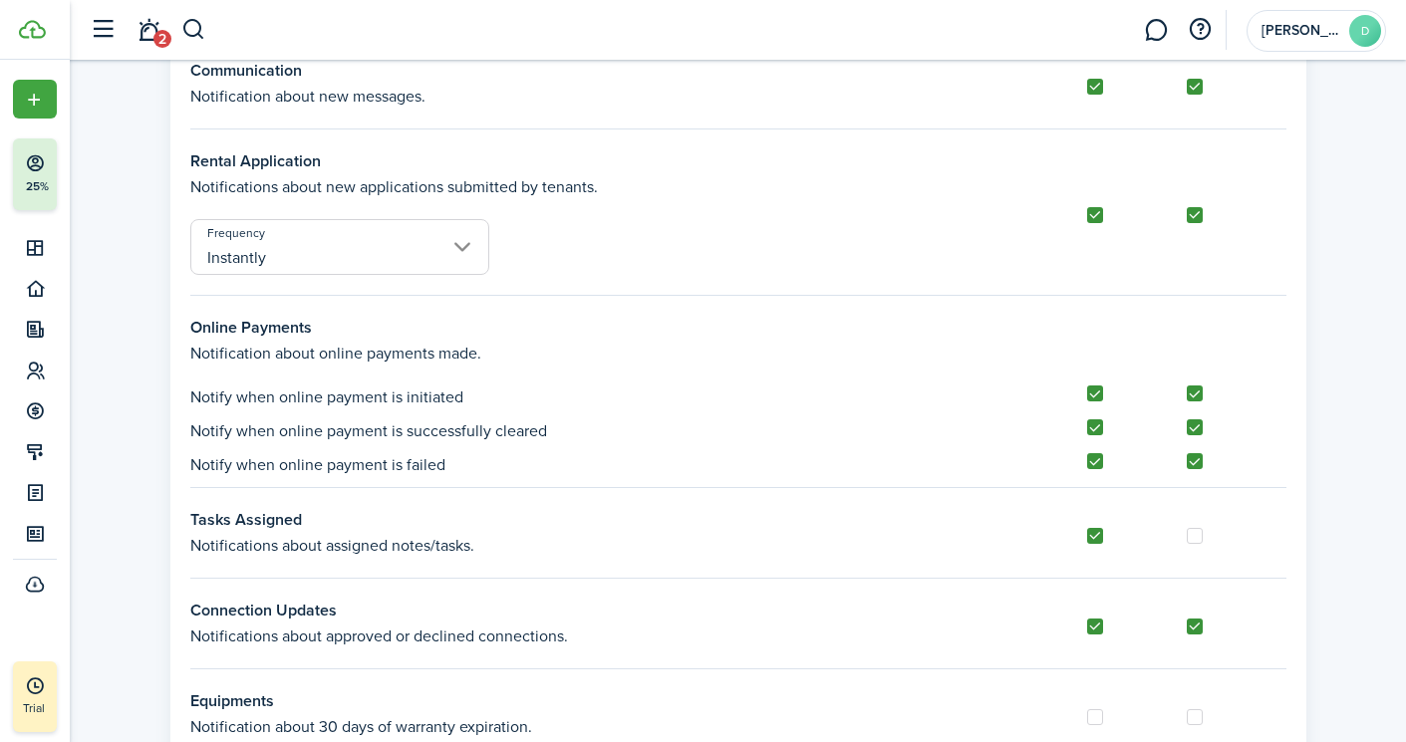
scroll to position [596, 0]
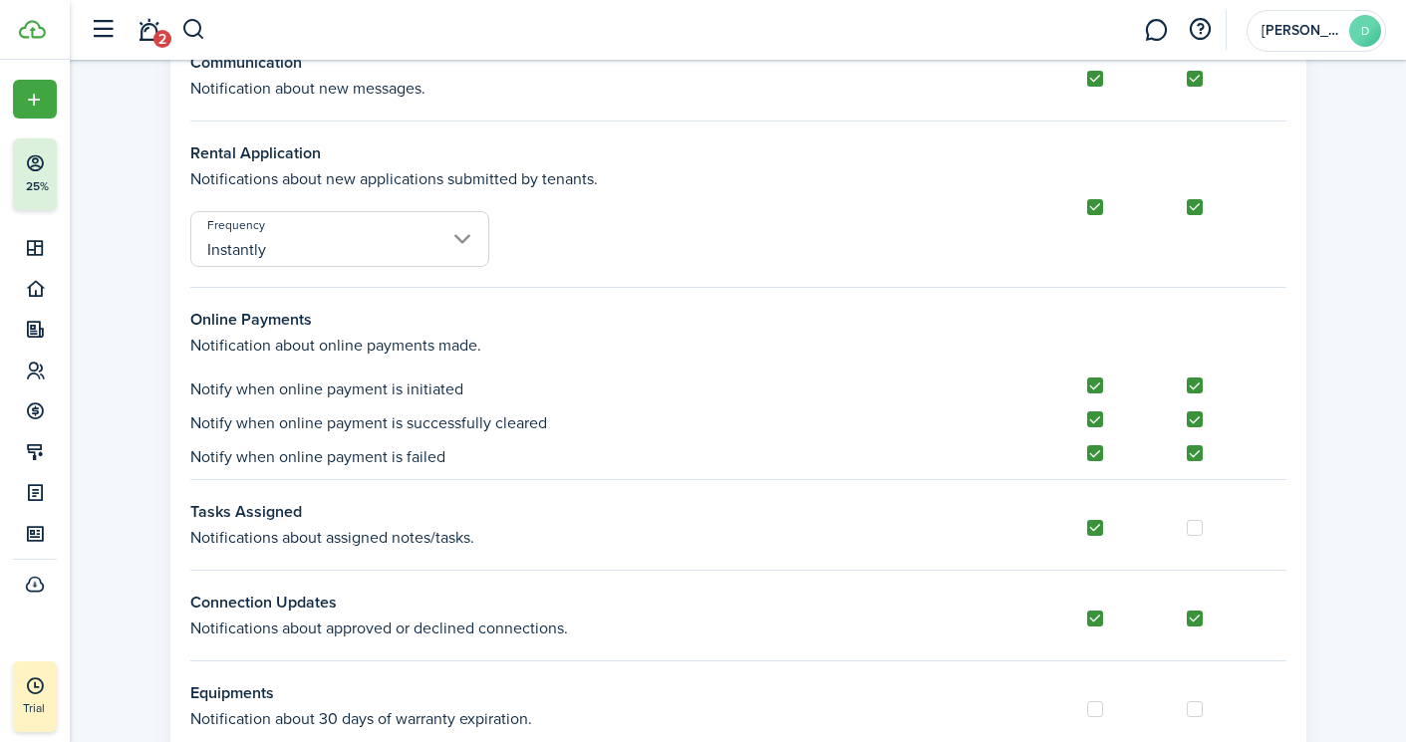
click at [1192, 524] on label at bounding box center [1194, 528] width 16 height 16
click at [1186, 527] on input "checkbox" at bounding box center [1185, 527] width 1 height 1
checkbox input "true"
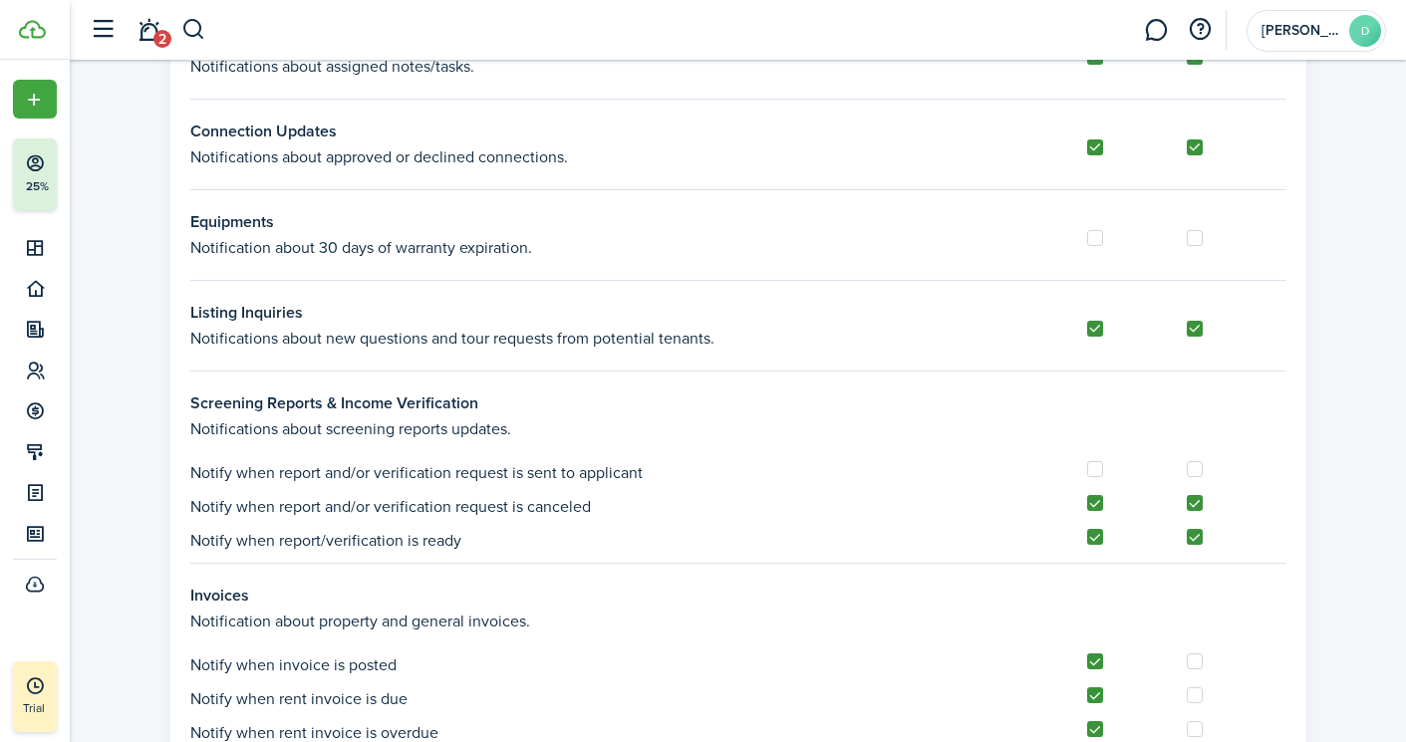
scroll to position [1061, 0]
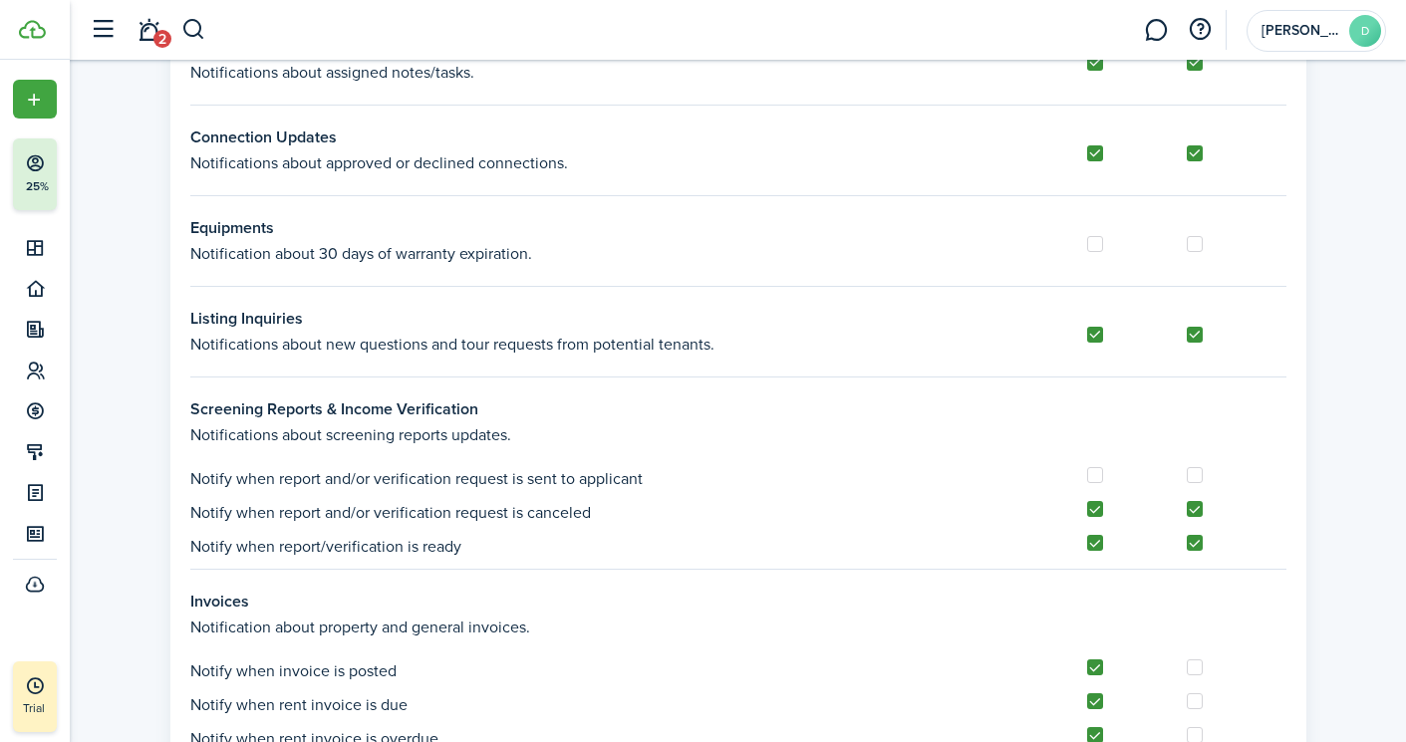
click at [1195, 335] on label at bounding box center [1194, 335] width 16 height 16
click at [1186, 335] on input "checkbox" at bounding box center [1185, 334] width 1 height 1
click at [1195, 335] on label at bounding box center [1194, 335] width 16 height 16
click at [1186, 335] on input "checkbox" at bounding box center [1185, 334] width 1 height 1
checkbox input "true"
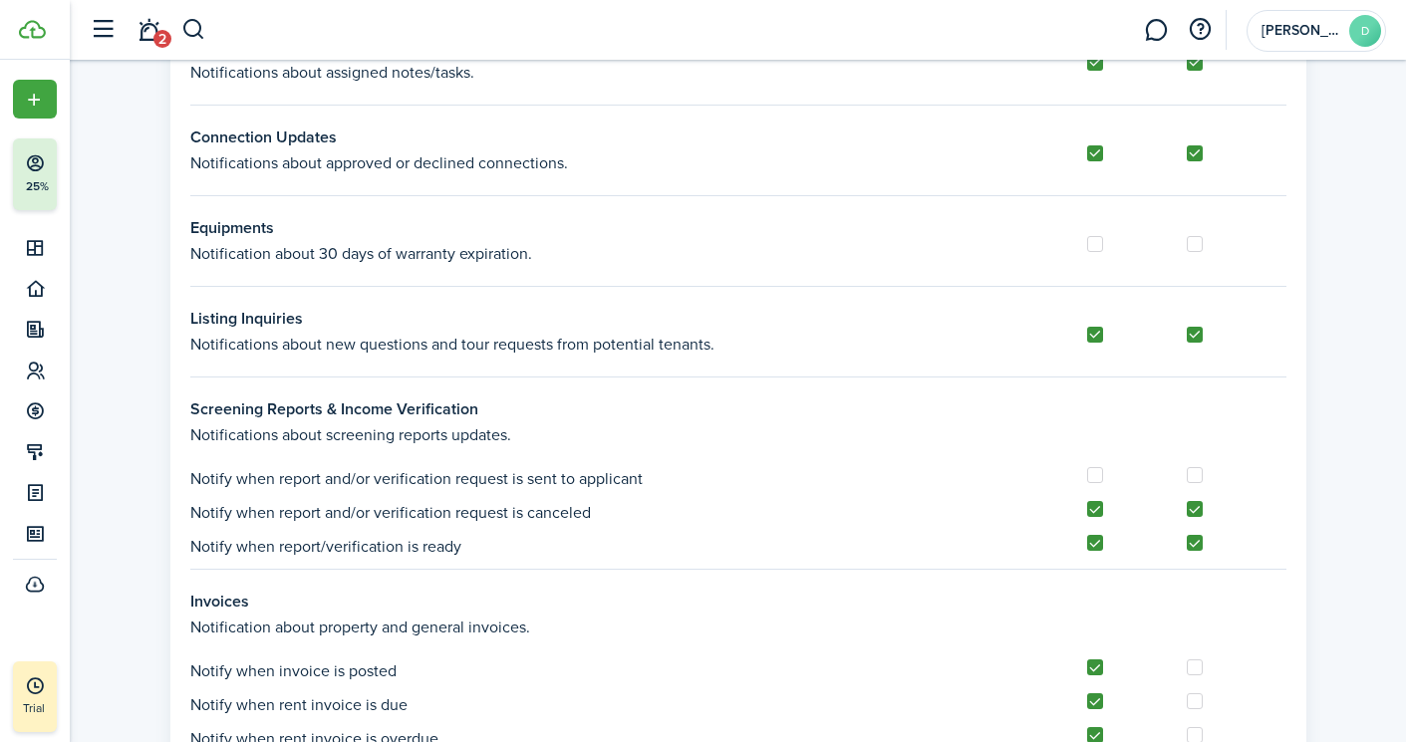
click at [1195, 154] on label at bounding box center [1194, 153] width 16 height 16
click at [1186, 153] on input "checkbox" at bounding box center [1185, 152] width 1 height 1
checkbox input "false"
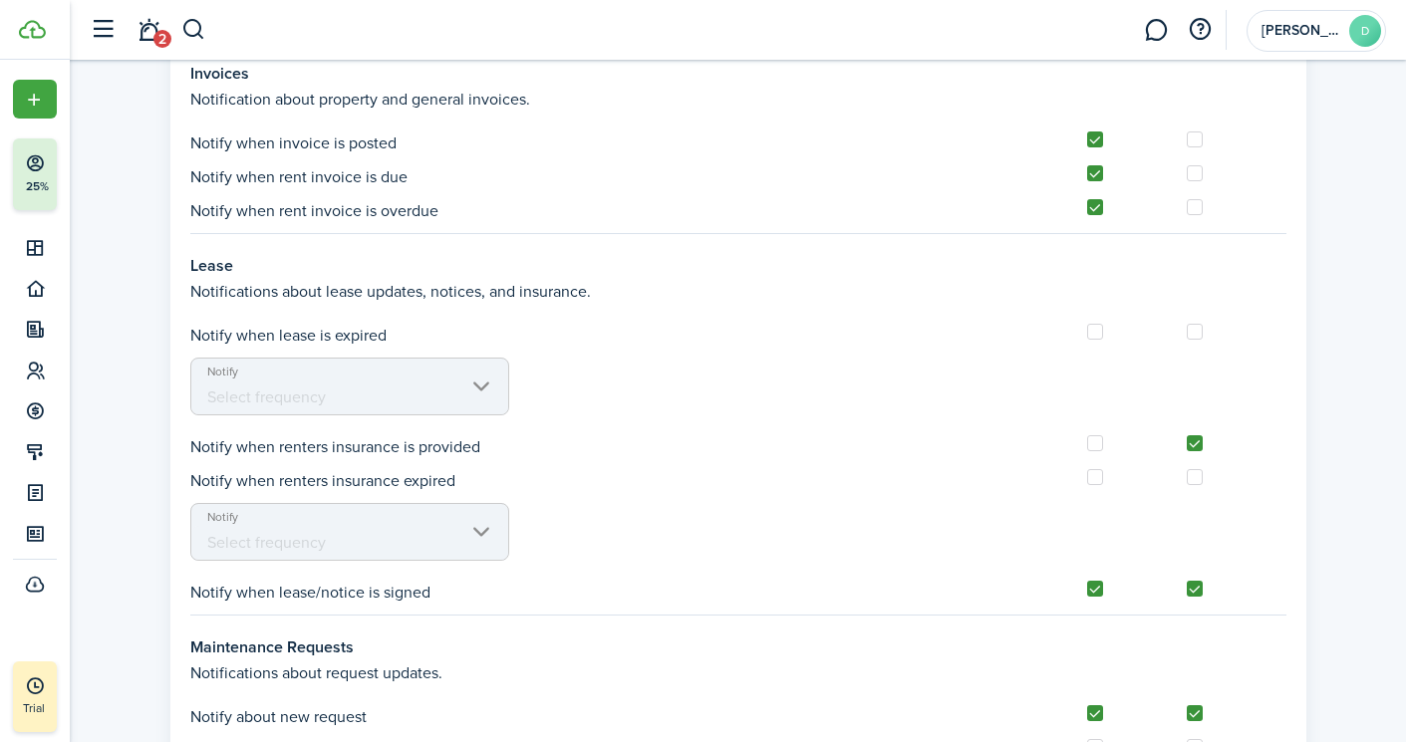
scroll to position [1591, 0]
click at [483, 384] on mbsc-scroller "Notify Select frequency" at bounding box center [349, 385] width 319 height 58
click at [1194, 476] on label at bounding box center [1194, 475] width 16 height 16
click at [1186, 476] on input "checkbox" at bounding box center [1185, 475] width 1 height 1
checkbox input "true"
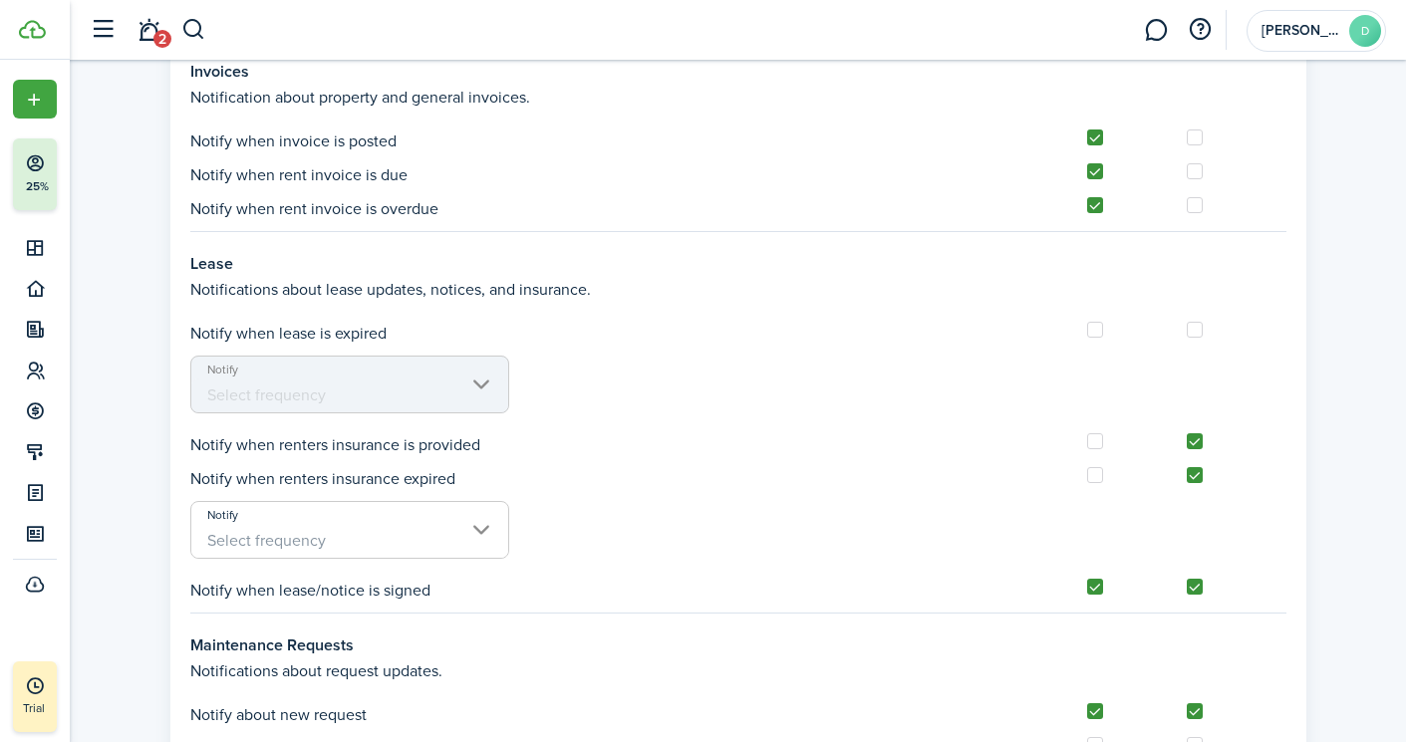
click at [482, 528] on span "Select frequency" at bounding box center [349, 541] width 317 height 34
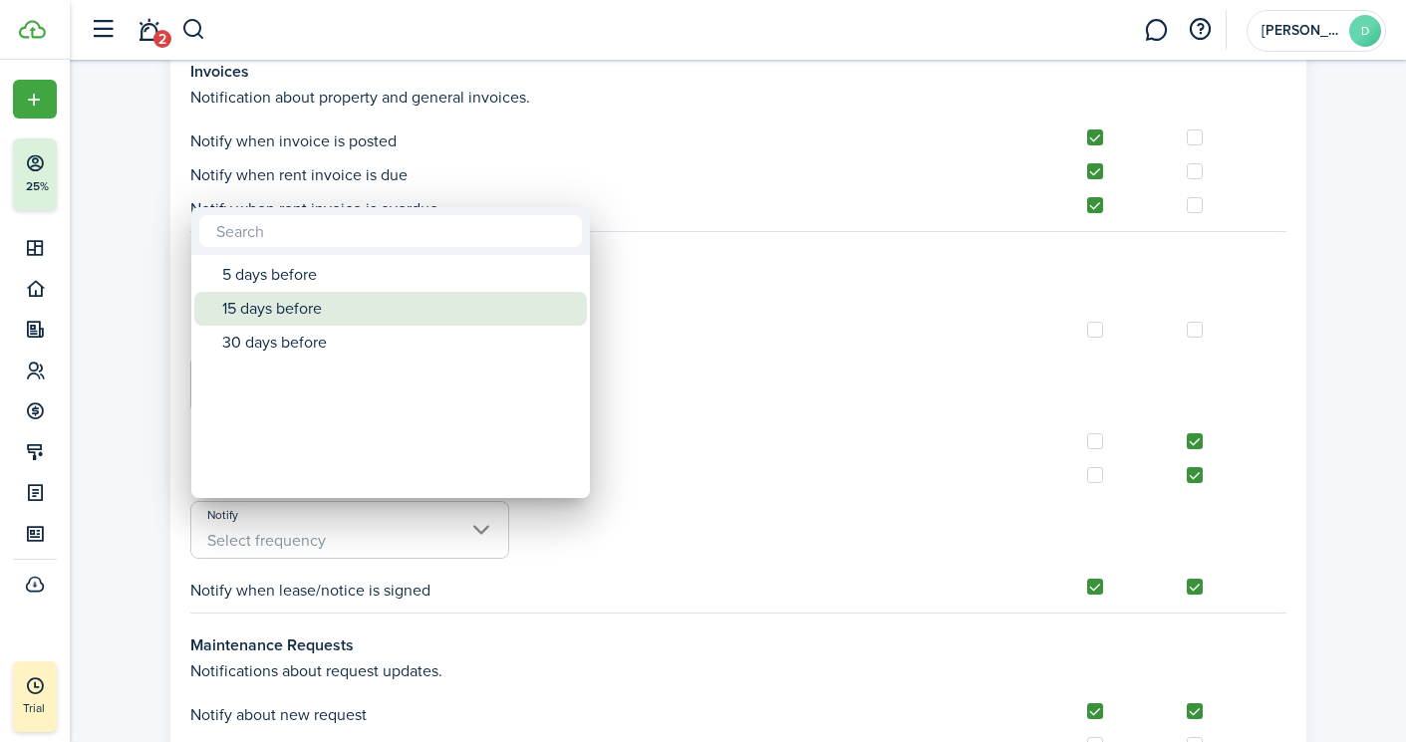
click at [320, 310] on div "15 days before" at bounding box center [398, 309] width 353 height 34
type input "15 days before"
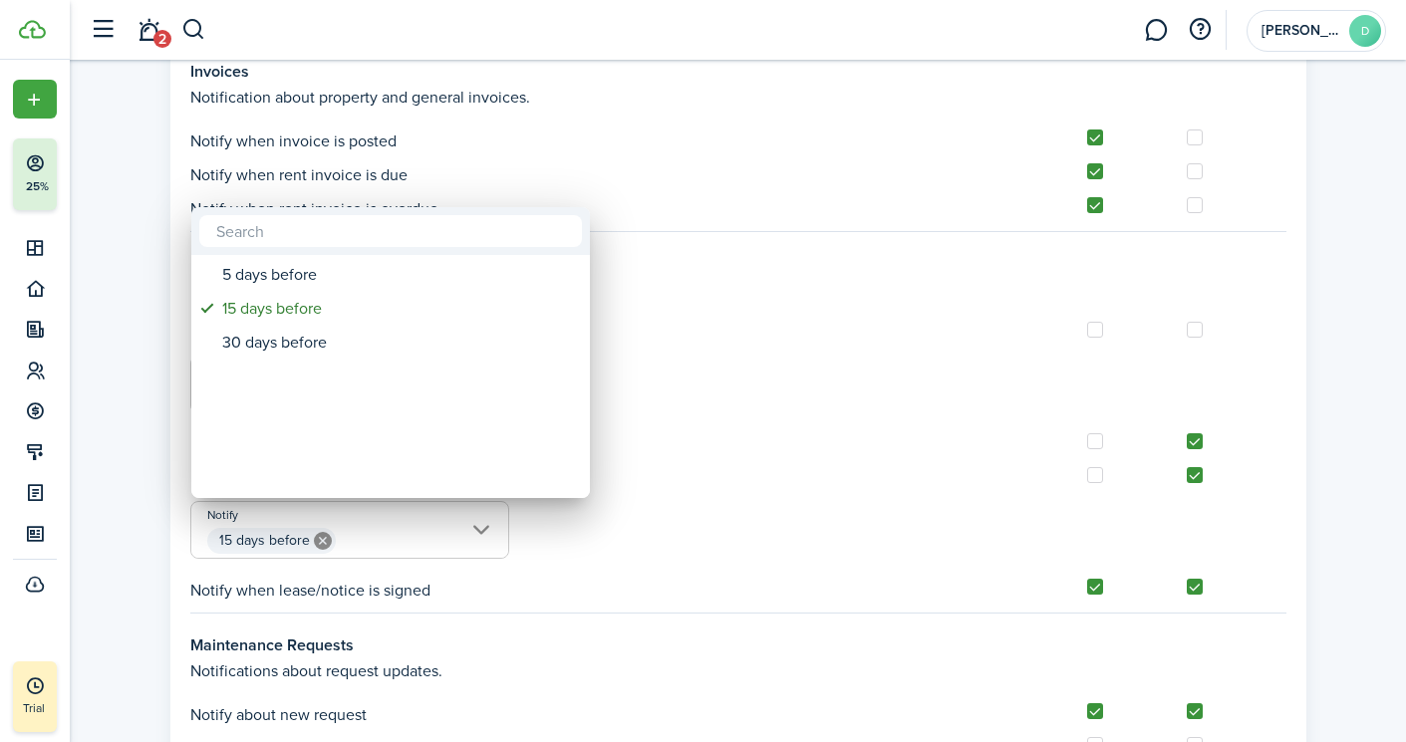
click at [801, 544] on div at bounding box center [703, 371] width 1724 height 1061
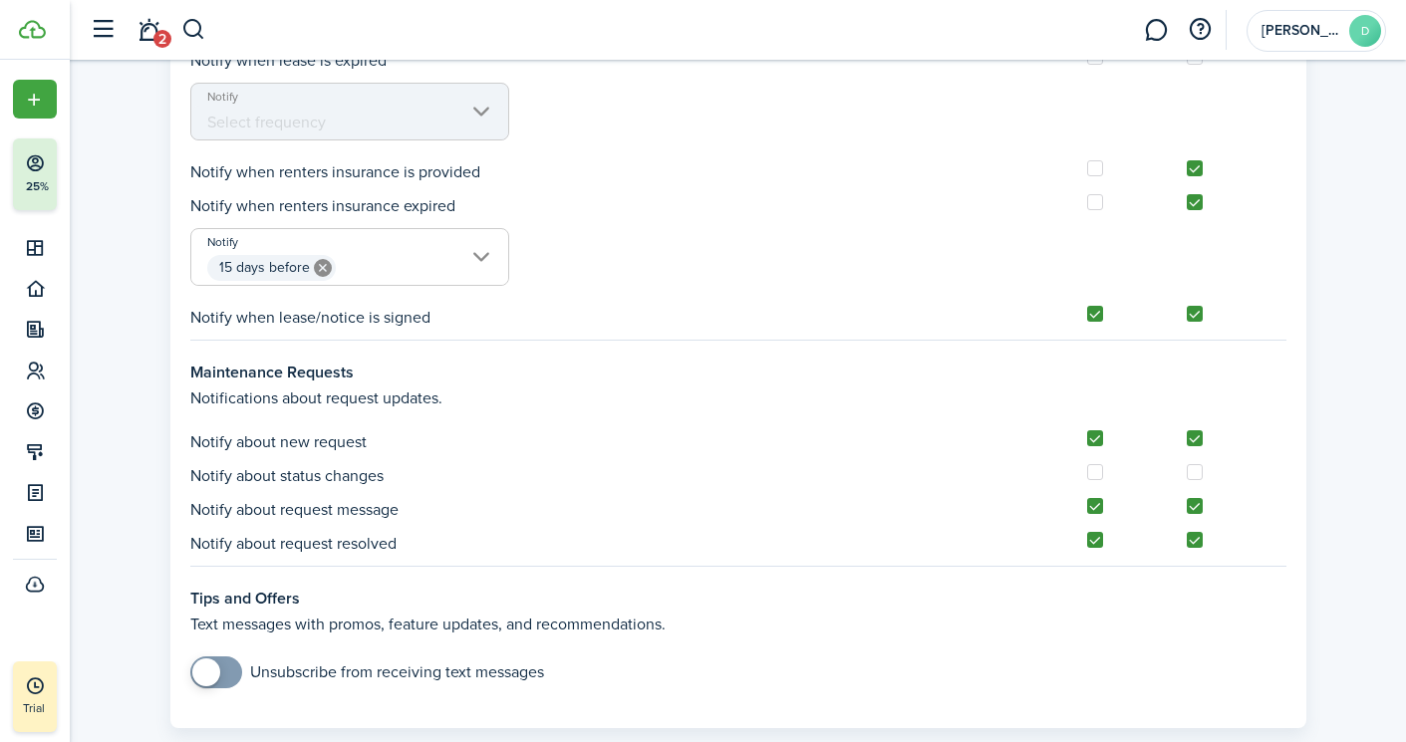
scroll to position [1866, 0]
click at [1193, 469] on label at bounding box center [1194, 470] width 16 height 16
click at [1186, 470] on input "checkbox" at bounding box center [1185, 470] width 1 height 1
checkbox input "true"
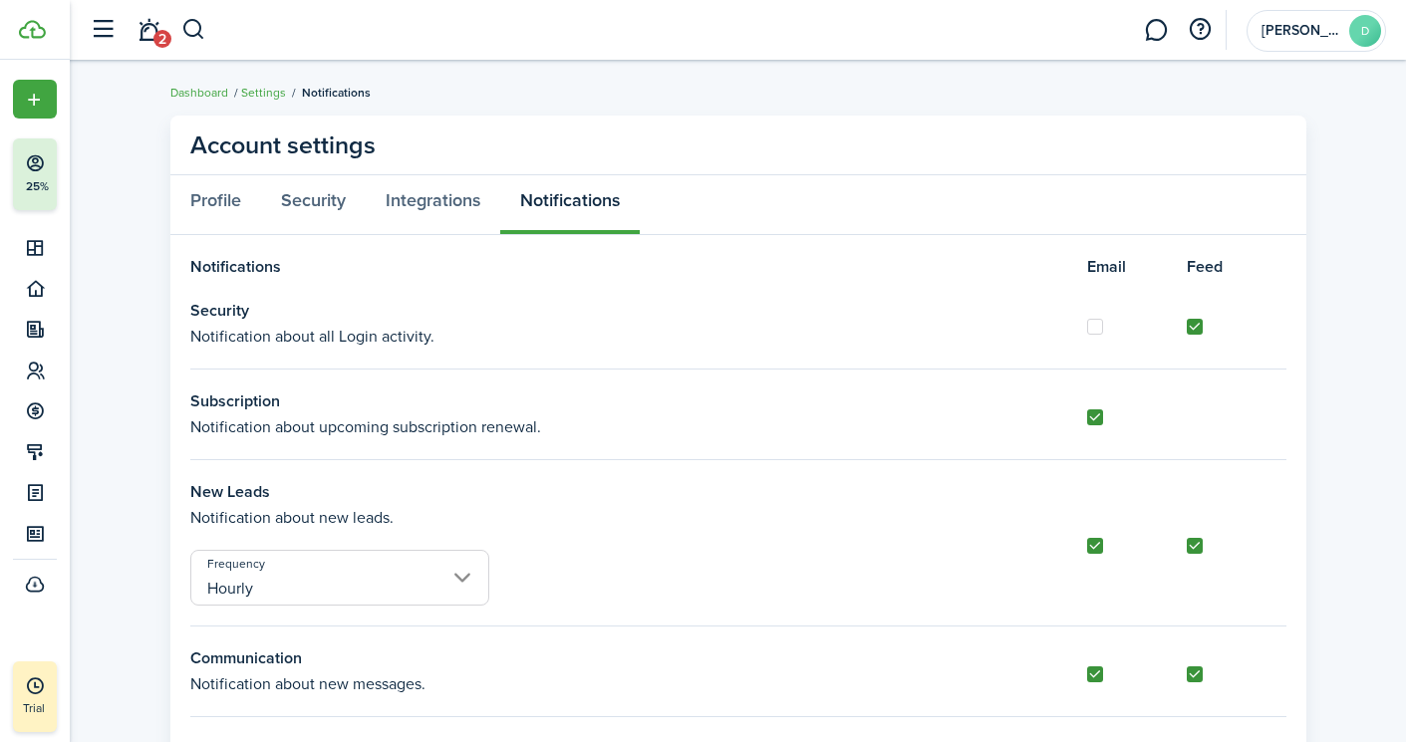
scroll to position [0, 0]
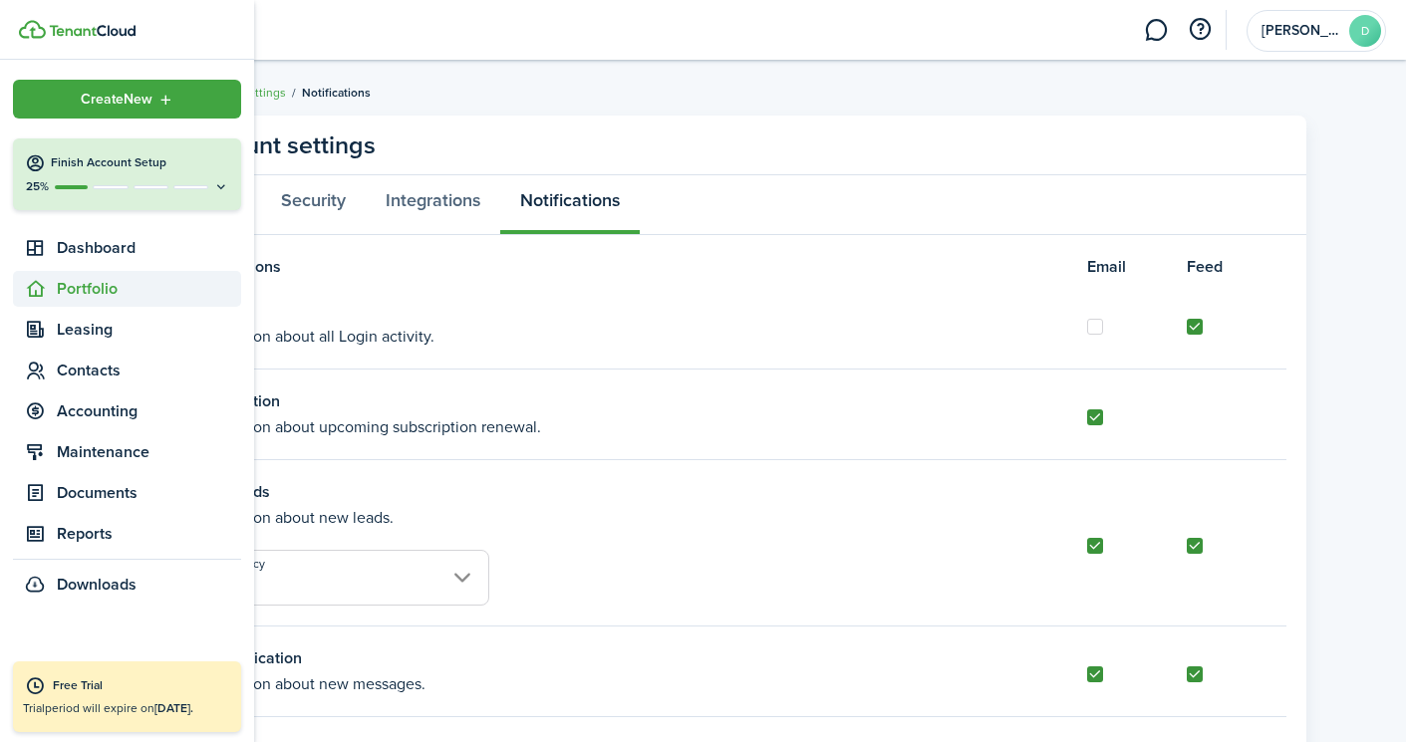
click at [86, 289] on span "Portfolio" at bounding box center [149, 289] width 184 height 24
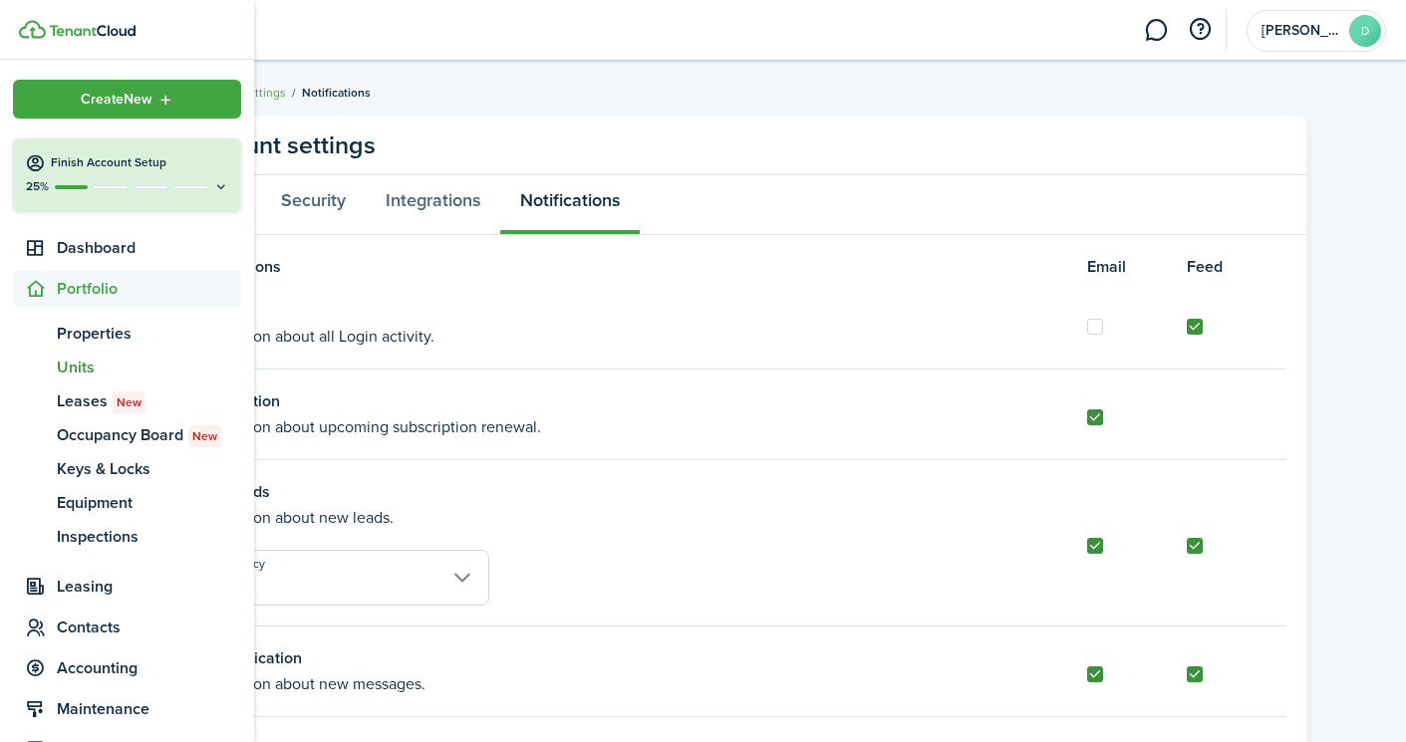
click at [78, 362] on span "Units" at bounding box center [149, 368] width 184 height 24
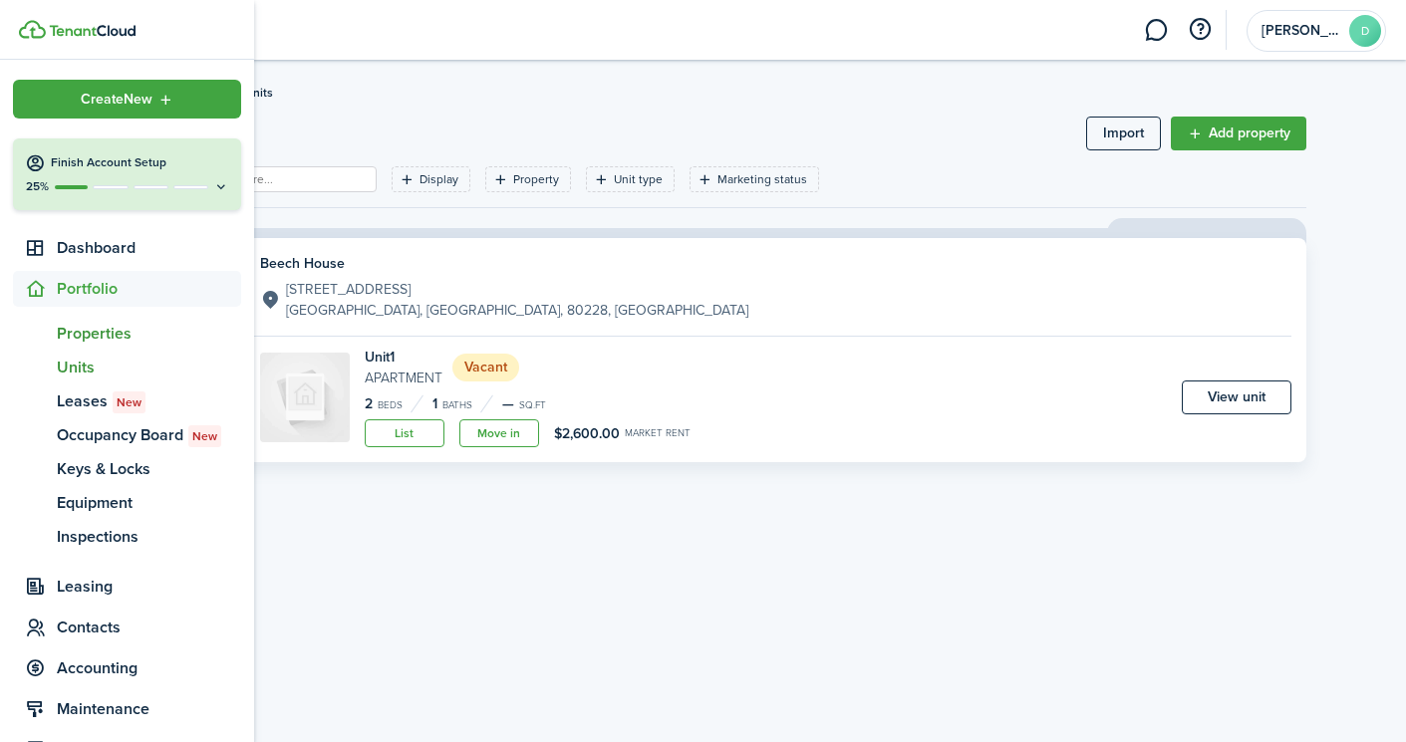
click at [95, 329] on span "Properties" at bounding box center [149, 334] width 184 height 24
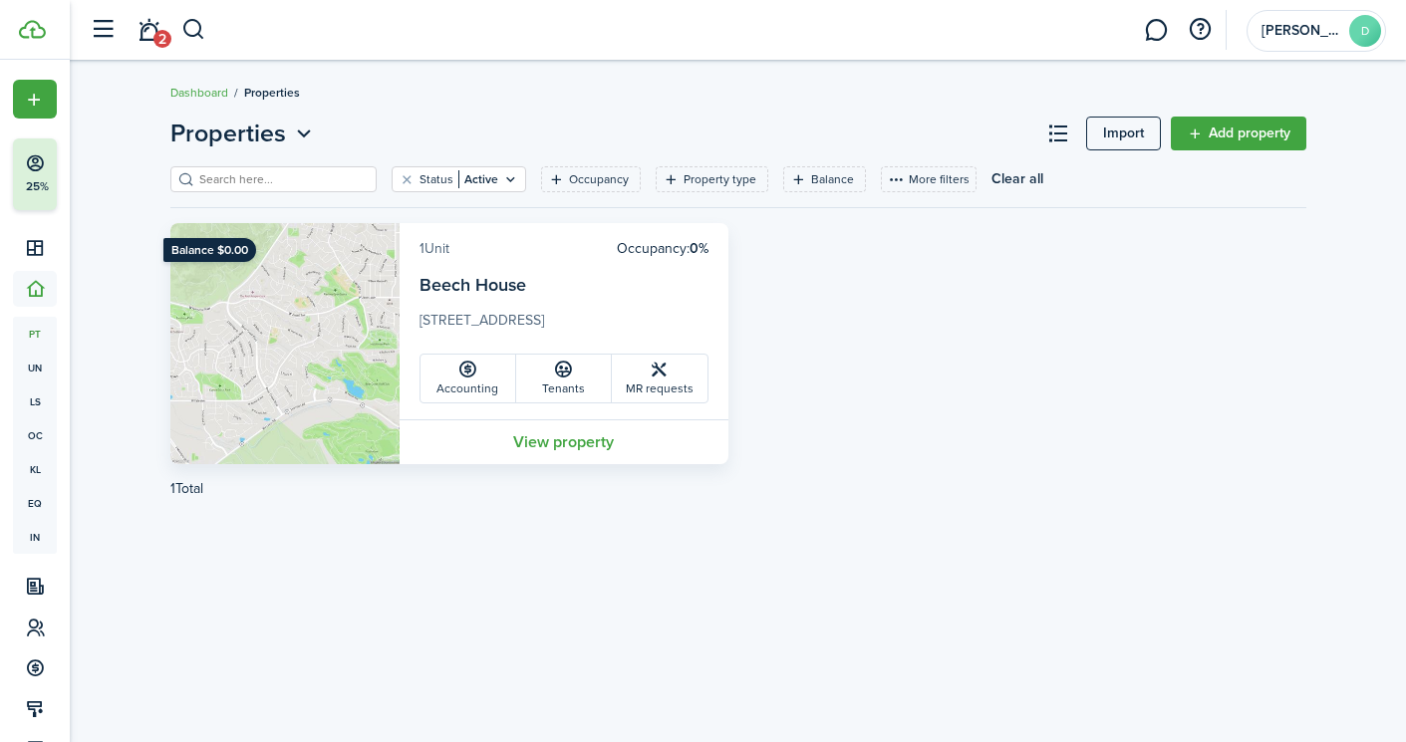
click at [438, 247] on link "1 Unit" at bounding box center [434, 248] width 30 height 21
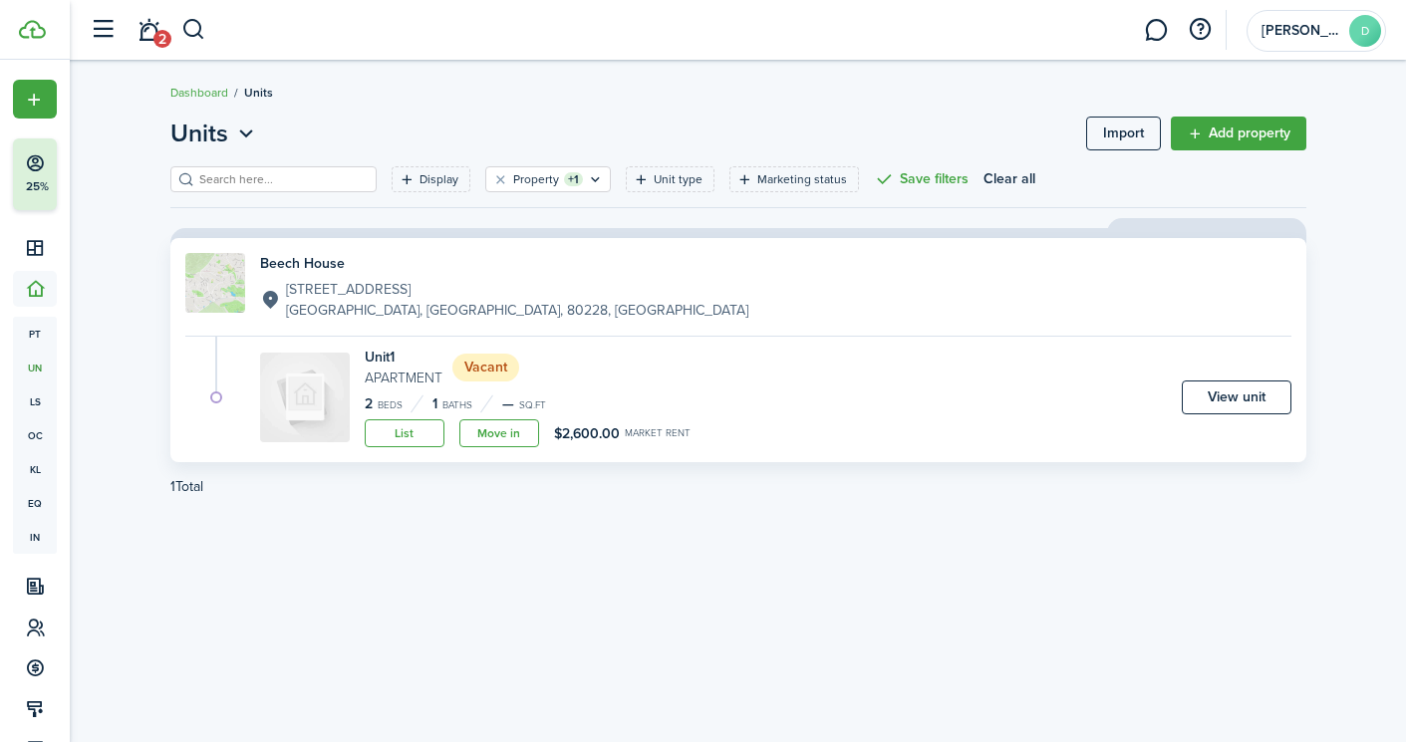
click at [386, 354] on h4 "Unit 1" at bounding box center [404, 357] width 78 height 21
click at [1202, 397] on link "View unit" at bounding box center [1237, 398] width 110 height 34
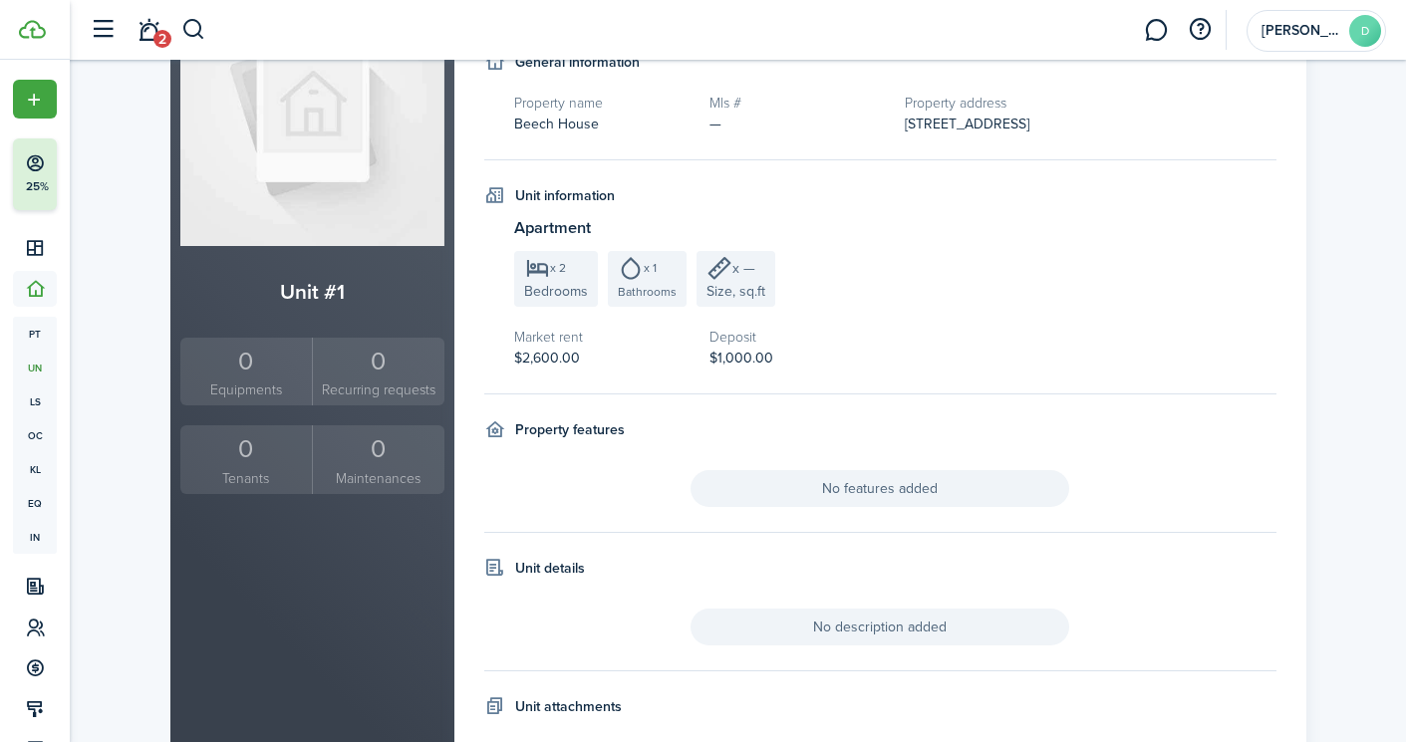
scroll to position [197, 0]
click at [805, 491] on span "No features added" at bounding box center [879, 488] width 379 height 37
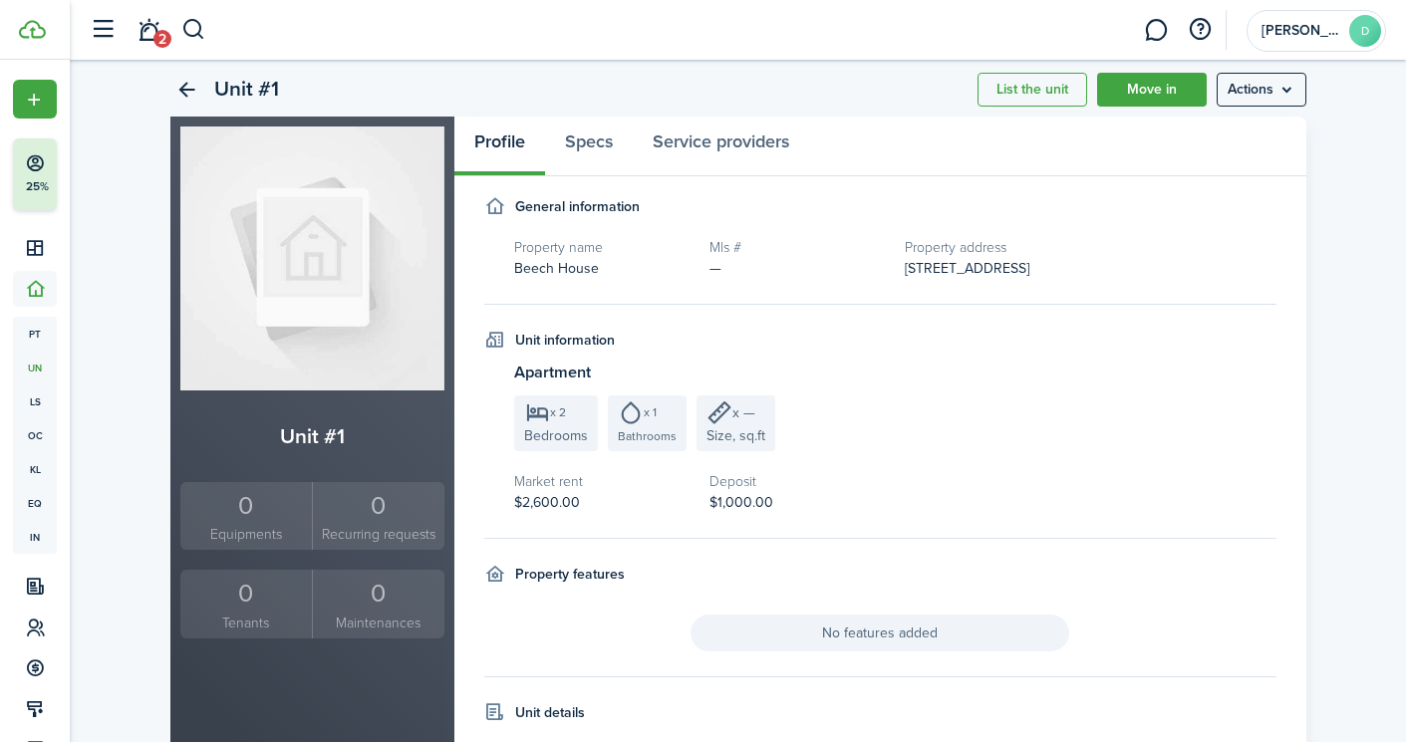
scroll to position [40, 0]
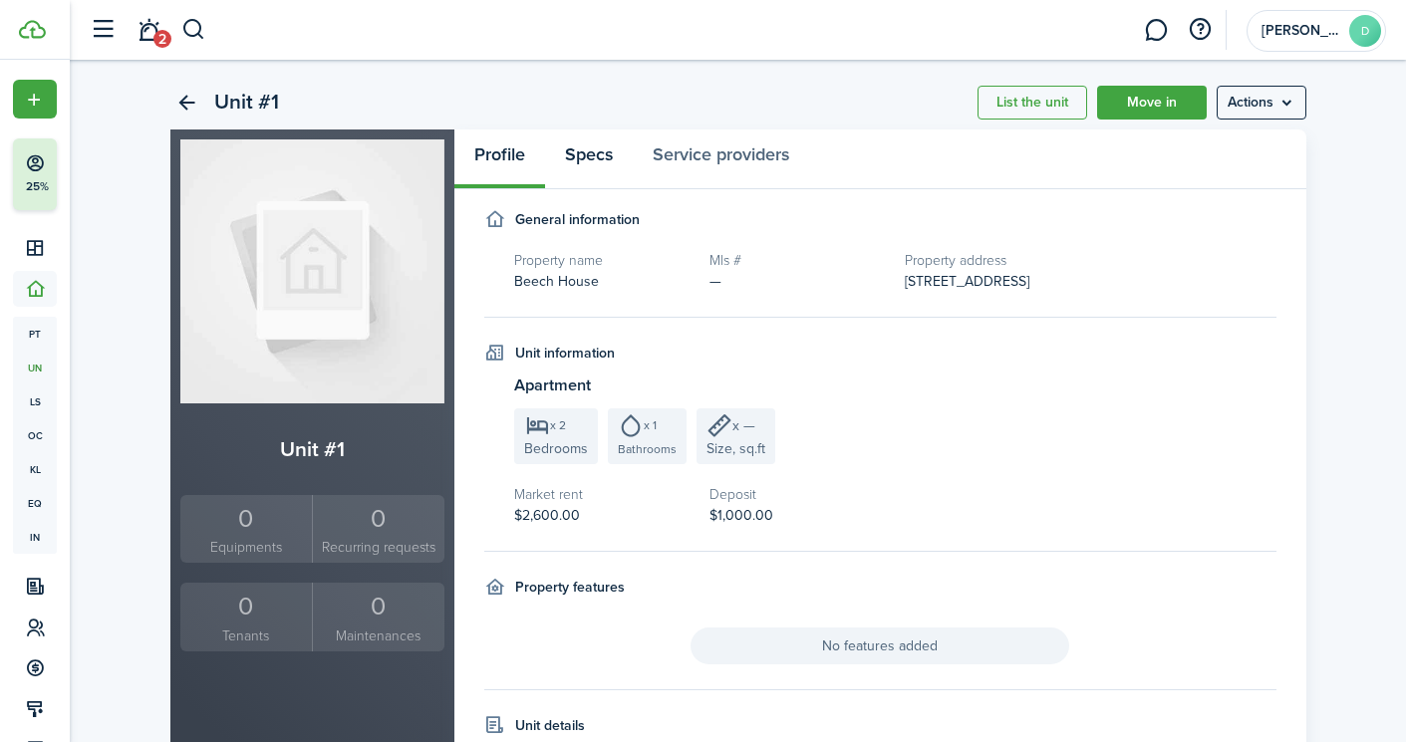
click at [587, 159] on link "Specs" at bounding box center [589, 160] width 88 height 60
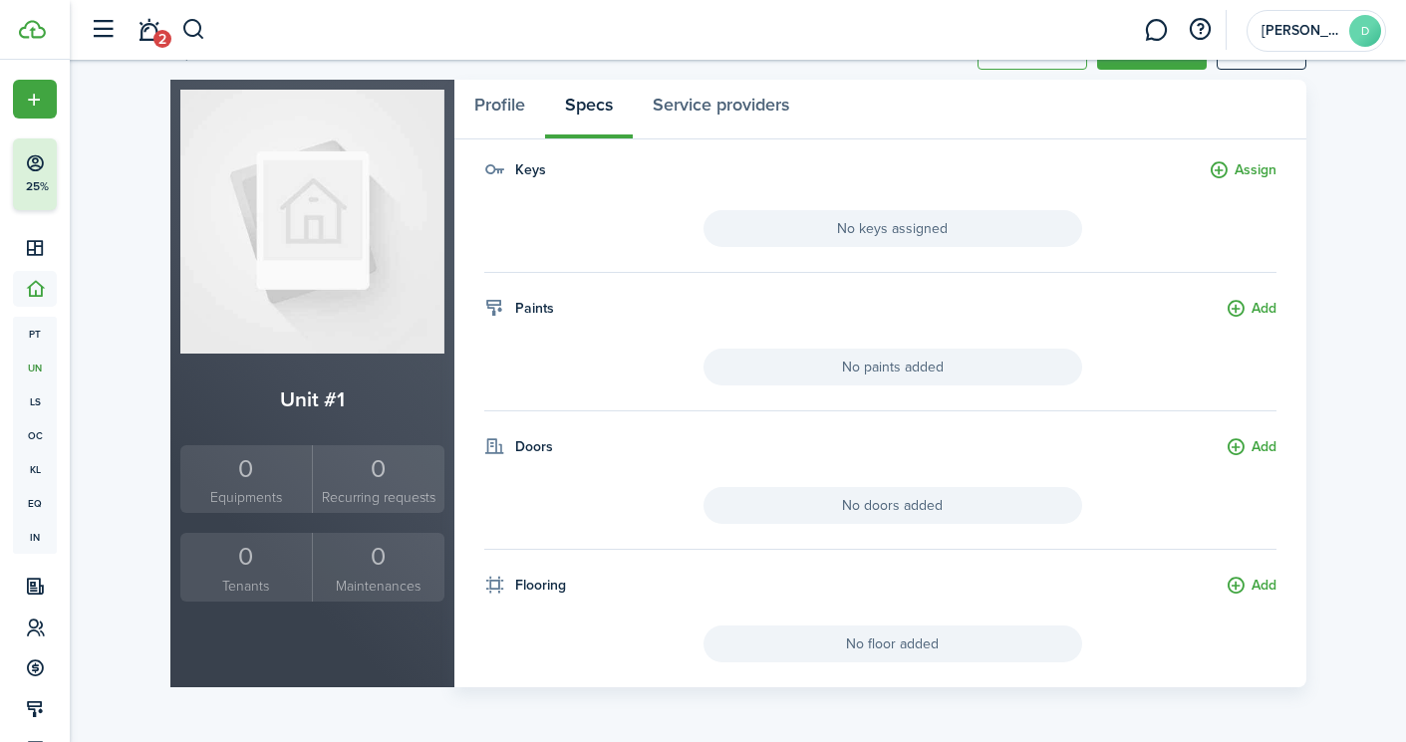
scroll to position [57, 0]
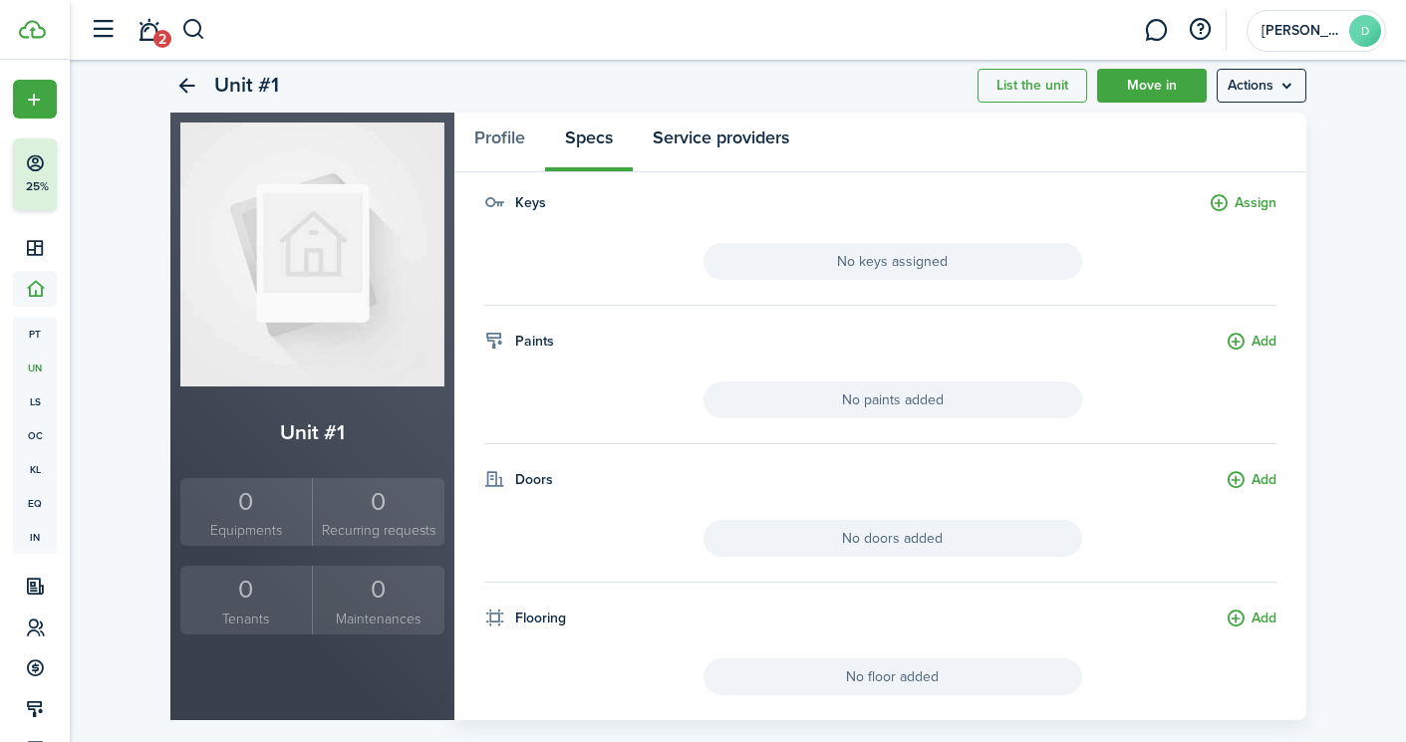
click at [719, 149] on link "Service providers" at bounding box center [721, 143] width 176 height 60
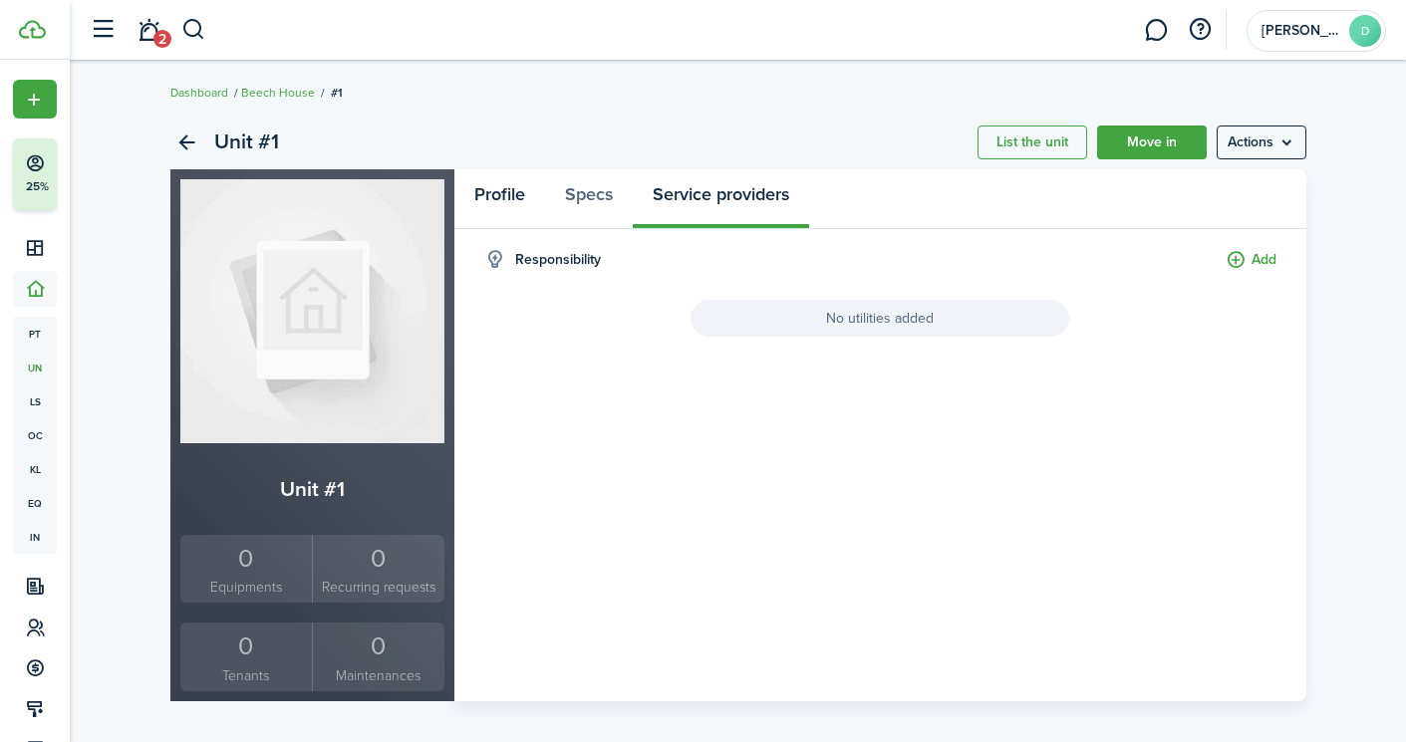
click at [509, 200] on link "Profile" at bounding box center [499, 199] width 91 height 60
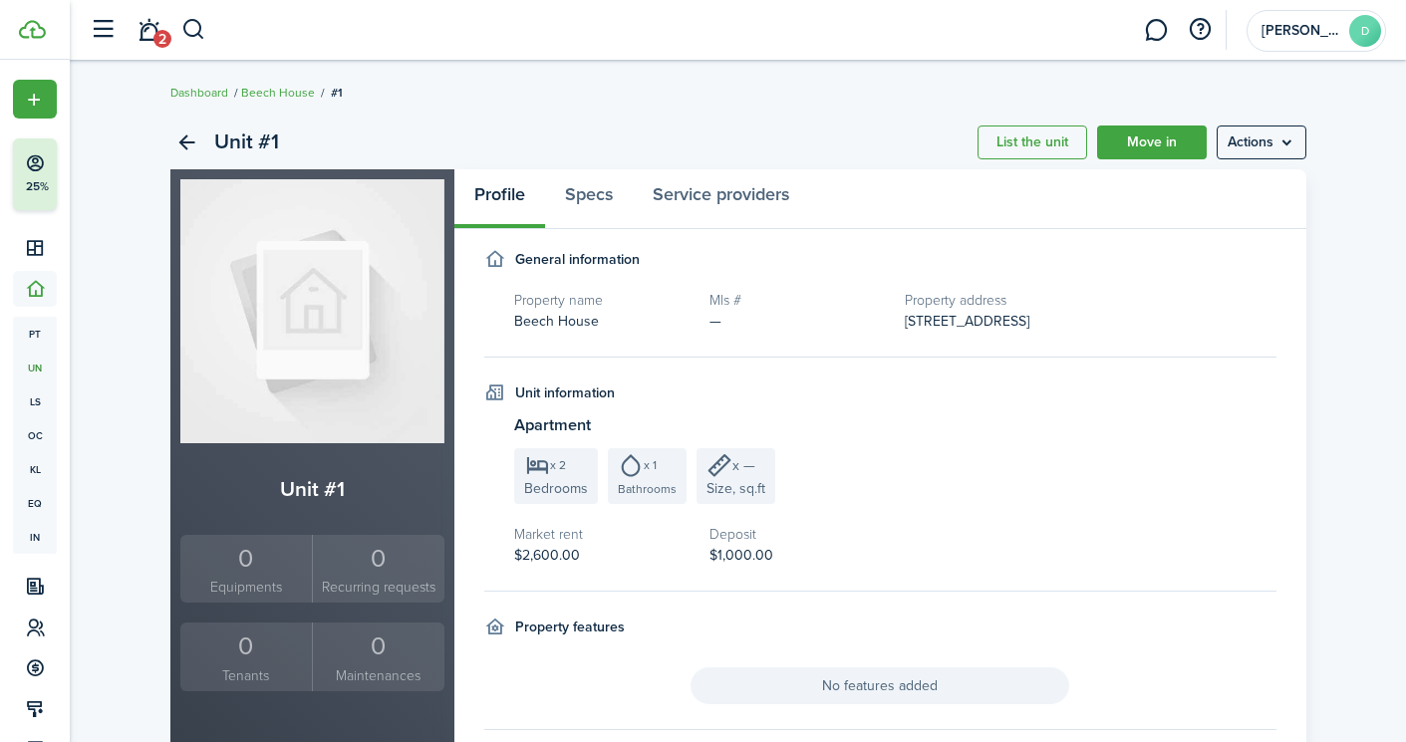
click at [1280, 147] on menu-btn "Actions" at bounding box center [1261, 143] width 90 height 34
click at [1157, 189] on link "Edit unit" at bounding box center [1219, 186] width 174 height 34
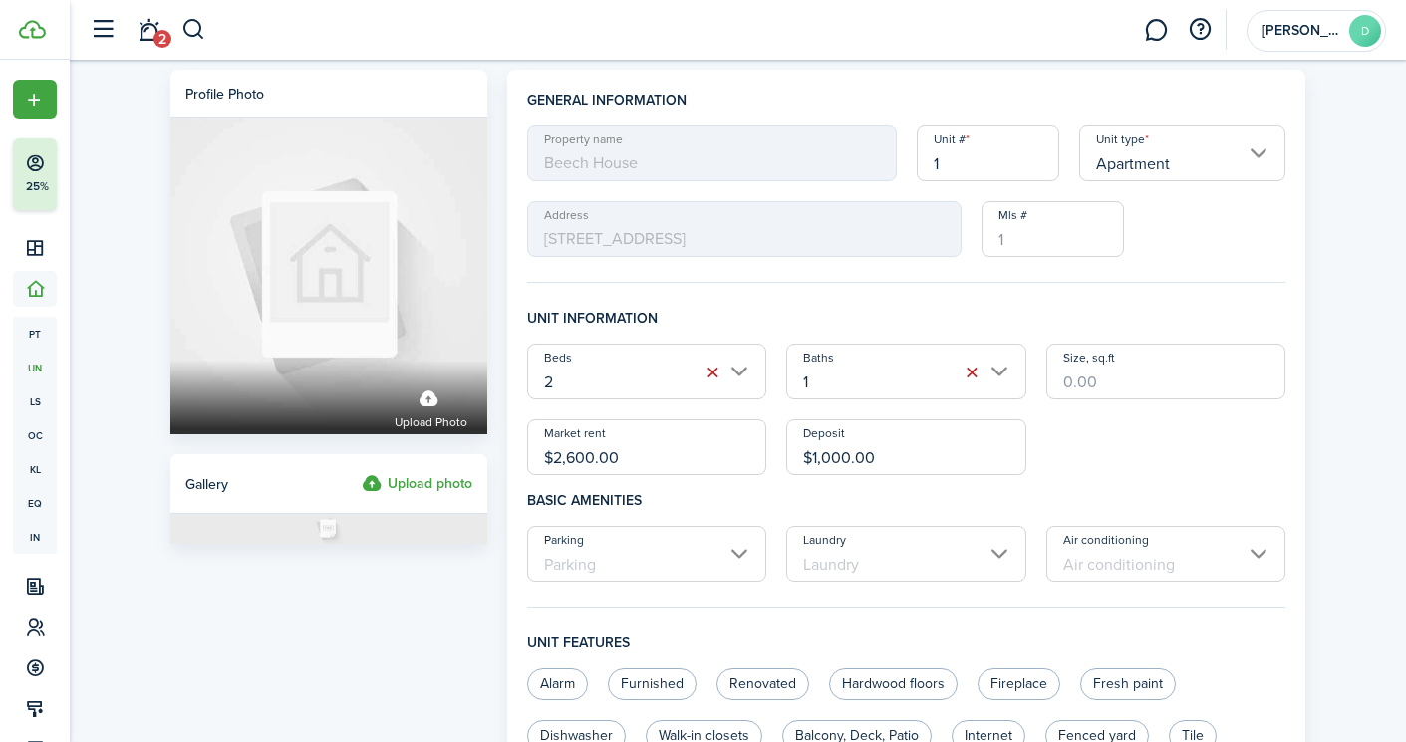
drag, startPoint x: 954, startPoint y: 169, endPoint x: 927, endPoint y: 168, distance: 26.9
click at [927, 168] on input "1" at bounding box center [988, 154] width 142 height 56
click at [1064, 184] on div "Property name [GEOGRAPHIC_DATA] Unit # Basement Unit type Apartment Address [ST…" at bounding box center [906, 192] width 779 height 132
drag, startPoint x: 1014, startPoint y: 167, endPoint x: 914, endPoint y: 172, distance: 100.7
click at [914, 172] on div "Unit # Basement" at bounding box center [988, 154] width 162 height 56
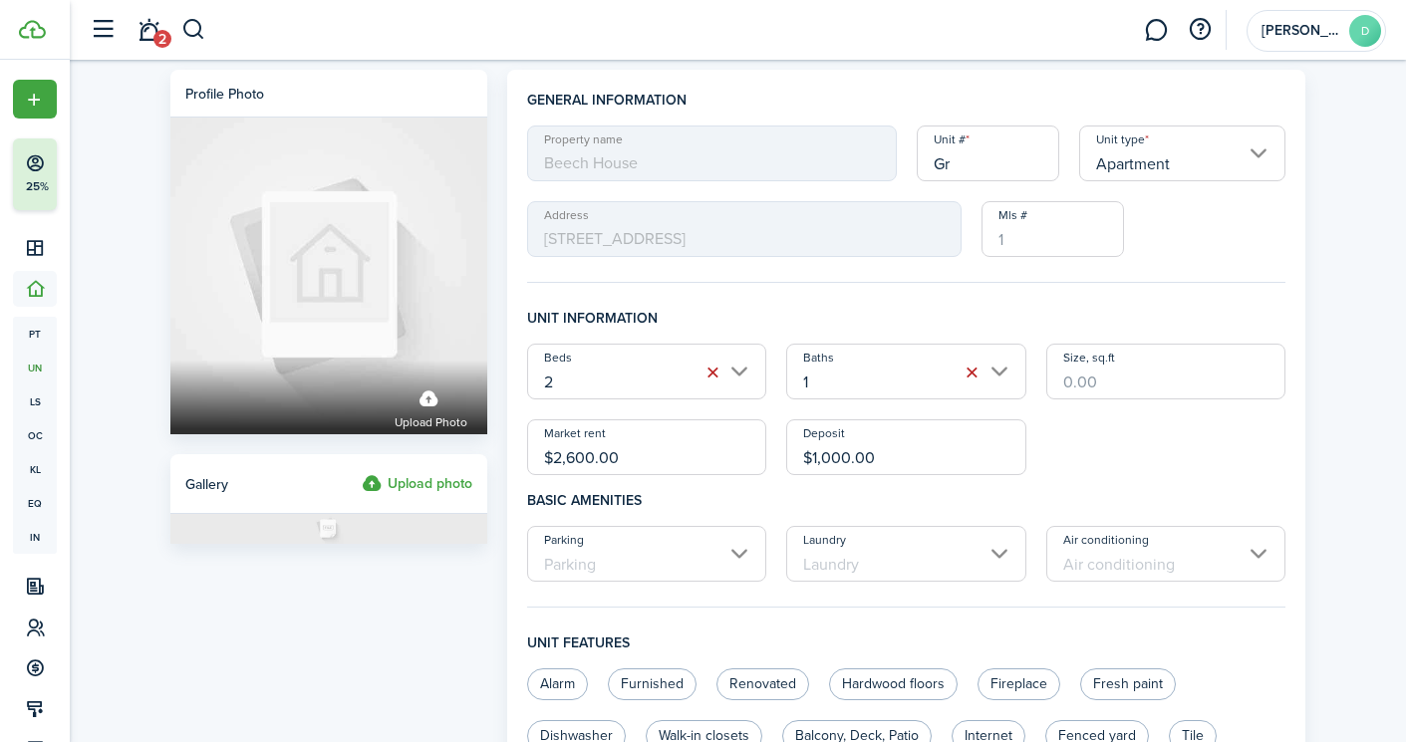
type input "G"
type input "1"
type input "2"
click at [1236, 257] on fieldset "General information Property name [GEOGRAPHIC_DATA] # 2 Unit type Apartment Add…" at bounding box center [906, 186] width 759 height 193
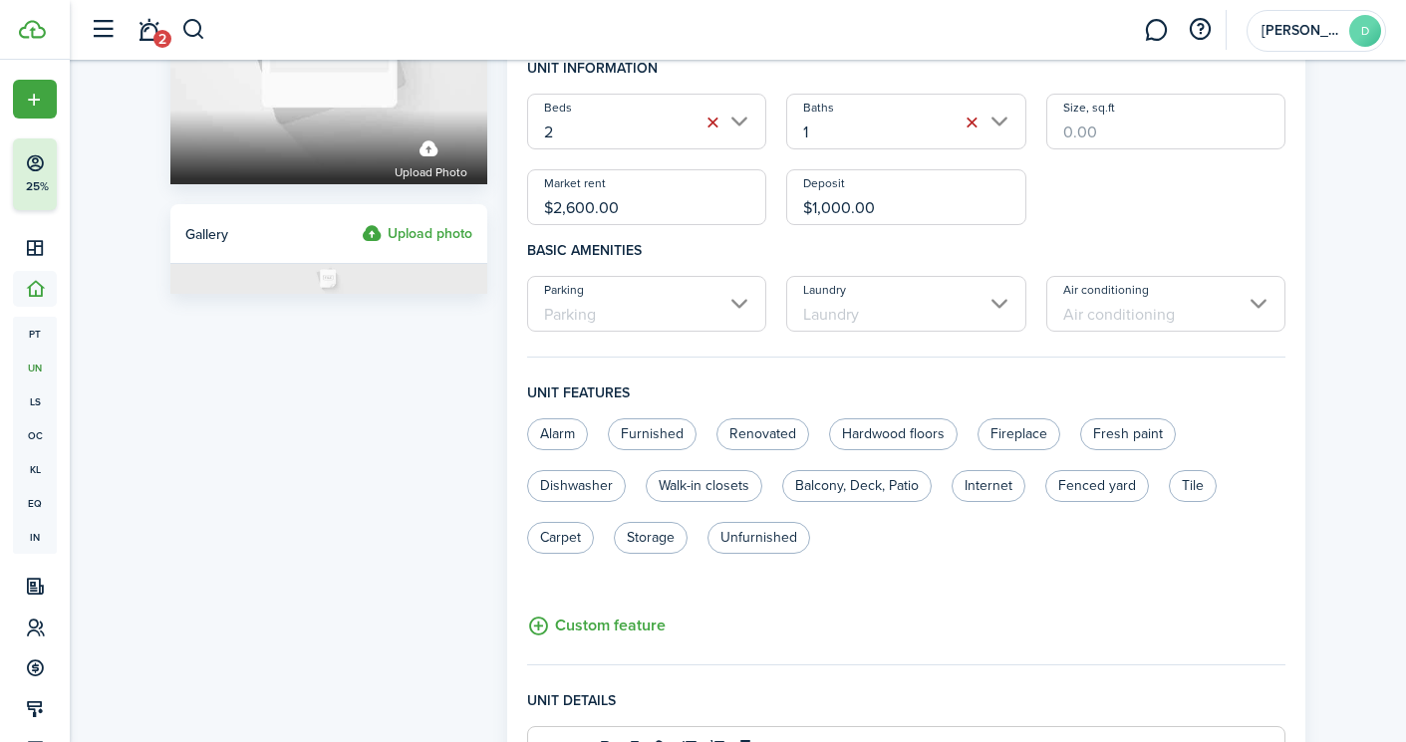
scroll to position [250, 0]
click at [740, 304] on input "Parking" at bounding box center [647, 304] width 240 height 56
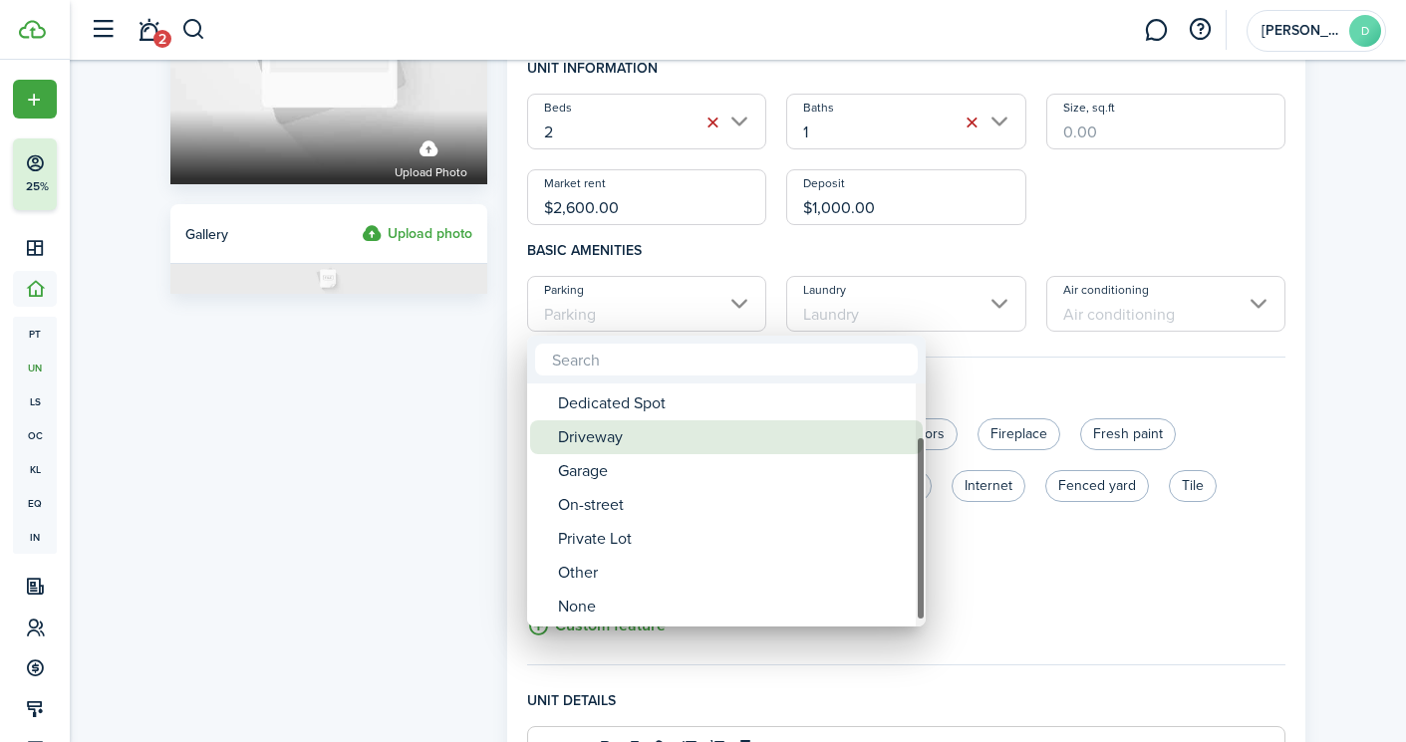
click at [612, 439] on div "Driveway" at bounding box center [734, 437] width 353 height 34
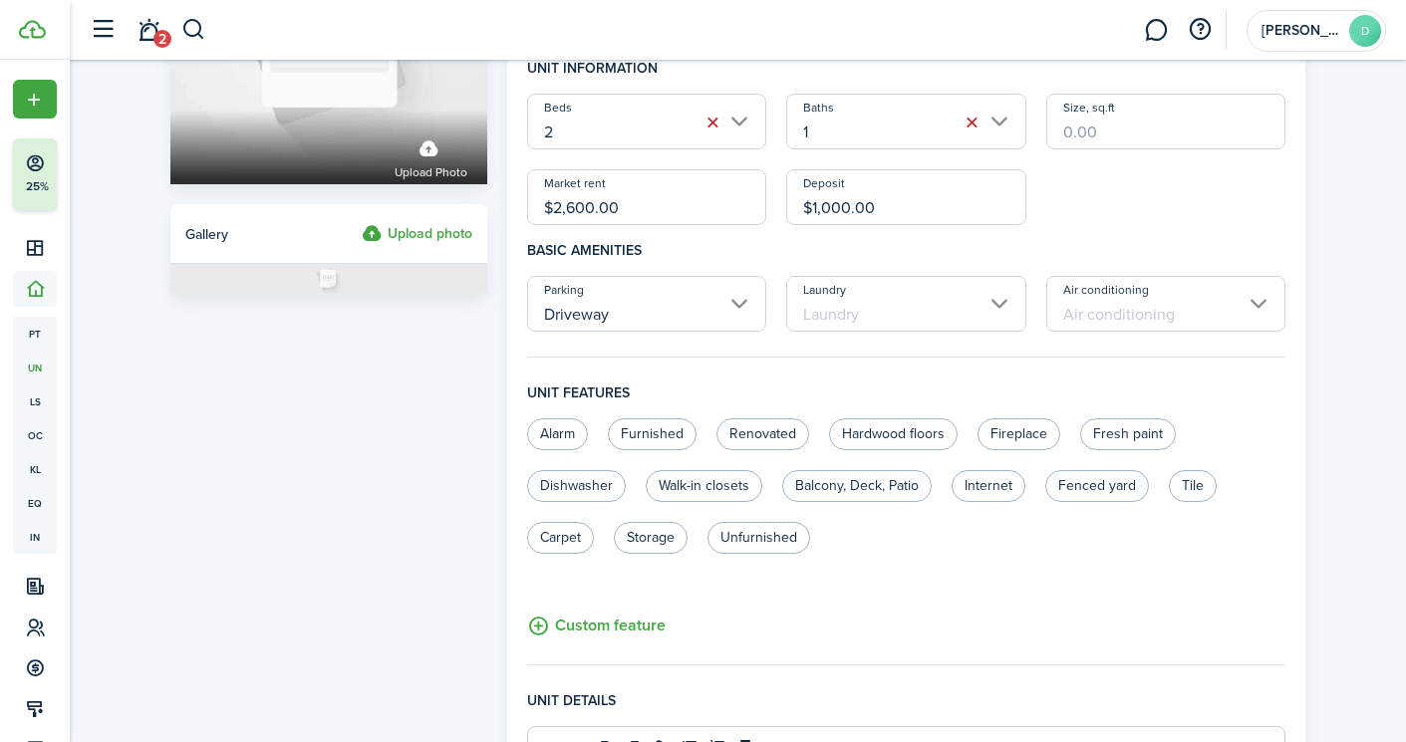
click at [740, 301] on input "Driveway" at bounding box center [647, 304] width 240 height 56
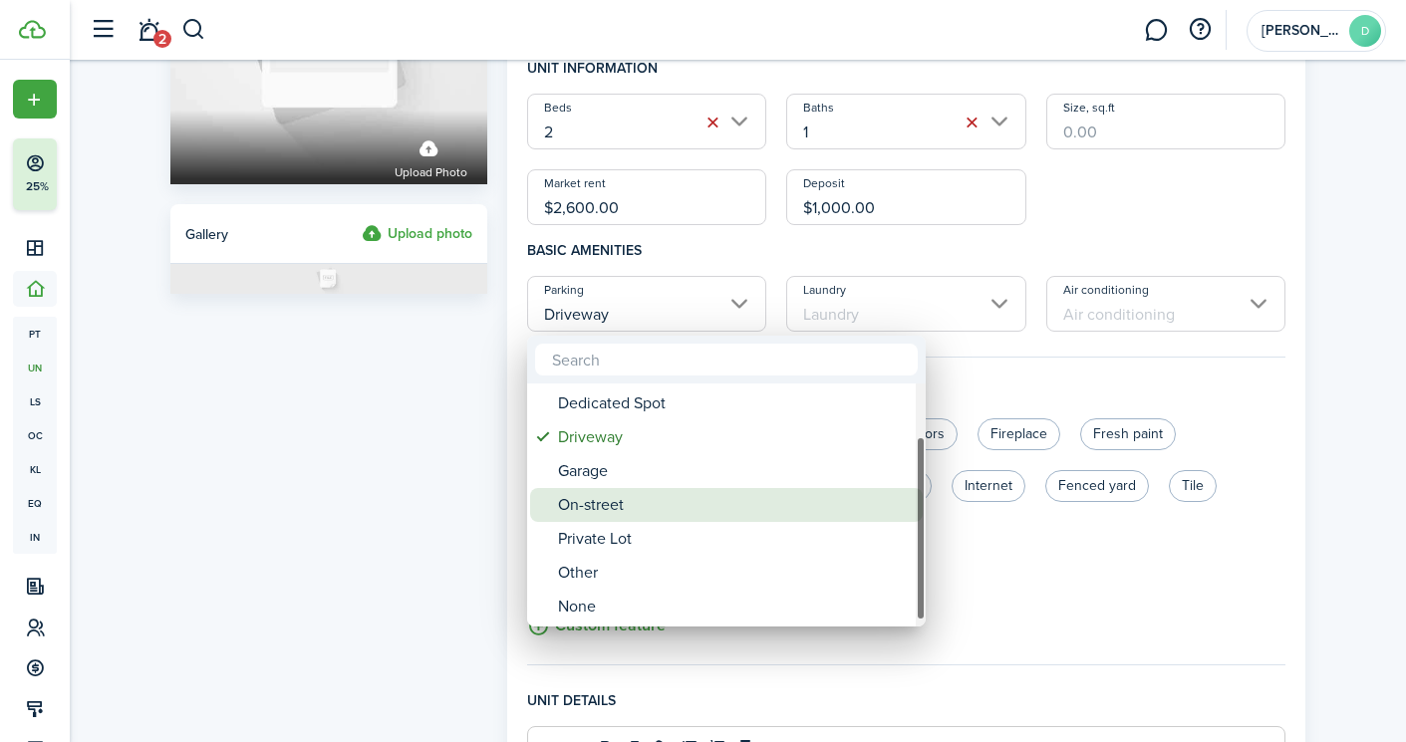
click at [539, 499] on span "Parking" at bounding box center [544, 505] width 28 height 28
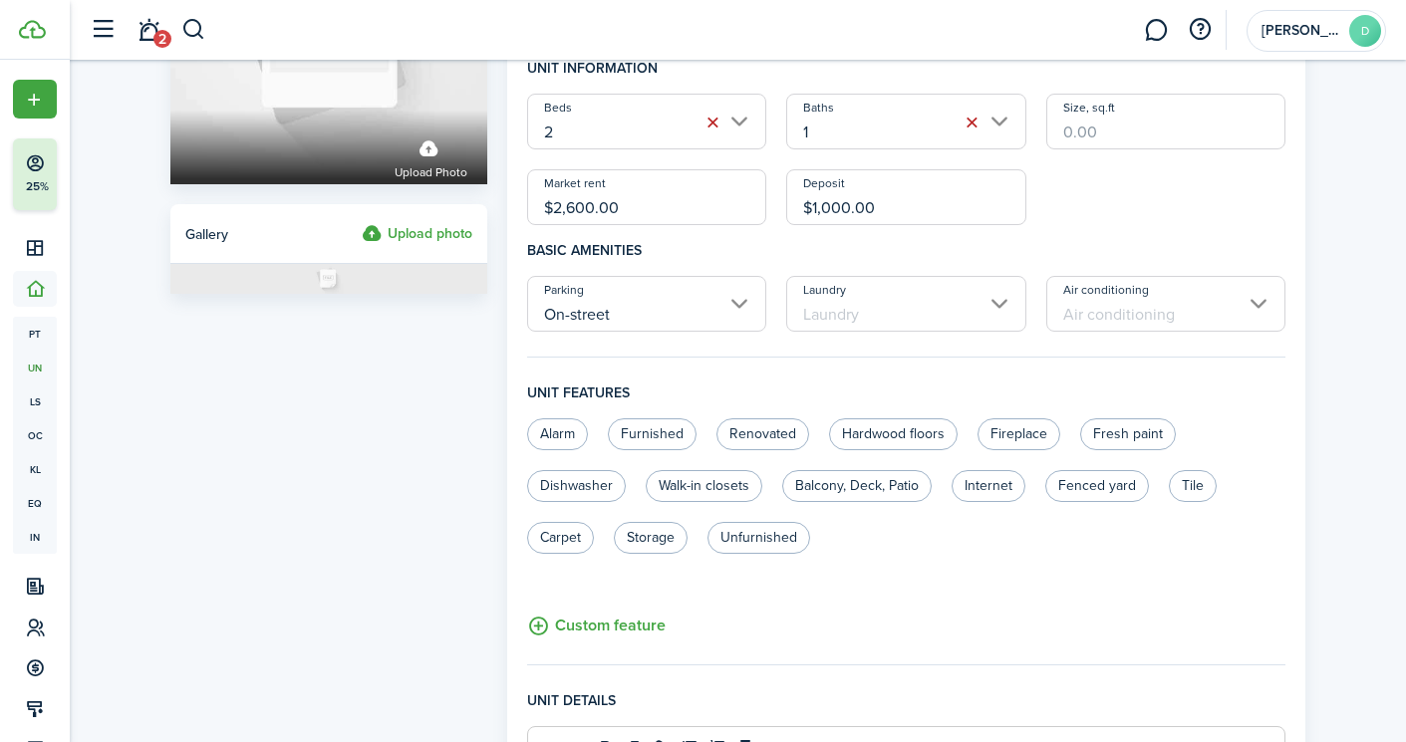
click at [737, 306] on input "On-street" at bounding box center [647, 304] width 240 height 56
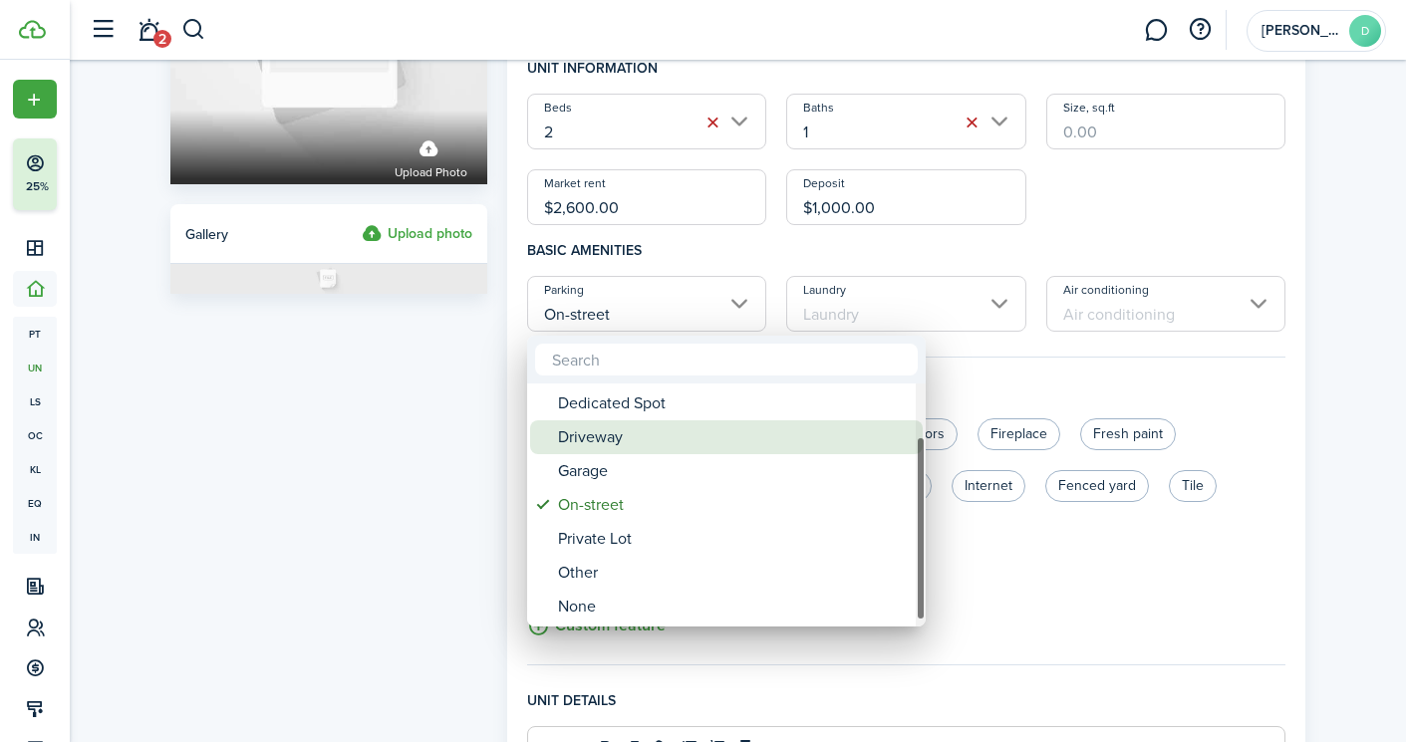
click at [548, 440] on span "Parking" at bounding box center [544, 437] width 28 height 28
type input "Driveway"
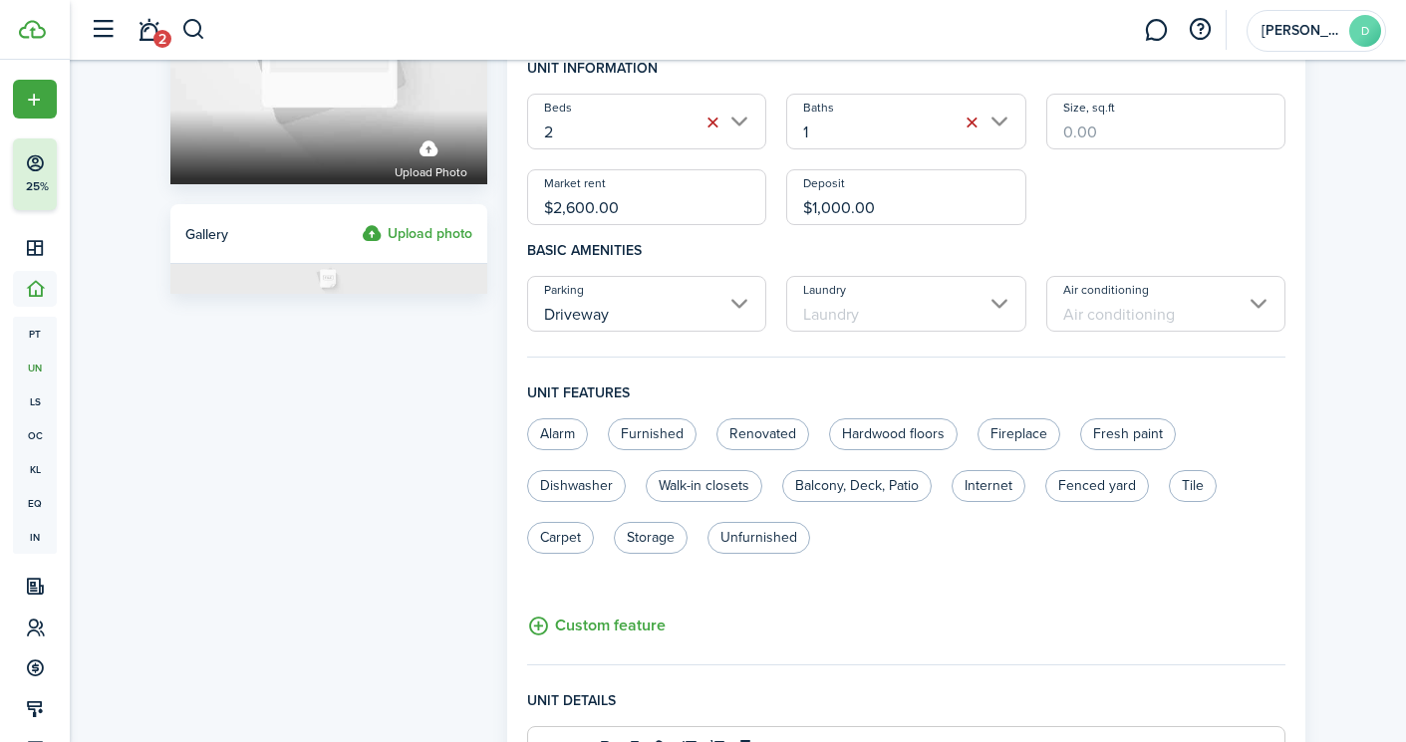
click at [1001, 307] on input "Laundry" at bounding box center [906, 304] width 240 height 56
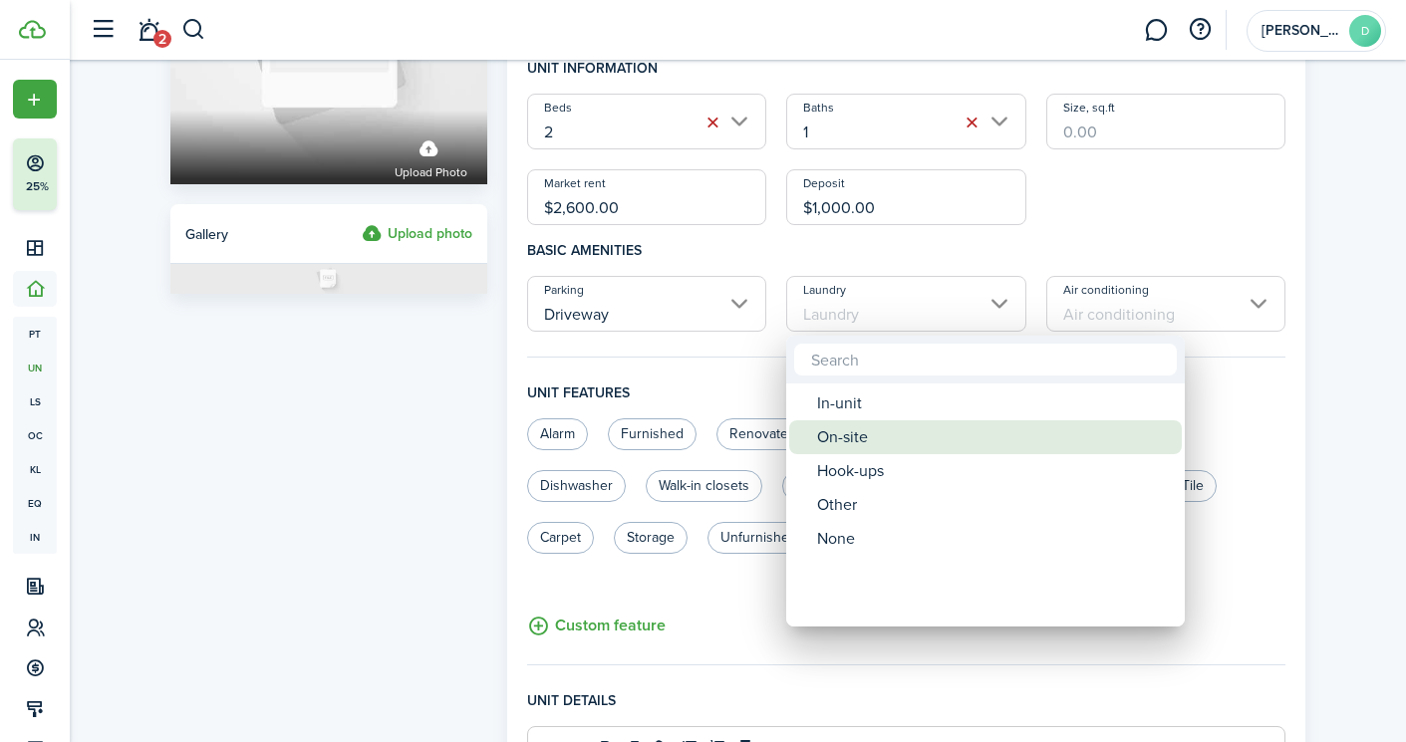
click at [852, 431] on div "On-site" at bounding box center [993, 437] width 353 height 34
type input "On-site"
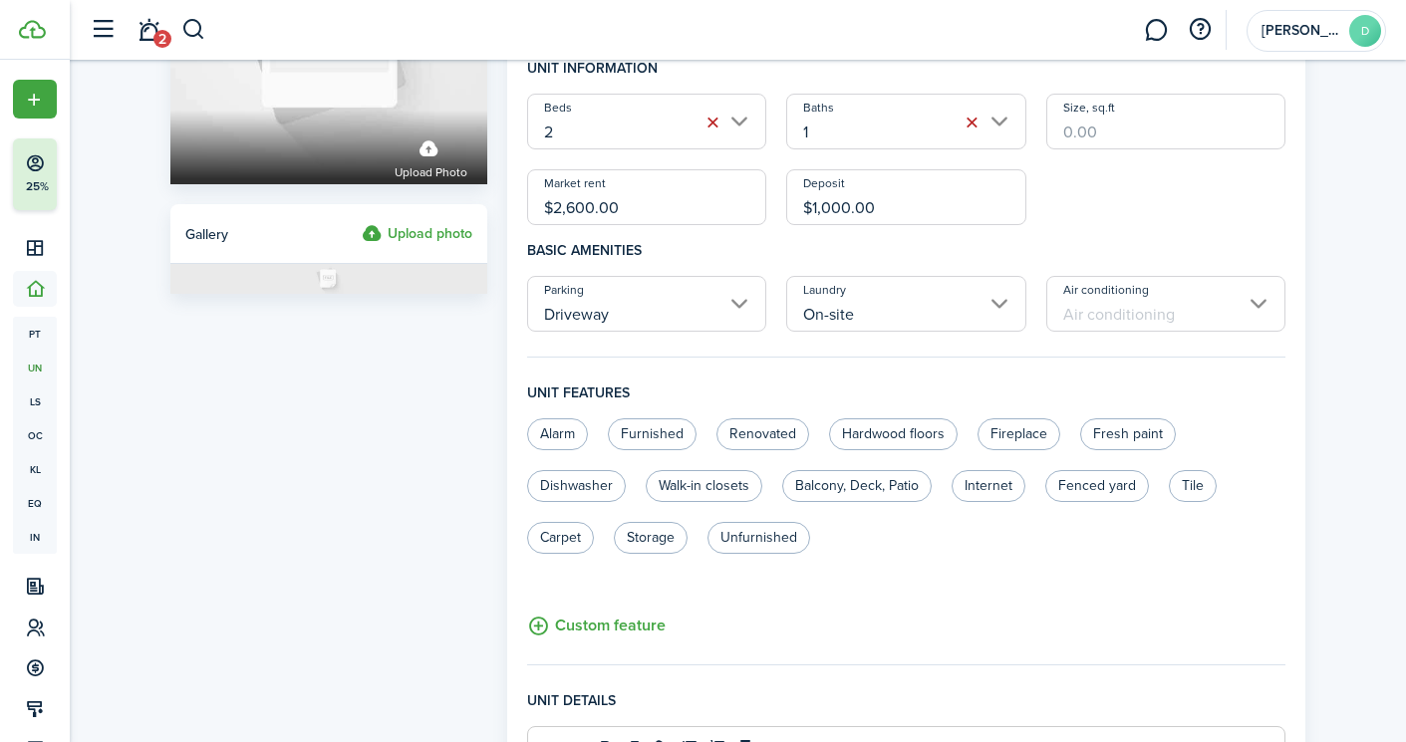
click at [1107, 320] on input "Air conditioning" at bounding box center [1166, 304] width 240 height 56
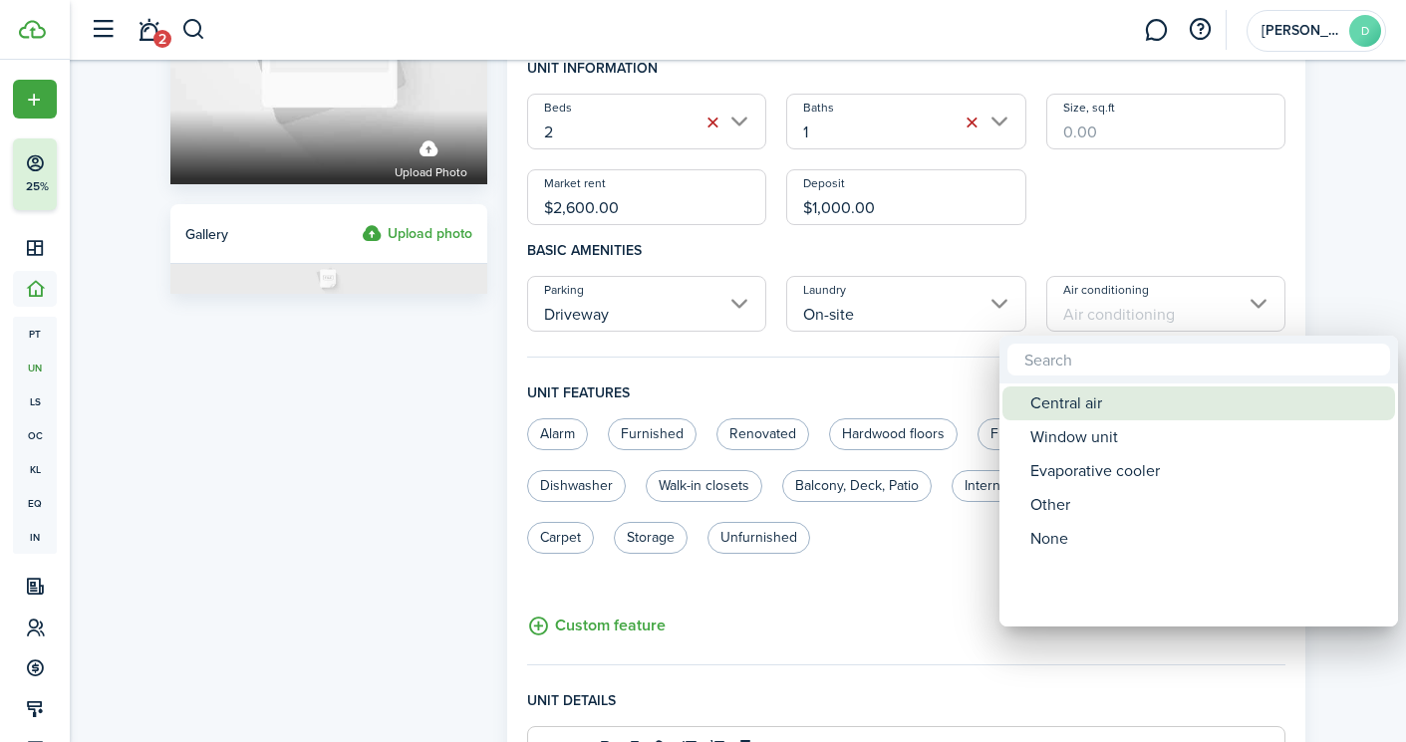
click at [1060, 406] on div "Central air" at bounding box center [1206, 404] width 353 height 34
type input "Central air"
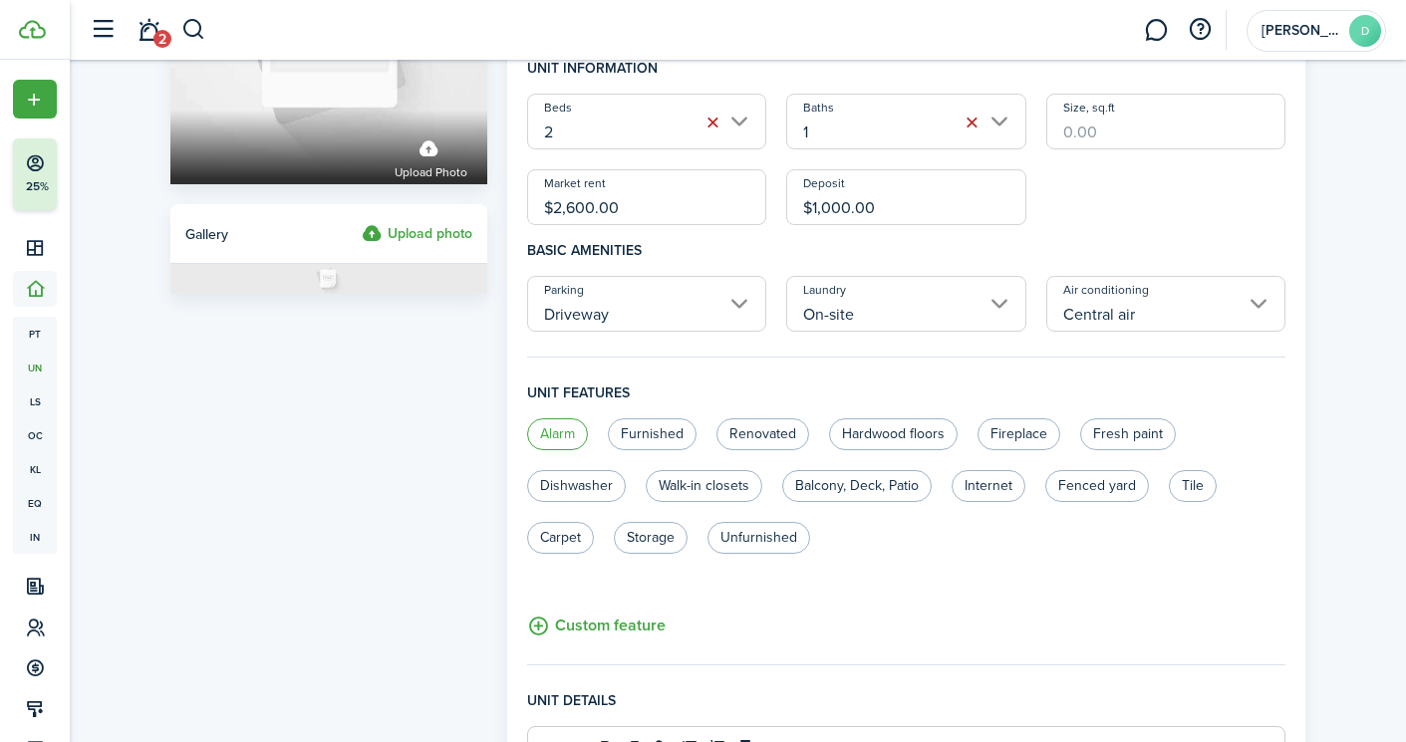
click at [547, 436] on label "Alarm" at bounding box center [557, 434] width 61 height 32
radio input "true"
click at [648, 427] on label "Furnished" at bounding box center [652, 434] width 89 height 32
radio input "true"
click at [752, 423] on label "Renovated" at bounding box center [762, 434] width 93 height 32
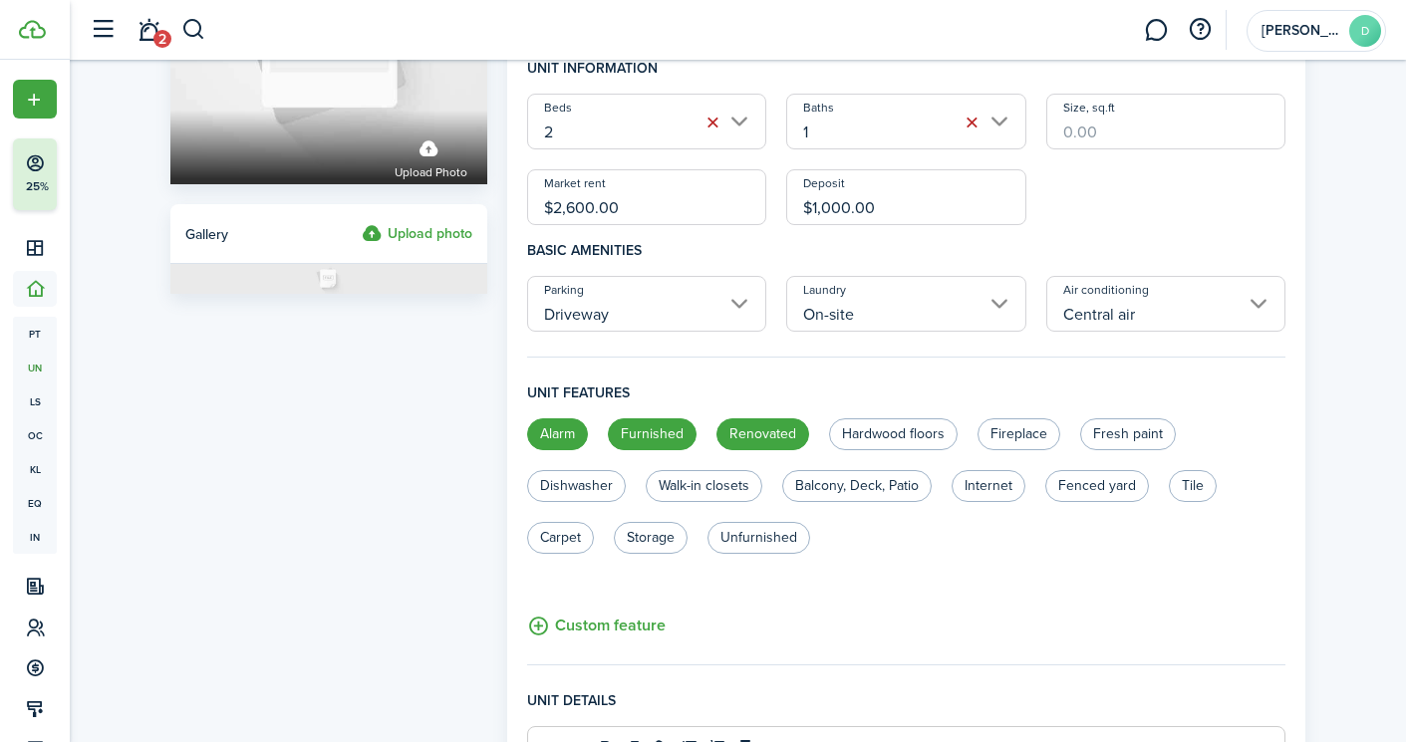
radio input "true"
click at [883, 434] on label "Hardwood floors" at bounding box center [893, 434] width 129 height 32
radio input "true"
click at [1014, 433] on label "Fireplace" at bounding box center [1018, 434] width 83 height 32
radio input "true"
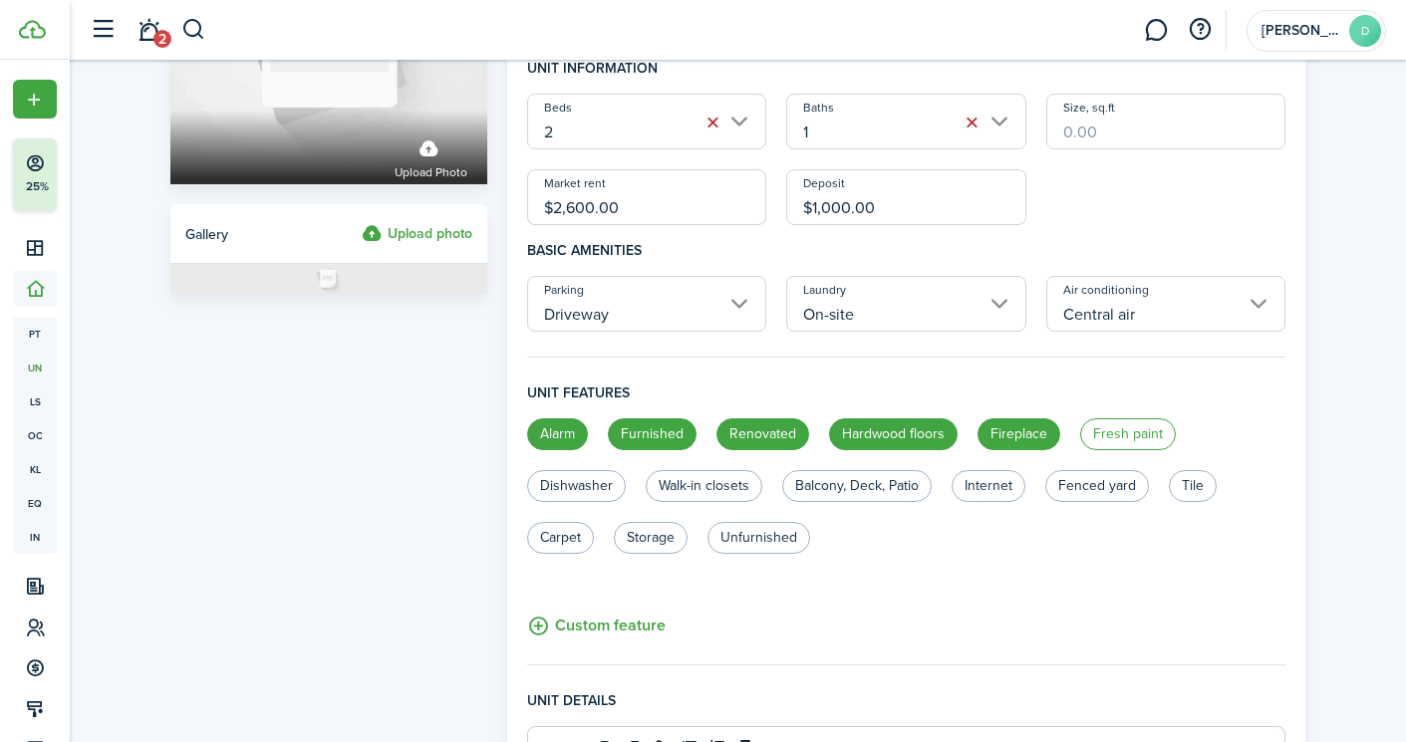
click at [1124, 436] on label "Fresh paint" at bounding box center [1128, 434] width 96 height 32
radio input "true"
click at [557, 483] on label "Dishwasher" at bounding box center [576, 486] width 99 height 32
radio input "true"
click at [851, 484] on label "Balcony, Deck, Patio" at bounding box center [856, 486] width 149 height 32
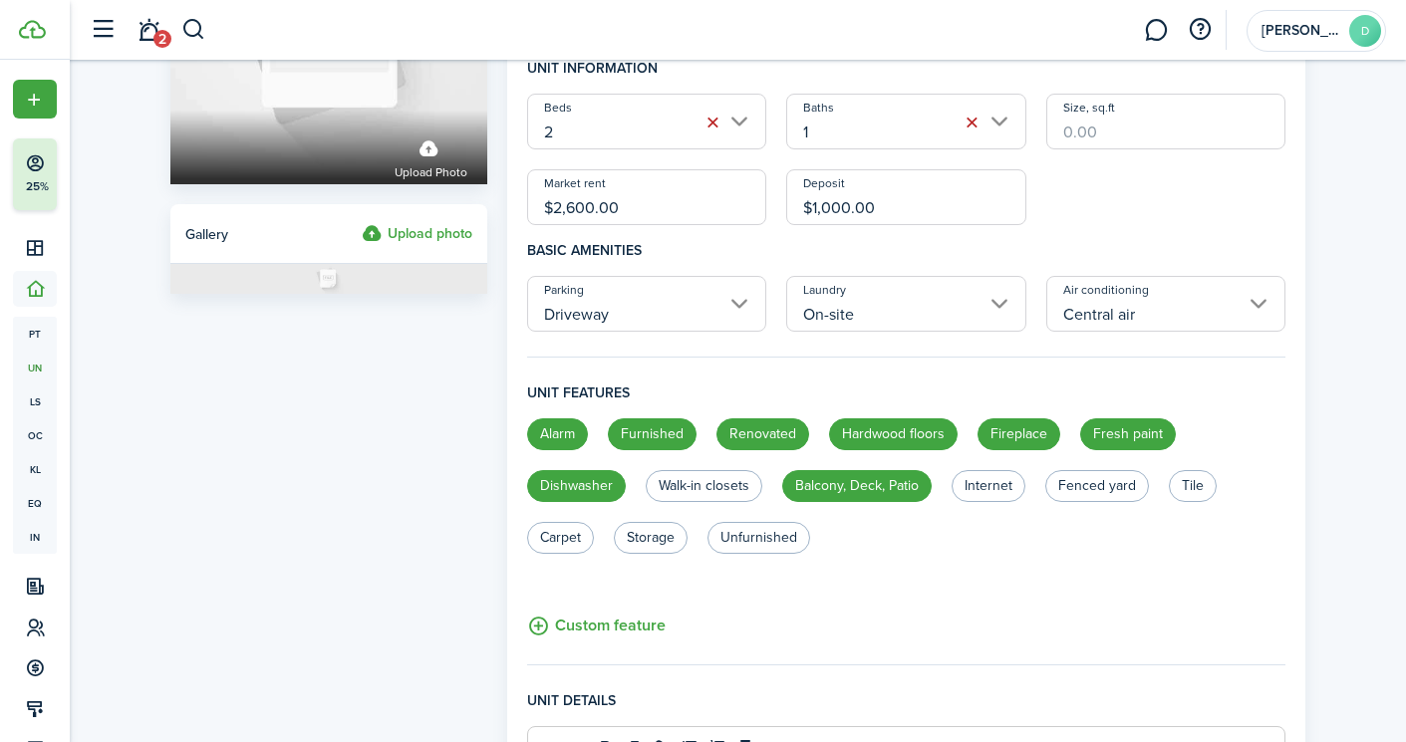
radio input "true"
click at [987, 485] on label "Internet" at bounding box center [988, 486] width 74 height 32
radio input "true"
click at [1100, 479] on label "Fenced yard" at bounding box center [1097, 486] width 104 height 32
radio input "true"
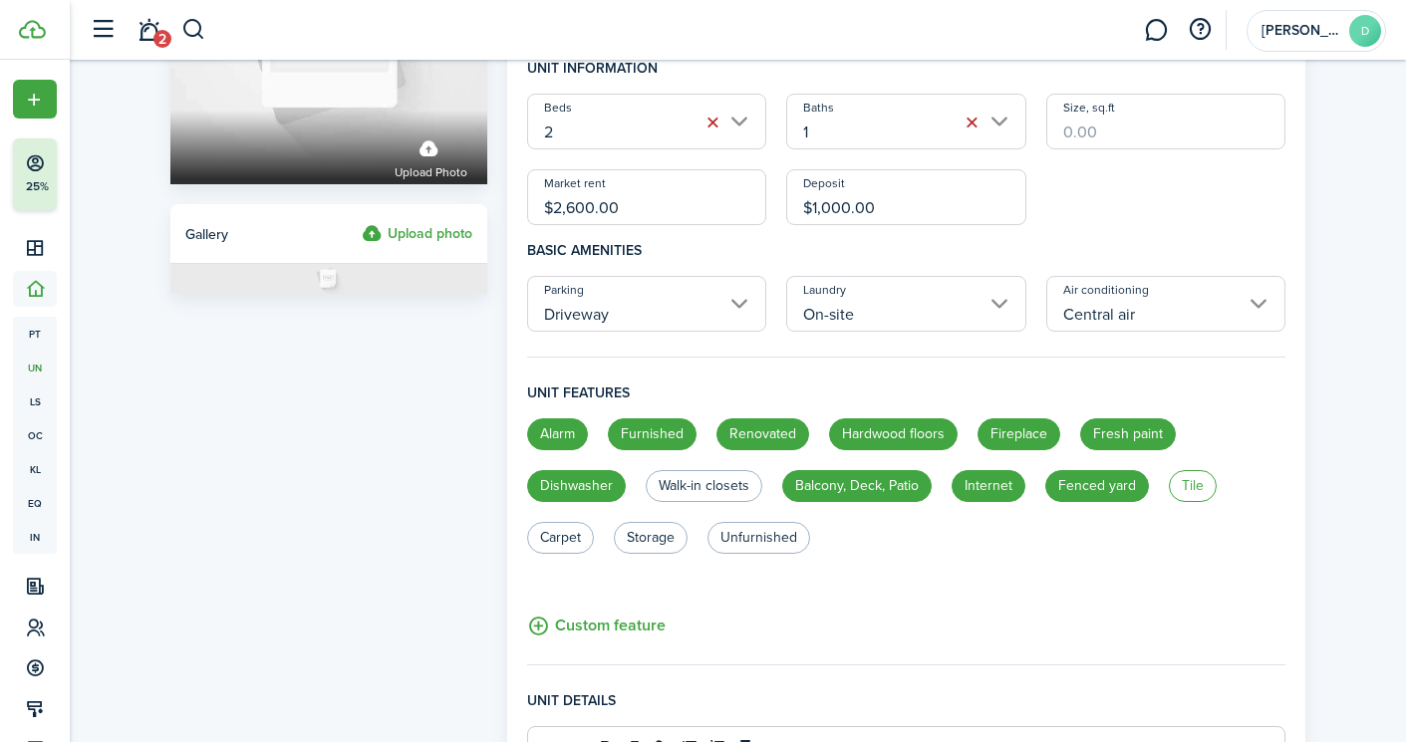
click at [1191, 488] on label "Tile" at bounding box center [1193, 486] width 48 height 32
radio input "true"
click at [552, 540] on label "Carpet" at bounding box center [560, 538] width 67 height 32
radio input "true"
click at [639, 540] on label "Storage" at bounding box center [651, 538] width 74 height 32
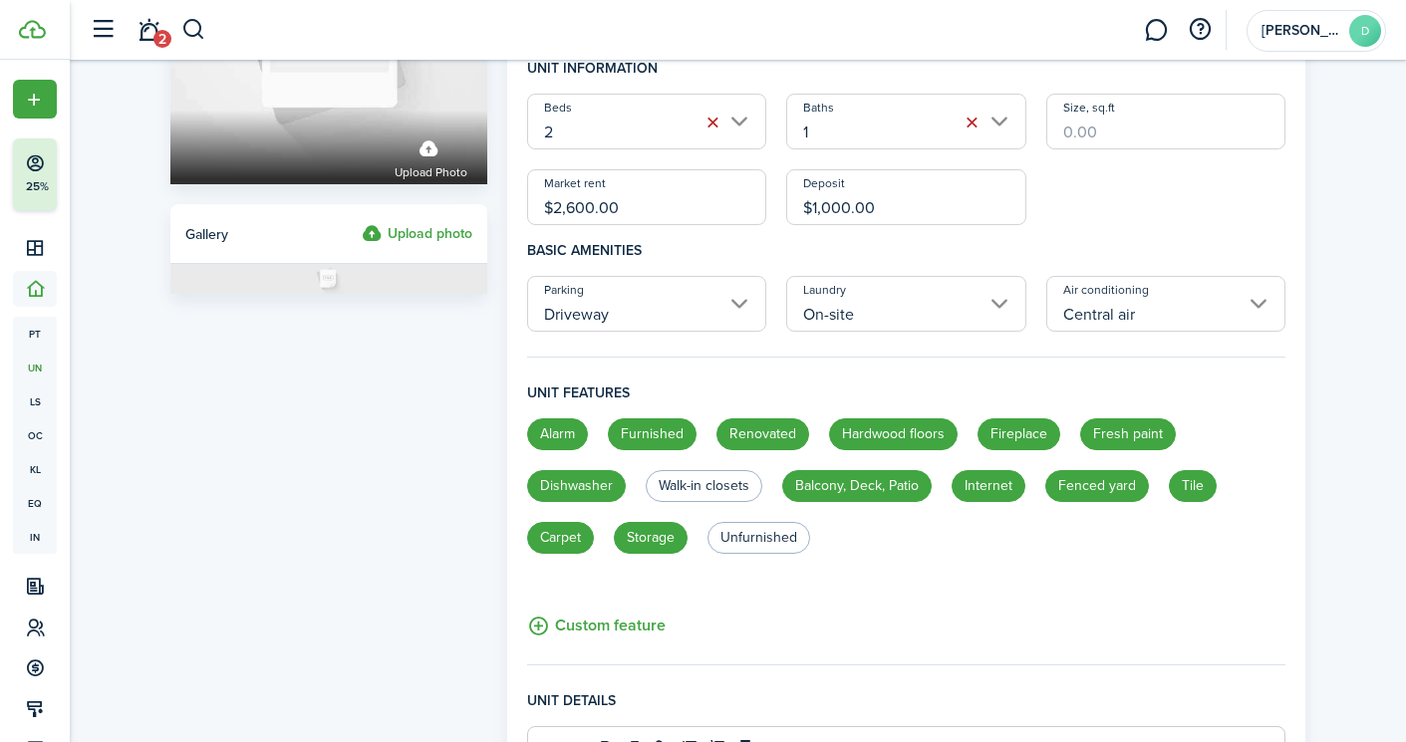
radio input "true"
click at [613, 621] on button "Custom feature" at bounding box center [596, 626] width 138 height 25
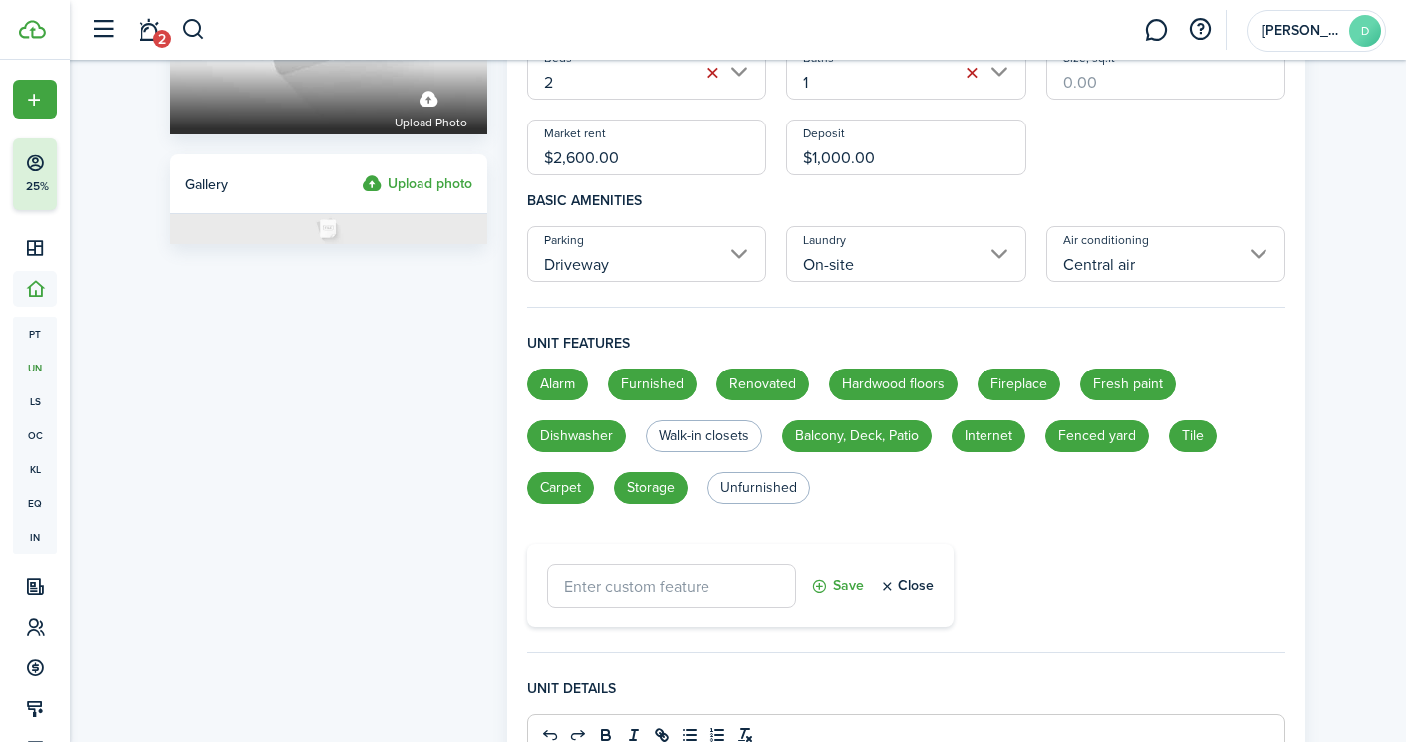
scroll to position [301, 0]
click at [888, 580] on button "Close" at bounding box center [906, 585] width 55 height 44
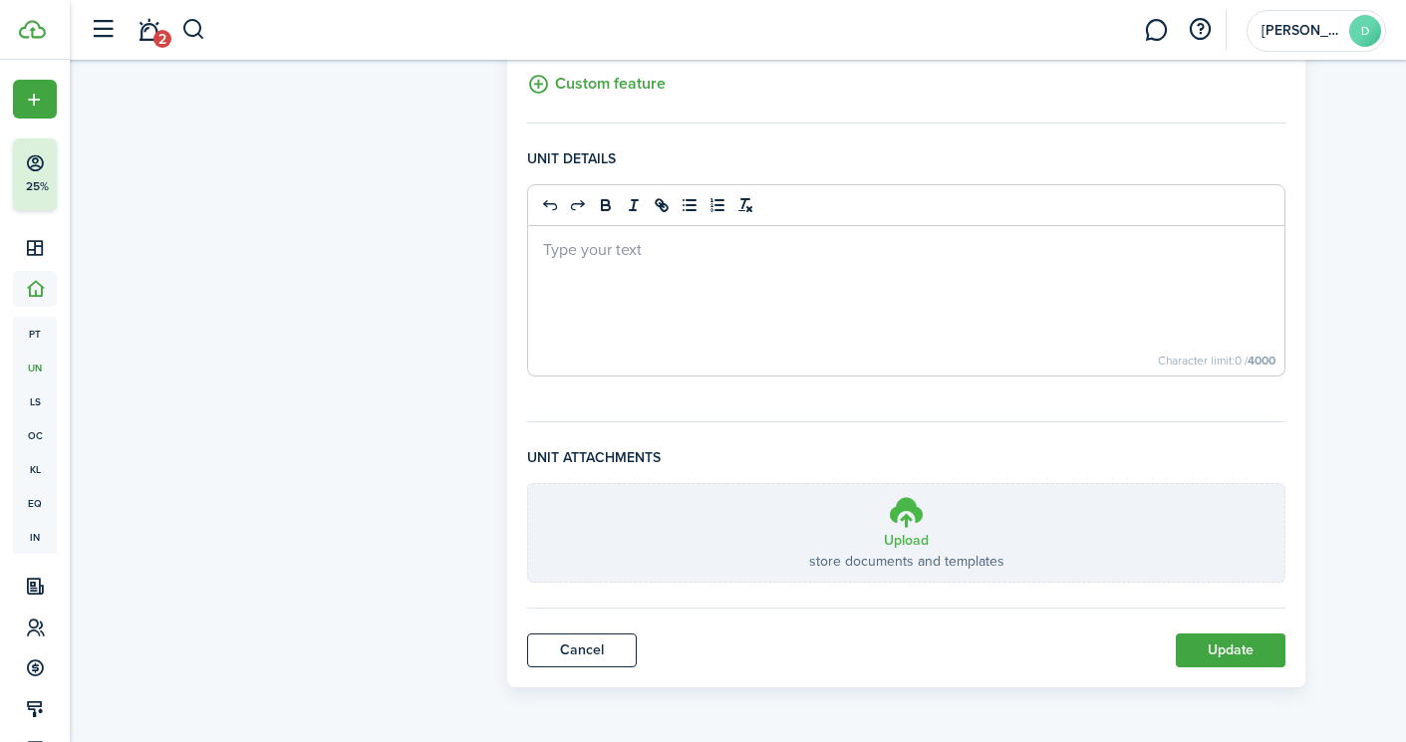
scroll to position [792, 0]
click at [1226, 651] on button "Update" at bounding box center [1231, 651] width 110 height 34
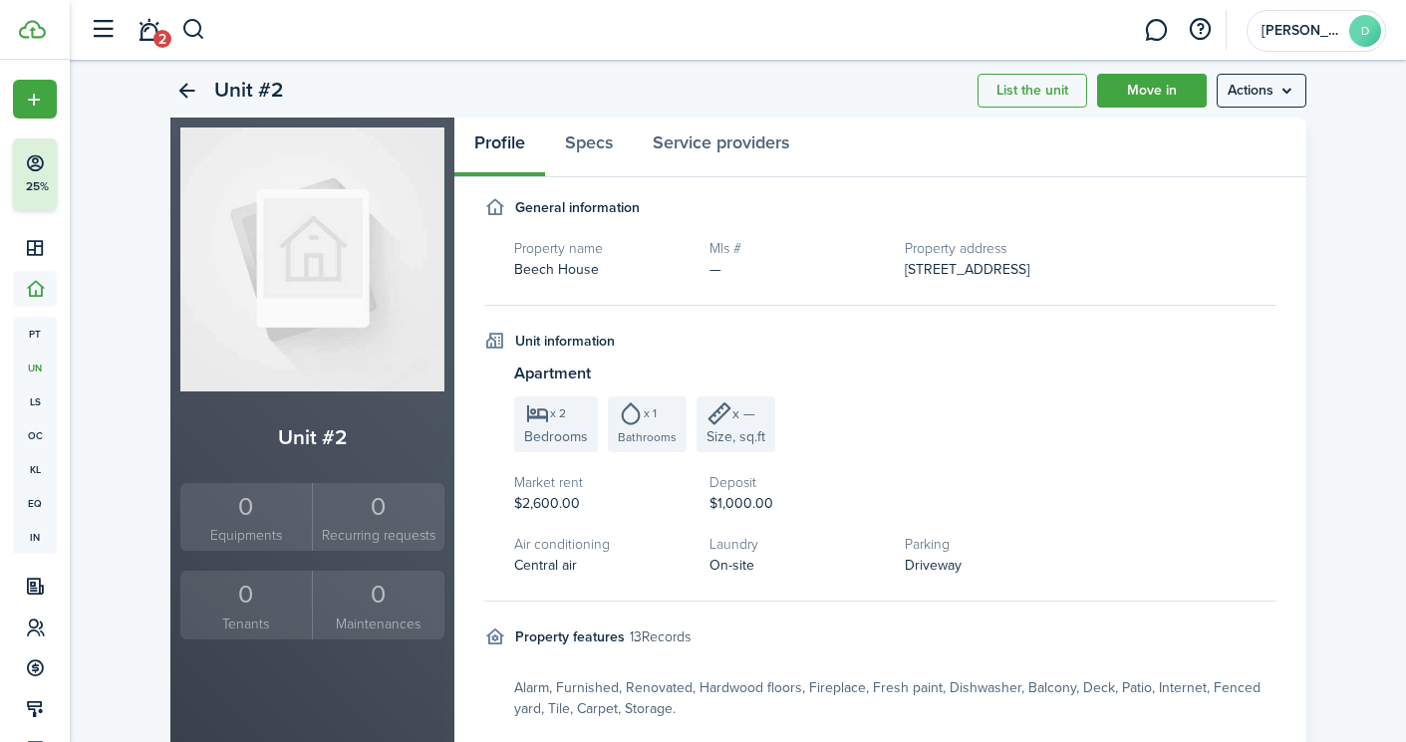
scroll to position [29, 0]
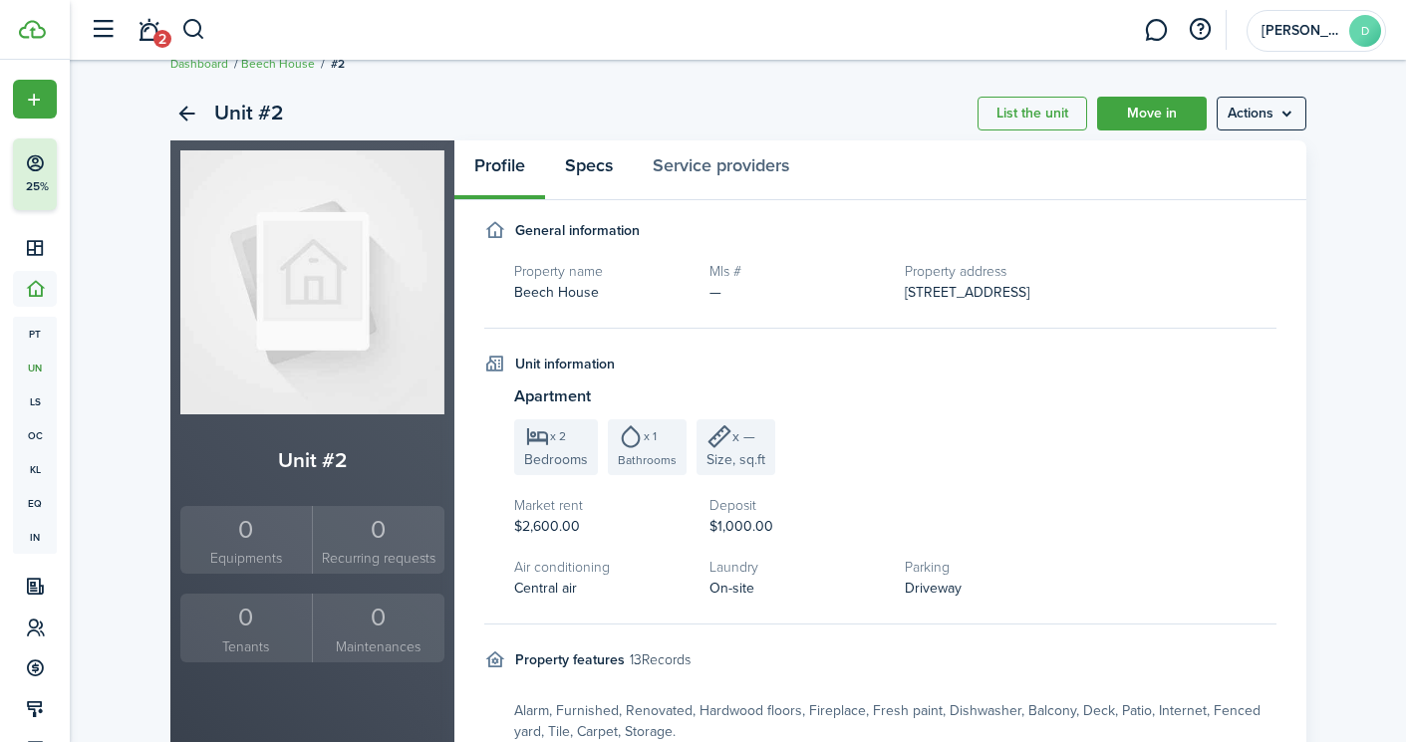
click at [590, 173] on link "Specs" at bounding box center [589, 170] width 88 height 60
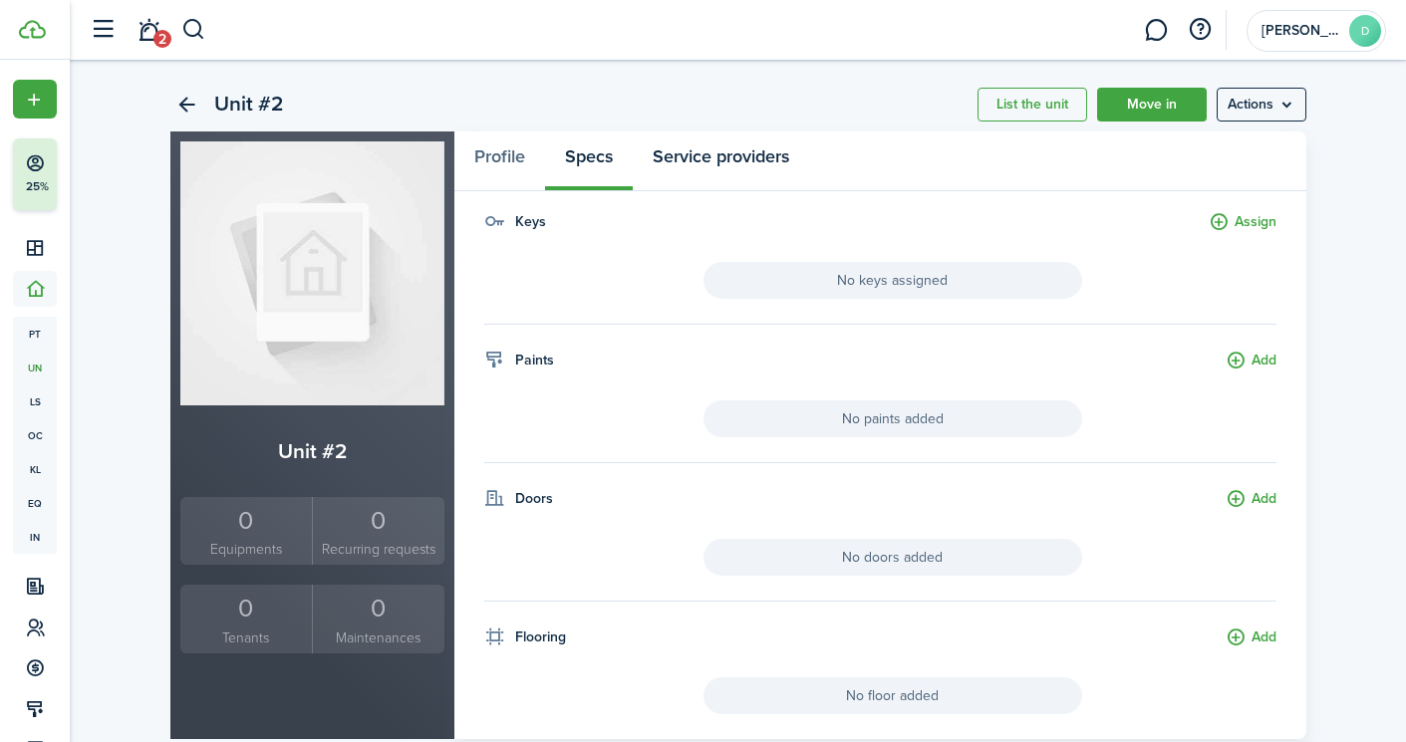
scroll to position [36, 0]
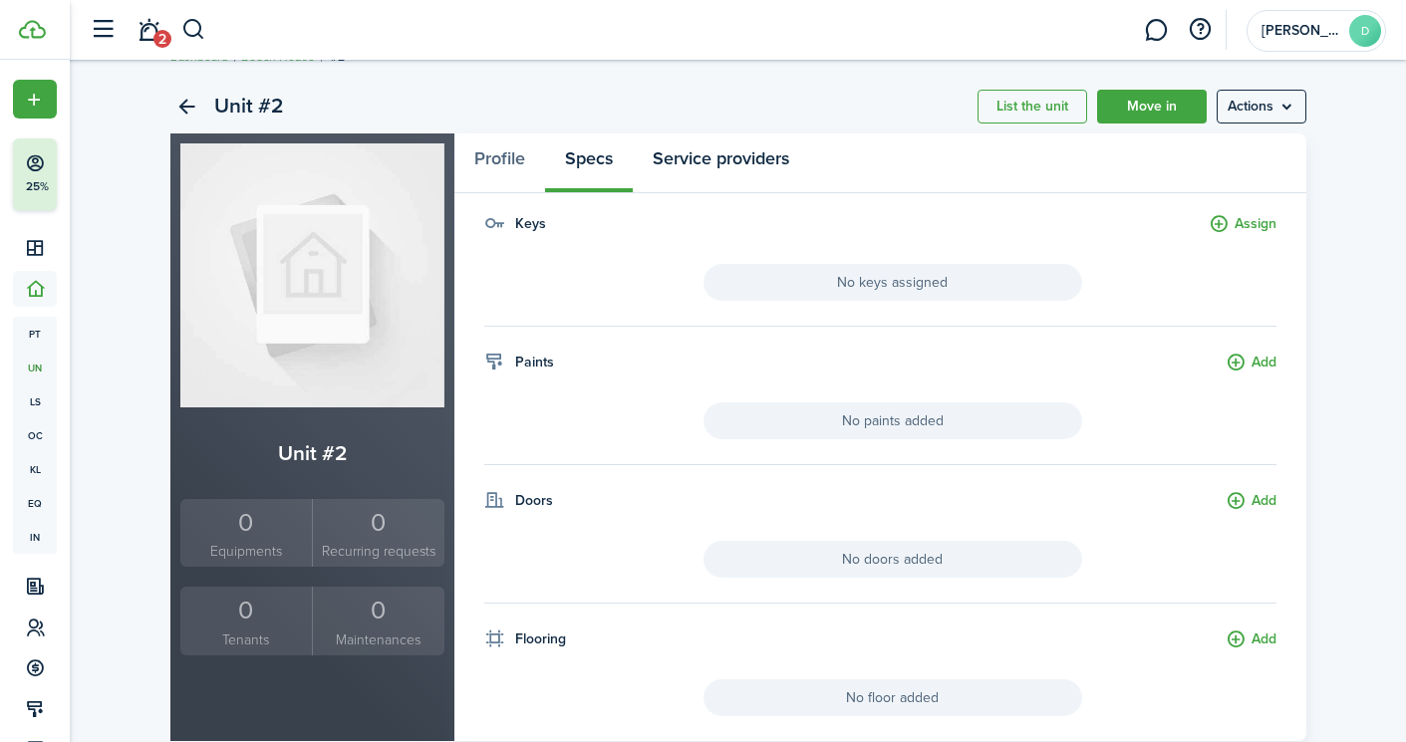
click at [695, 165] on link "Service providers" at bounding box center [721, 163] width 176 height 60
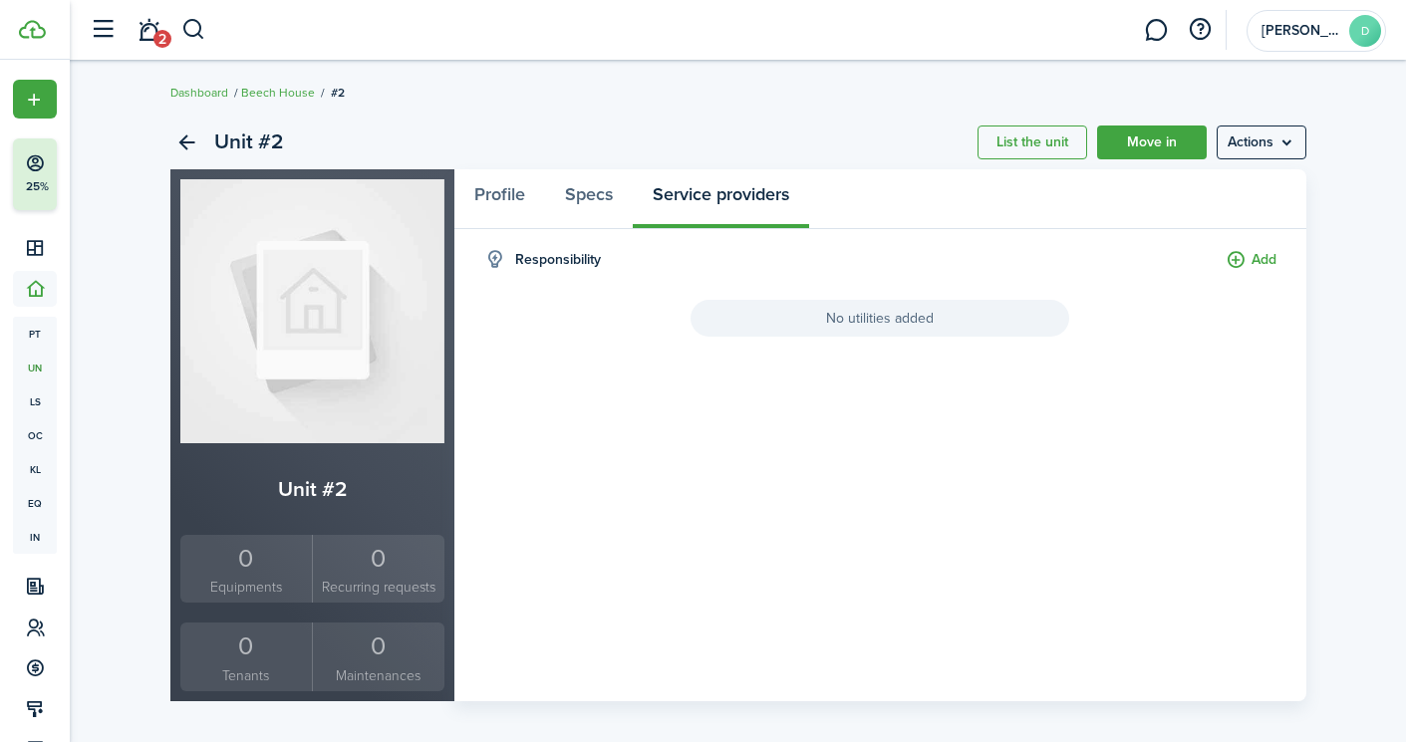
click at [867, 321] on span "No utilities added" at bounding box center [879, 318] width 379 height 37
click at [1235, 256] on button "Add" at bounding box center [1250, 260] width 51 height 23
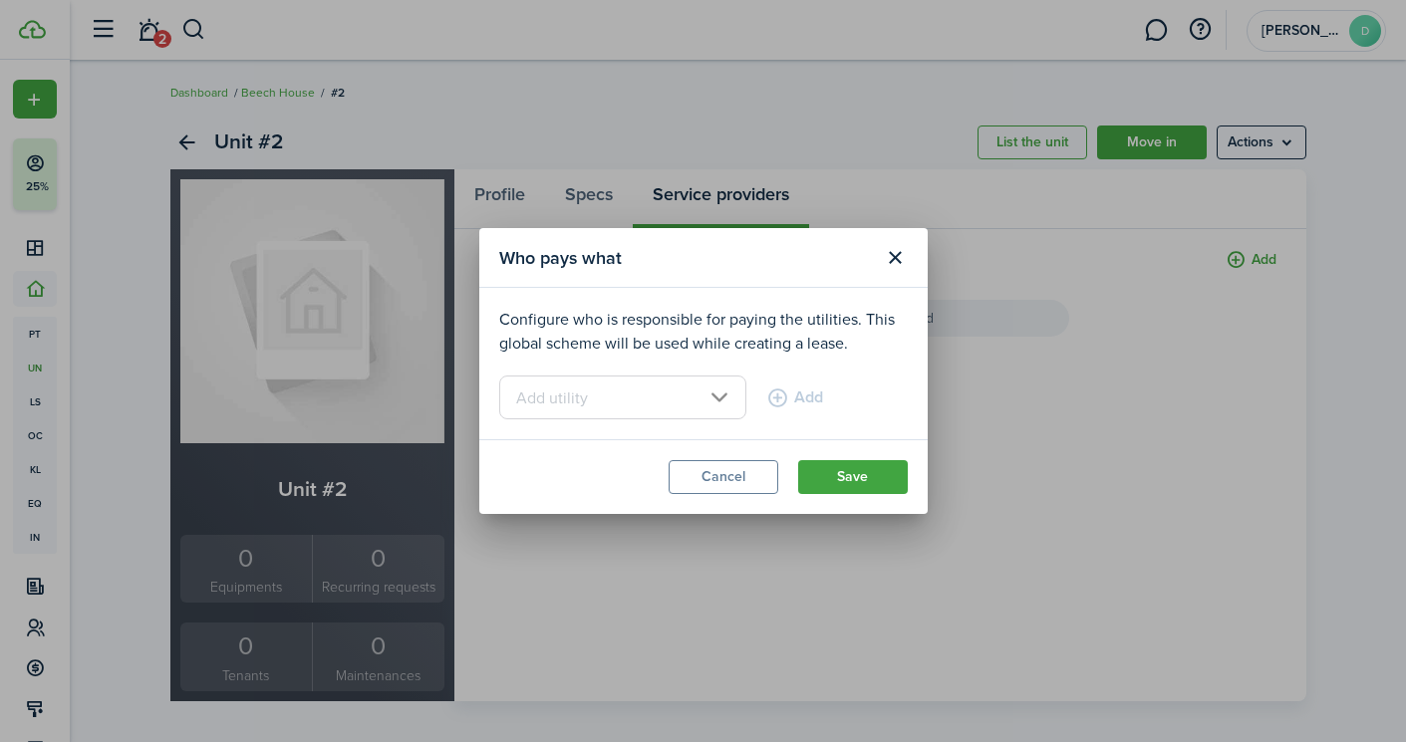
click at [730, 474] on button "Cancel" at bounding box center [723, 477] width 110 height 34
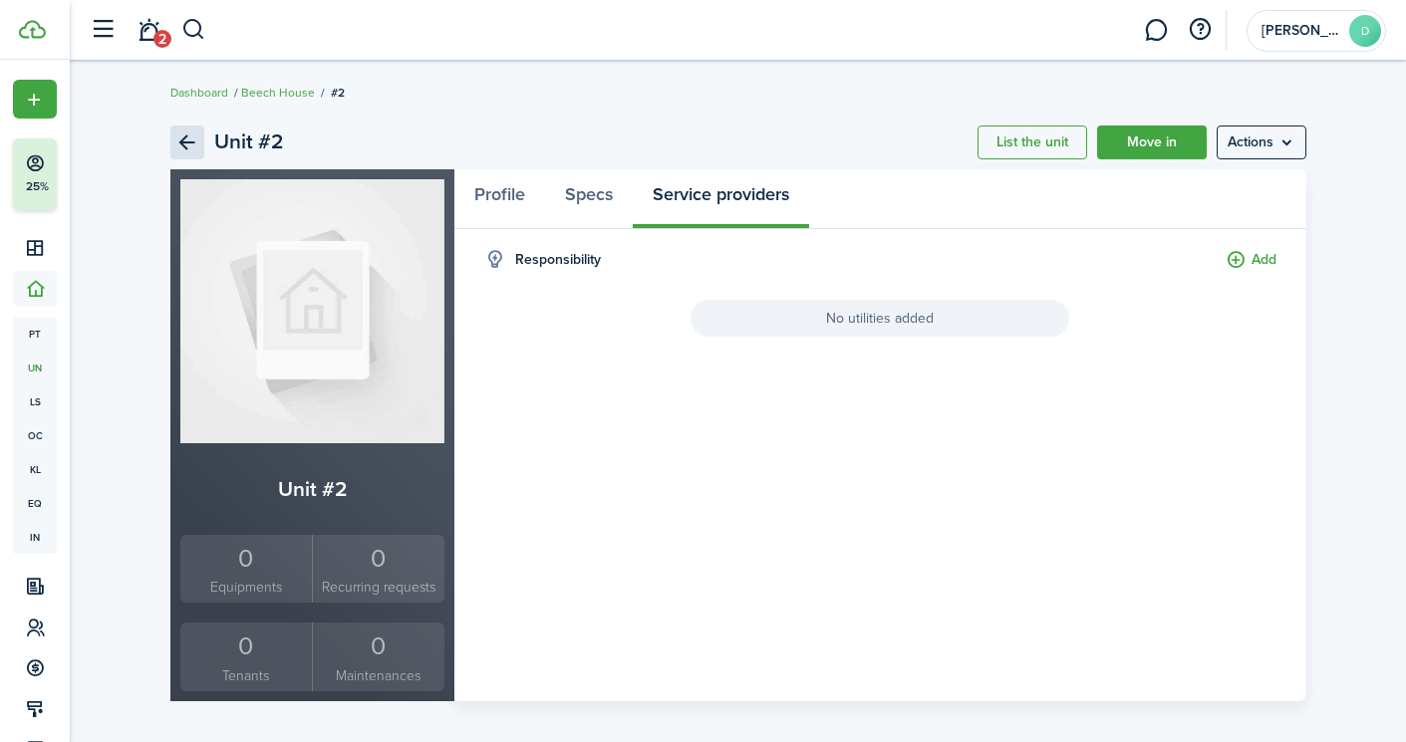
click at [180, 140] on link "Back" at bounding box center [187, 143] width 34 height 34
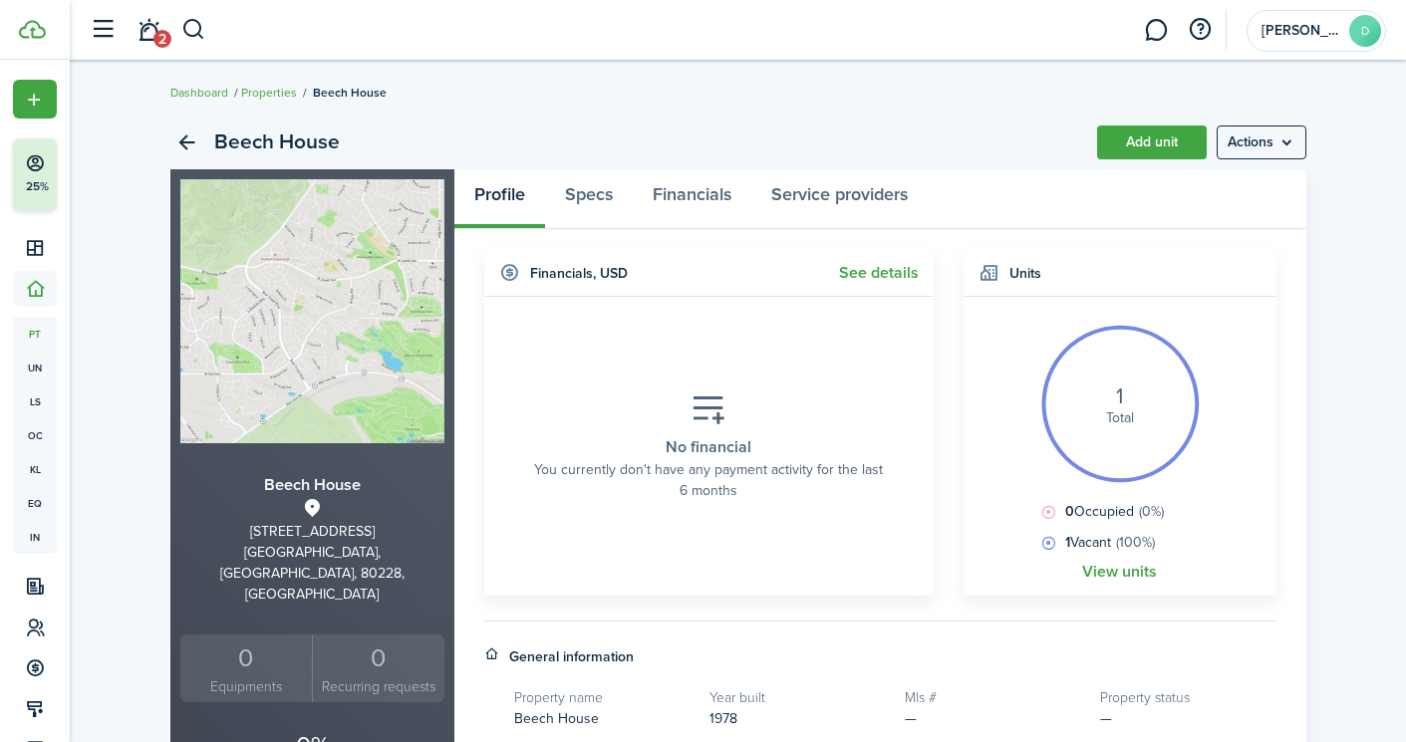
click at [200, 92] on link "Dashboard" at bounding box center [199, 93] width 58 height 18
